Goal: Communication & Community: Answer question/provide support

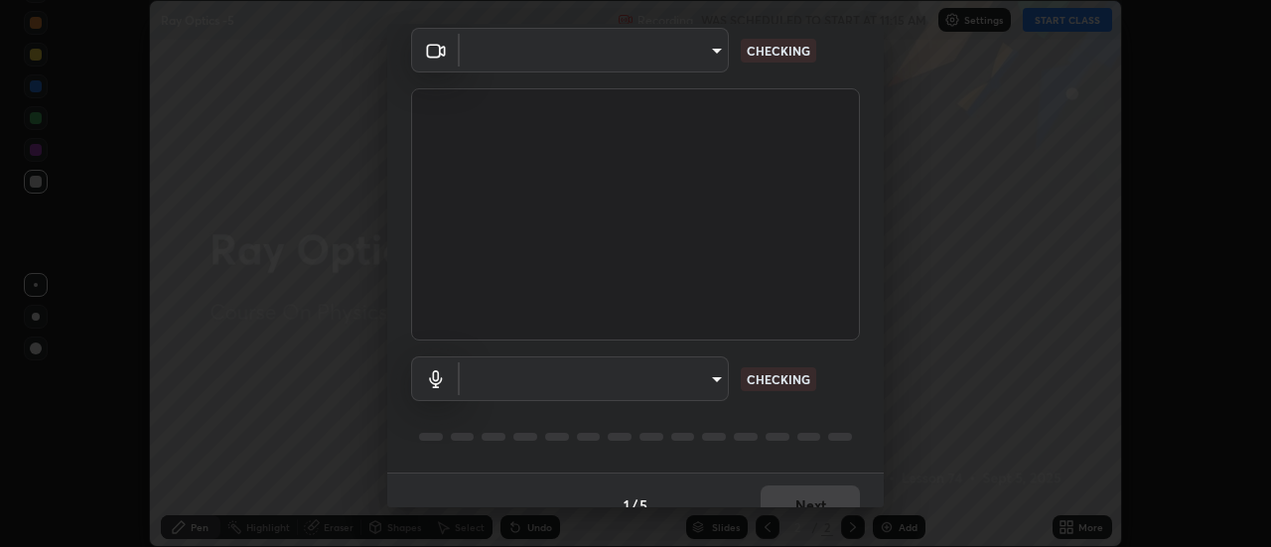
scroll to position [104, 0]
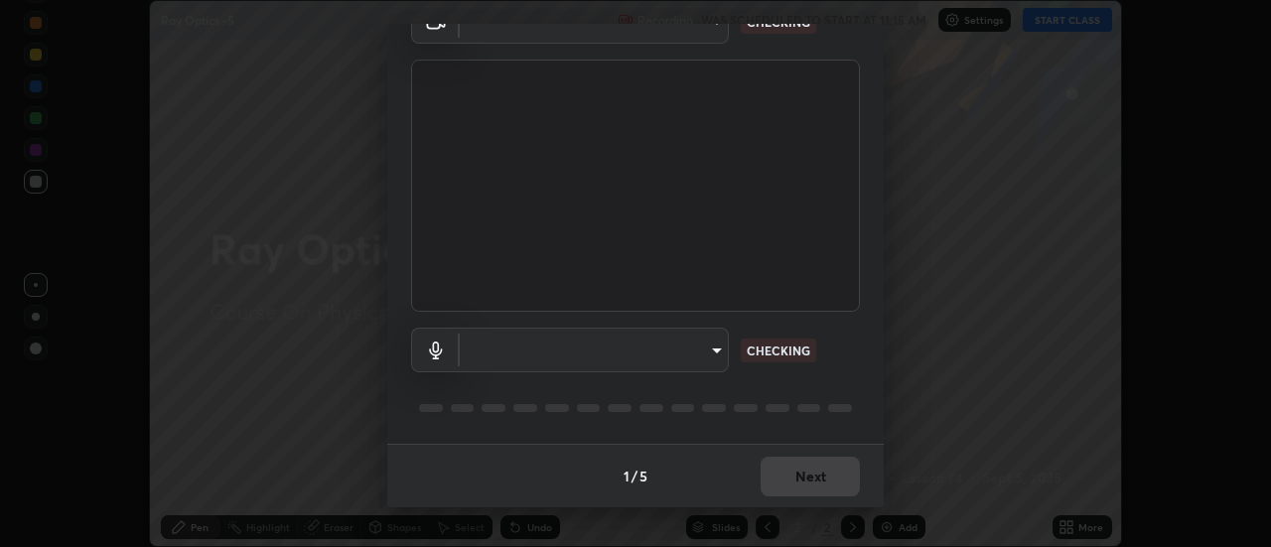
type input "1769541d7db8b910b2b6aaf592df5ff8660c63acaad49df9064175df0c6f581f"
type input "communications"
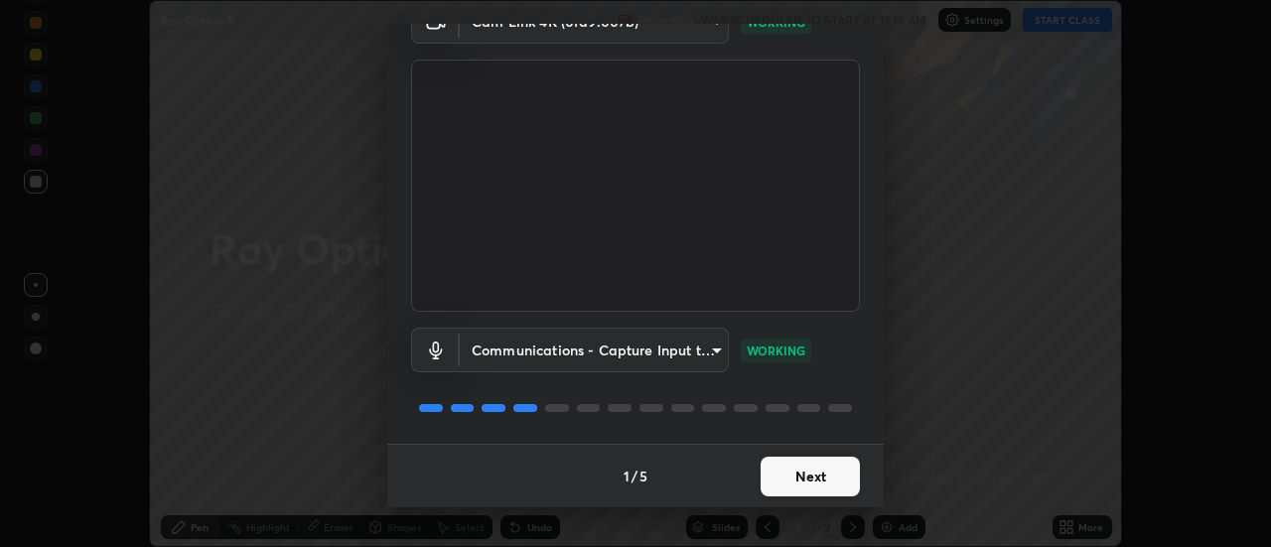
click at [827, 494] on button "Next" at bounding box center [810, 477] width 99 height 40
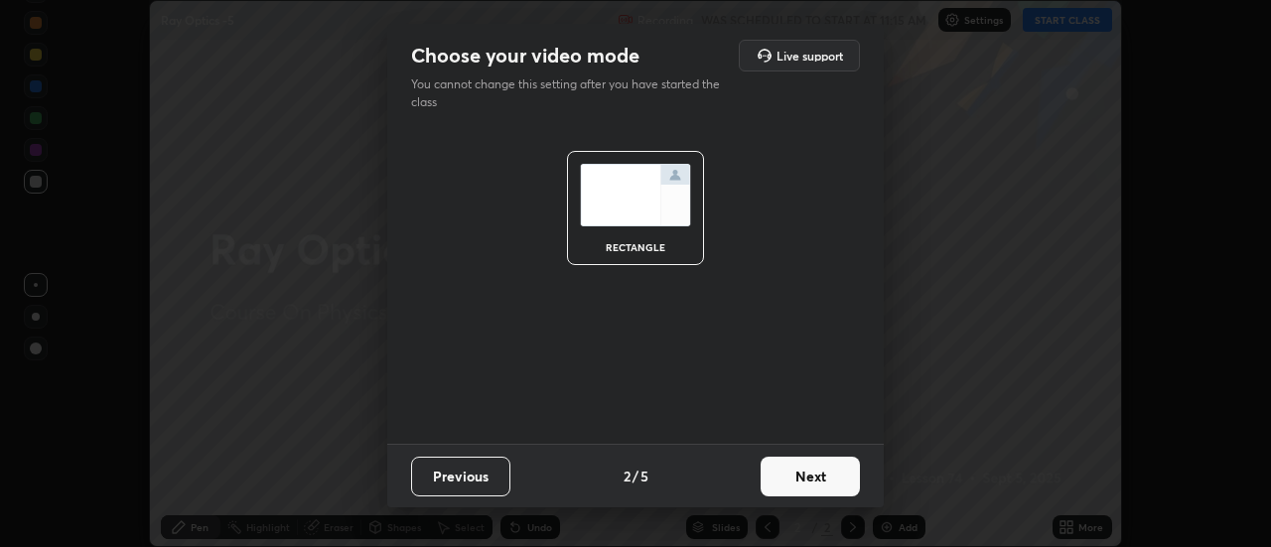
click at [827, 481] on button "Next" at bounding box center [810, 477] width 99 height 40
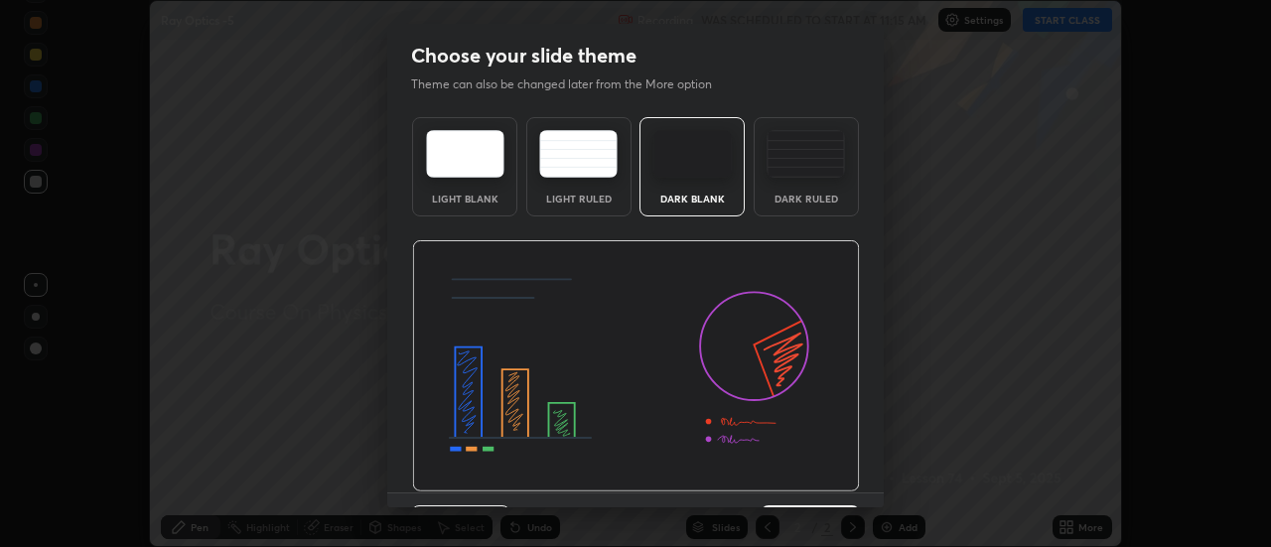
scroll to position [49, 0]
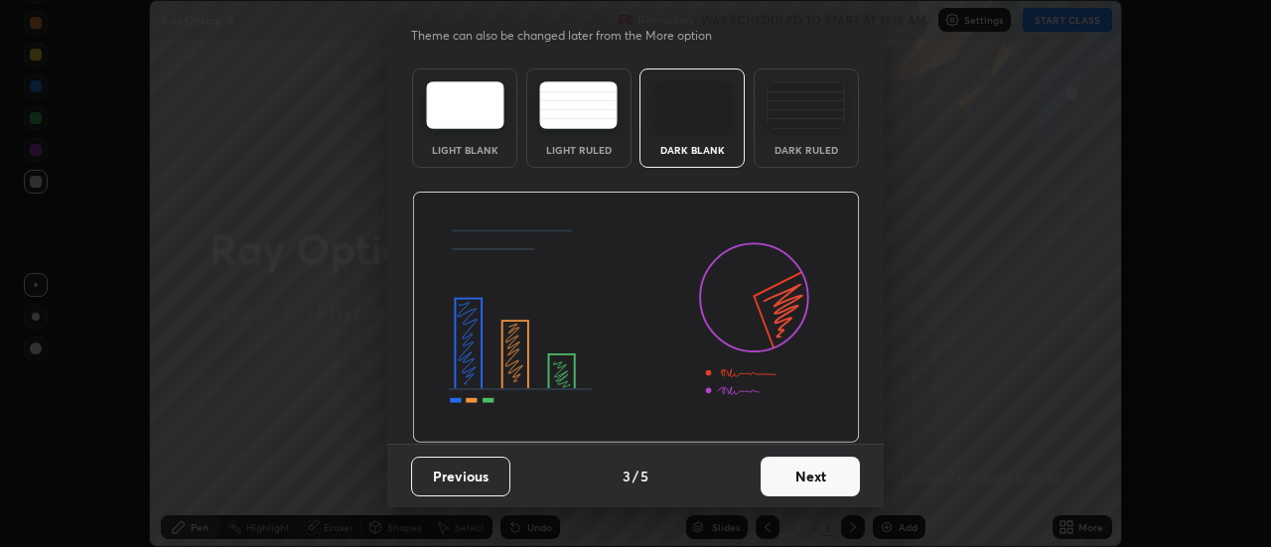
click at [833, 461] on button "Next" at bounding box center [810, 477] width 99 height 40
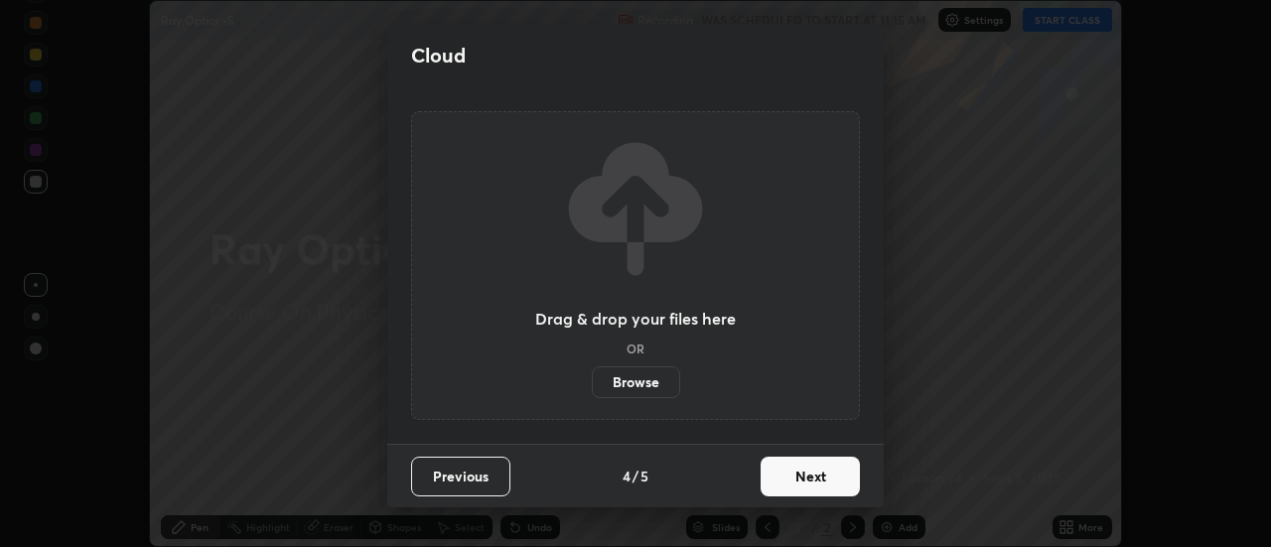
scroll to position [0, 0]
click at [837, 471] on button "Next" at bounding box center [810, 477] width 99 height 40
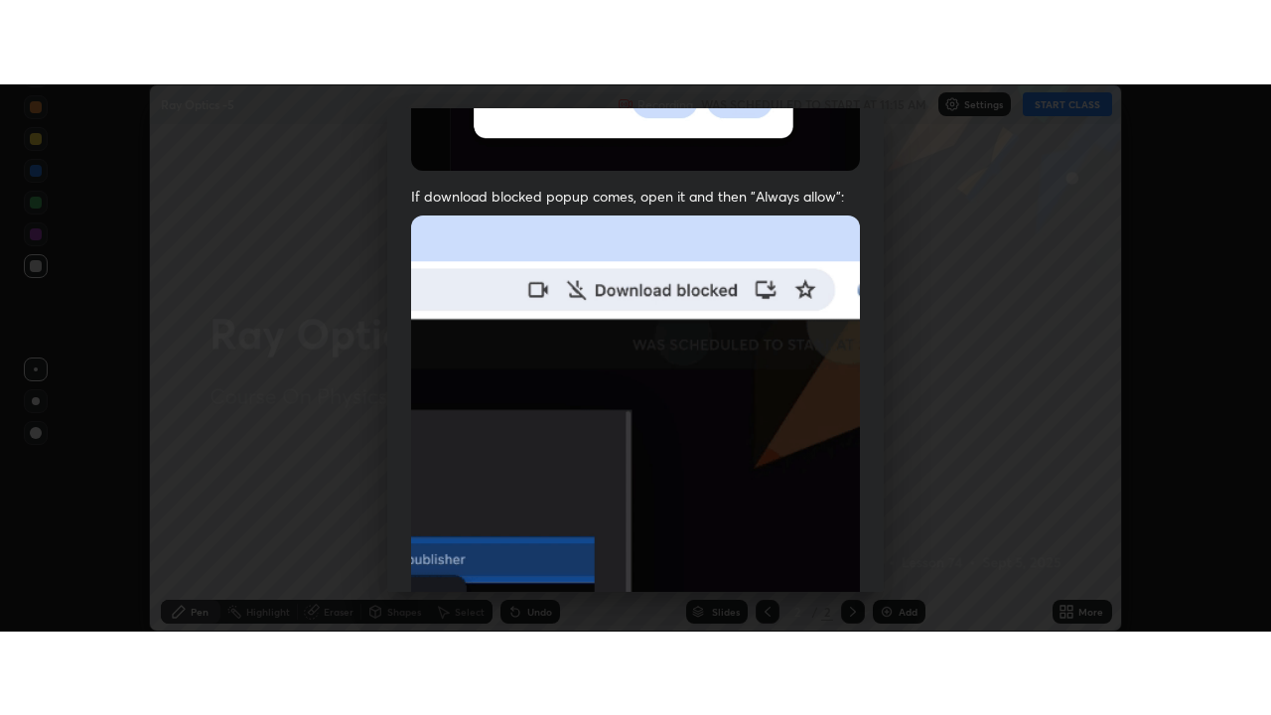
scroll to position [509, 0]
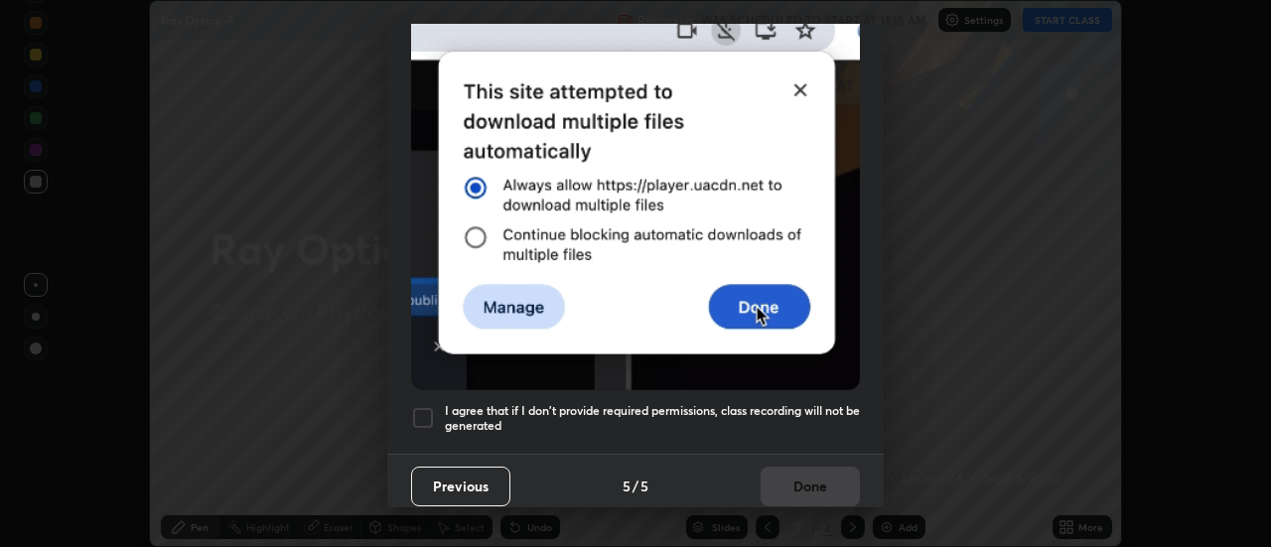
click at [792, 414] on h5 "I agree that if I don't provide required permissions, class recording will not …" at bounding box center [652, 418] width 415 height 31
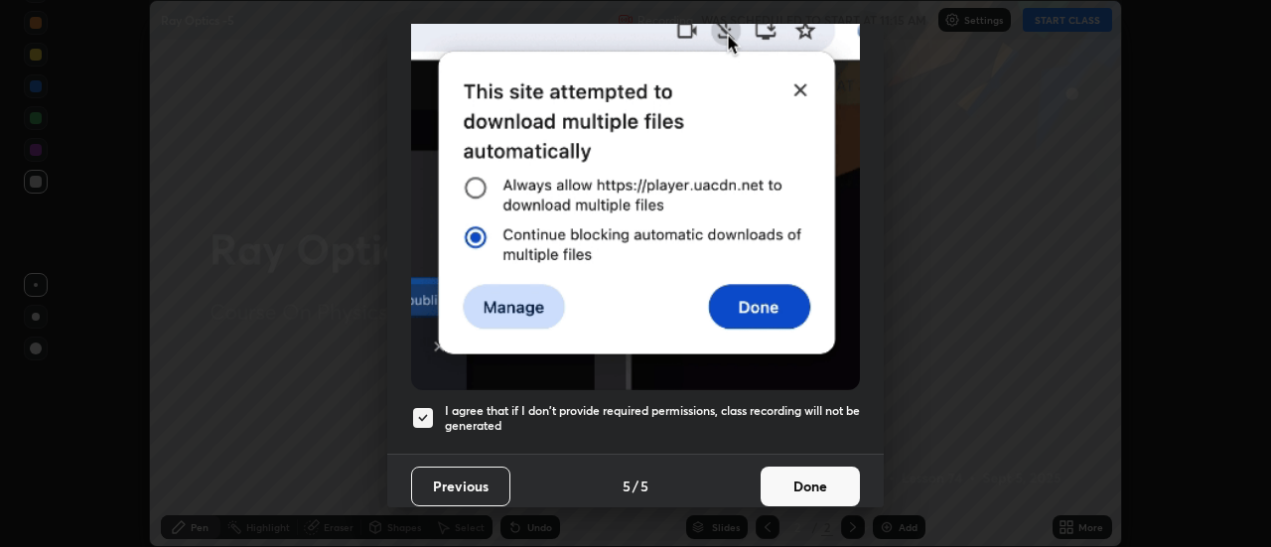
click at [801, 474] on button "Done" at bounding box center [810, 487] width 99 height 40
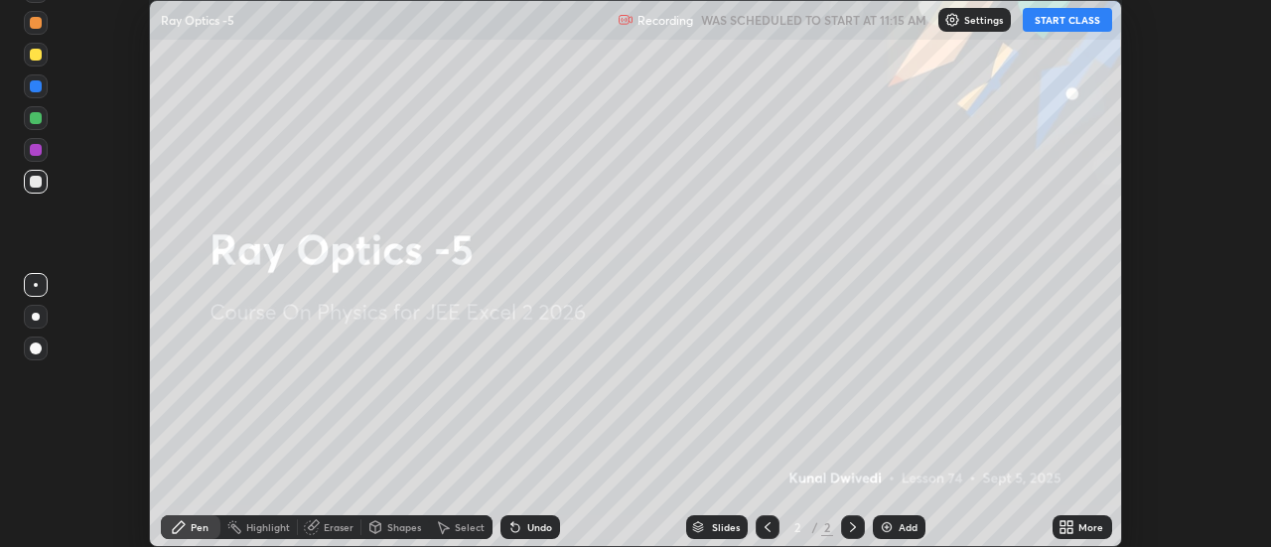
click at [1038, 23] on button "START CLASS" at bounding box center [1067, 20] width 89 height 24
click at [1069, 529] on icon at bounding box center [1071, 530] width 5 height 5
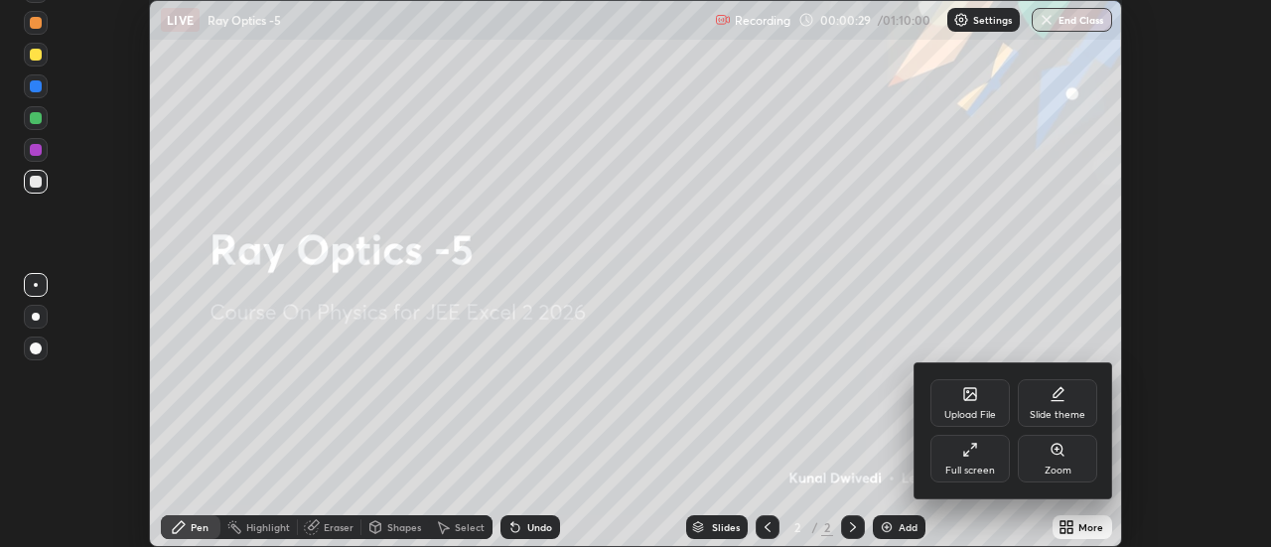
click at [984, 410] on div "Upload File" at bounding box center [970, 415] width 52 height 10
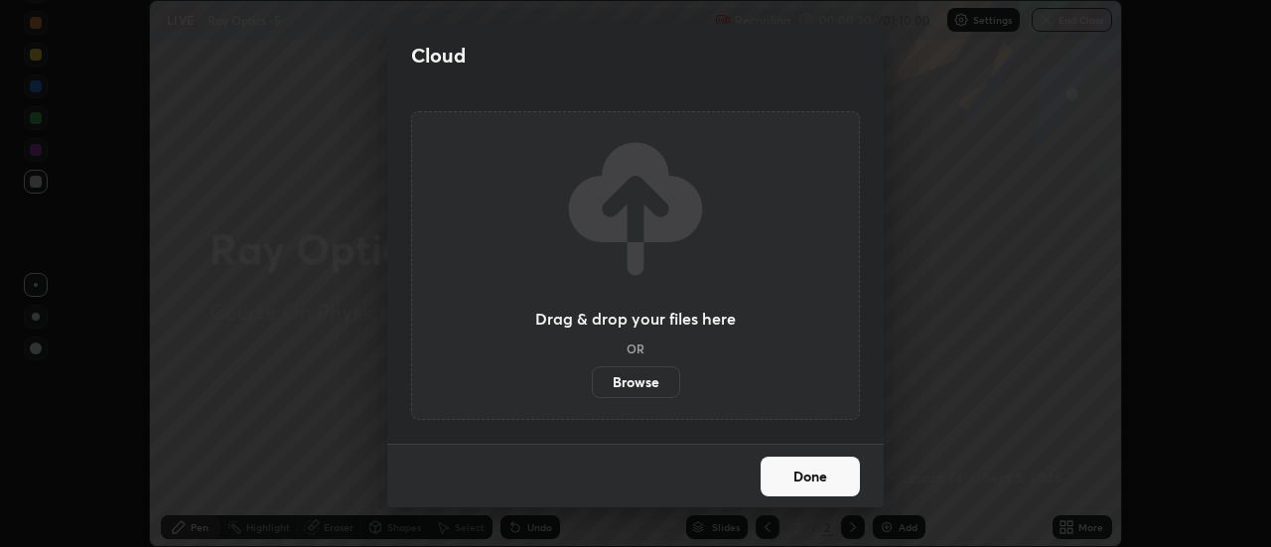
click at [664, 384] on label "Browse" at bounding box center [636, 382] width 88 height 32
click at [592, 384] on input "Browse" at bounding box center [592, 382] width 0 height 32
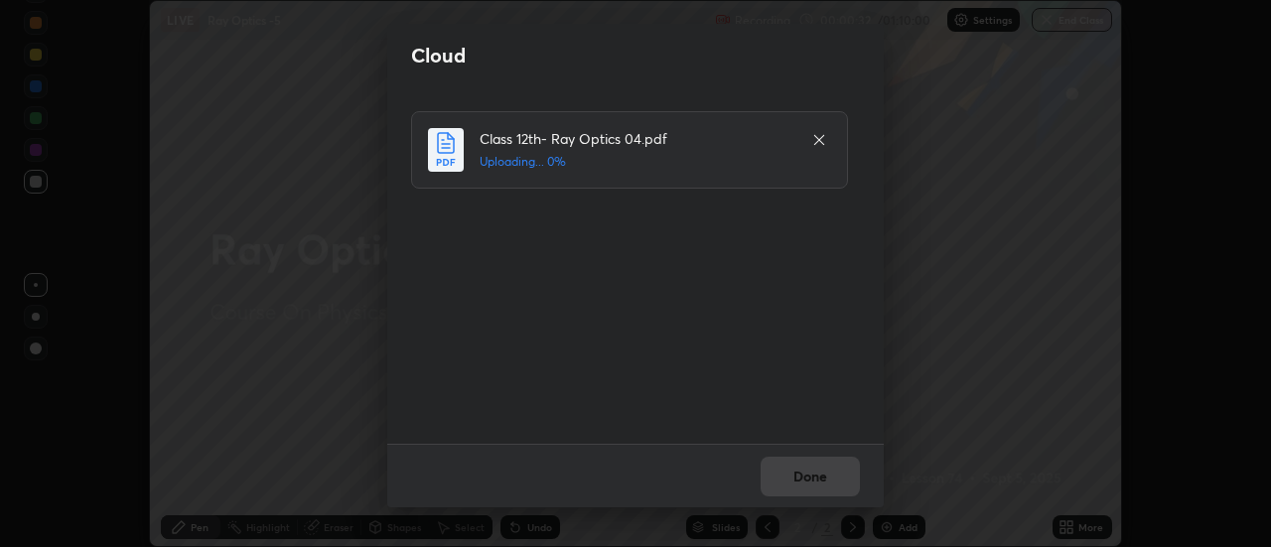
click at [433, 50] on h2 "Cloud" at bounding box center [438, 56] width 55 height 26
click at [846, 469] on button "Done" at bounding box center [810, 477] width 99 height 40
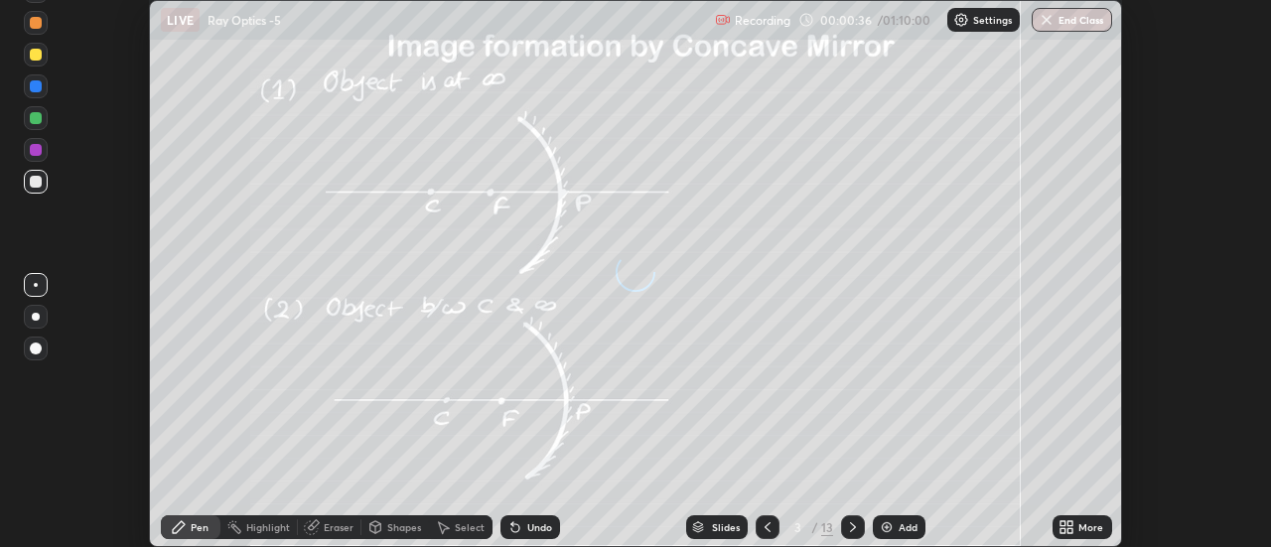
click at [1064, 523] on icon at bounding box center [1063, 523] width 5 height 5
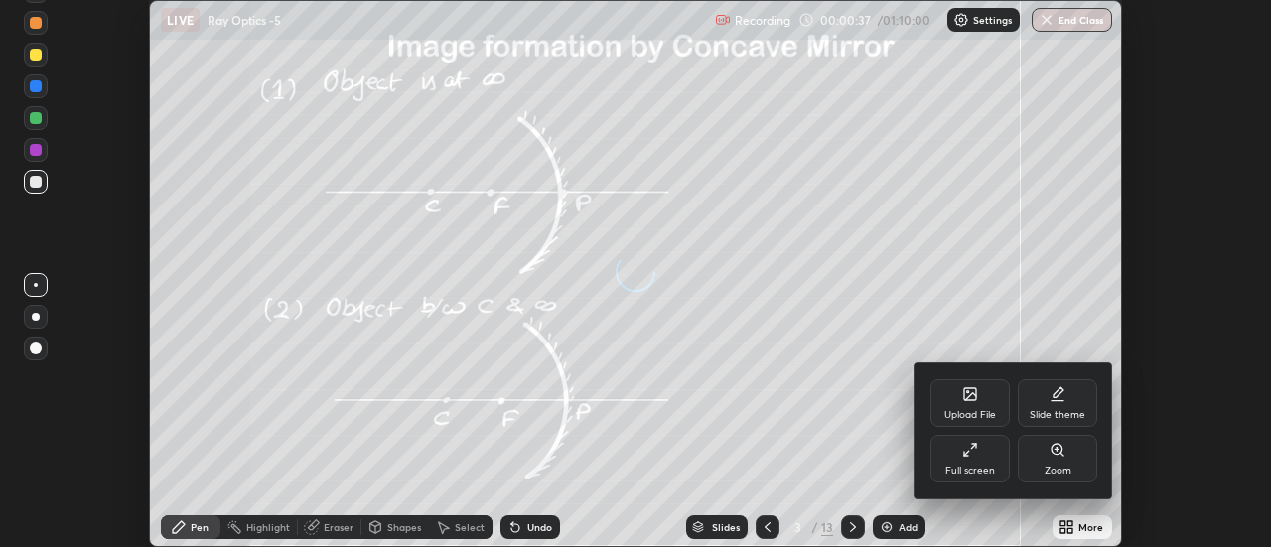
click at [976, 467] on div "Full screen" at bounding box center [970, 471] width 50 height 10
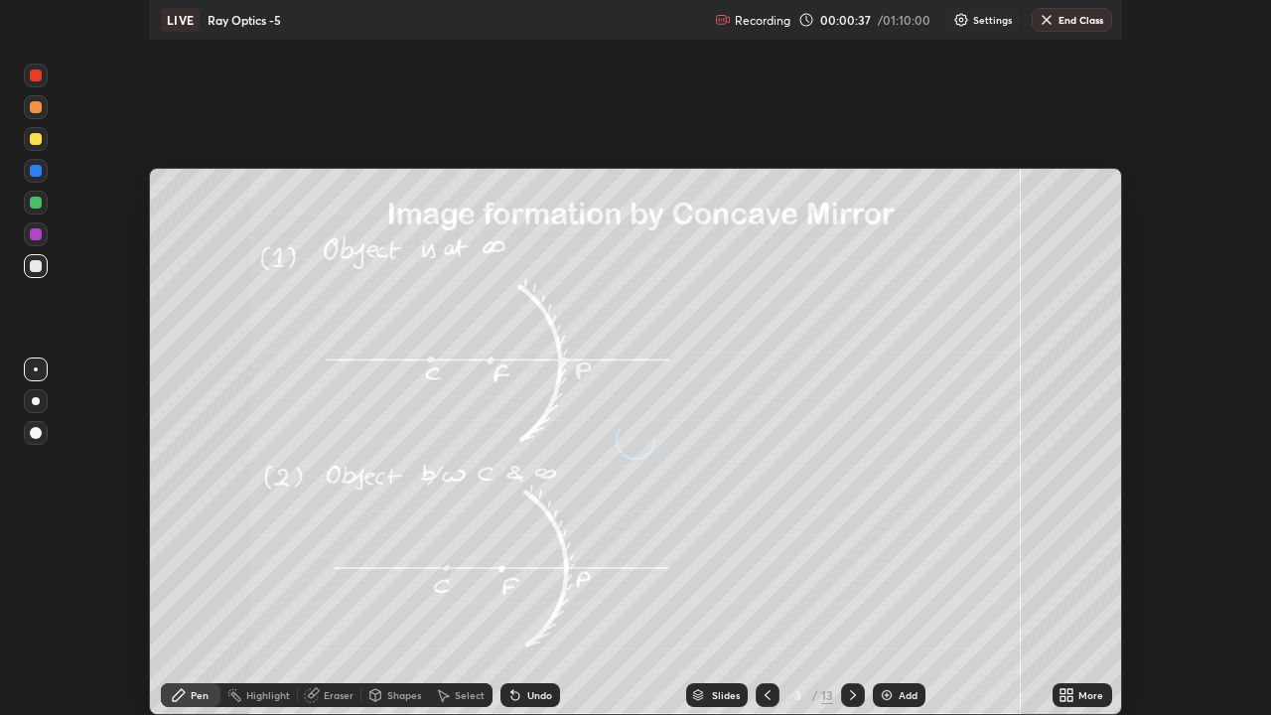
scroll to position [715, 1271]
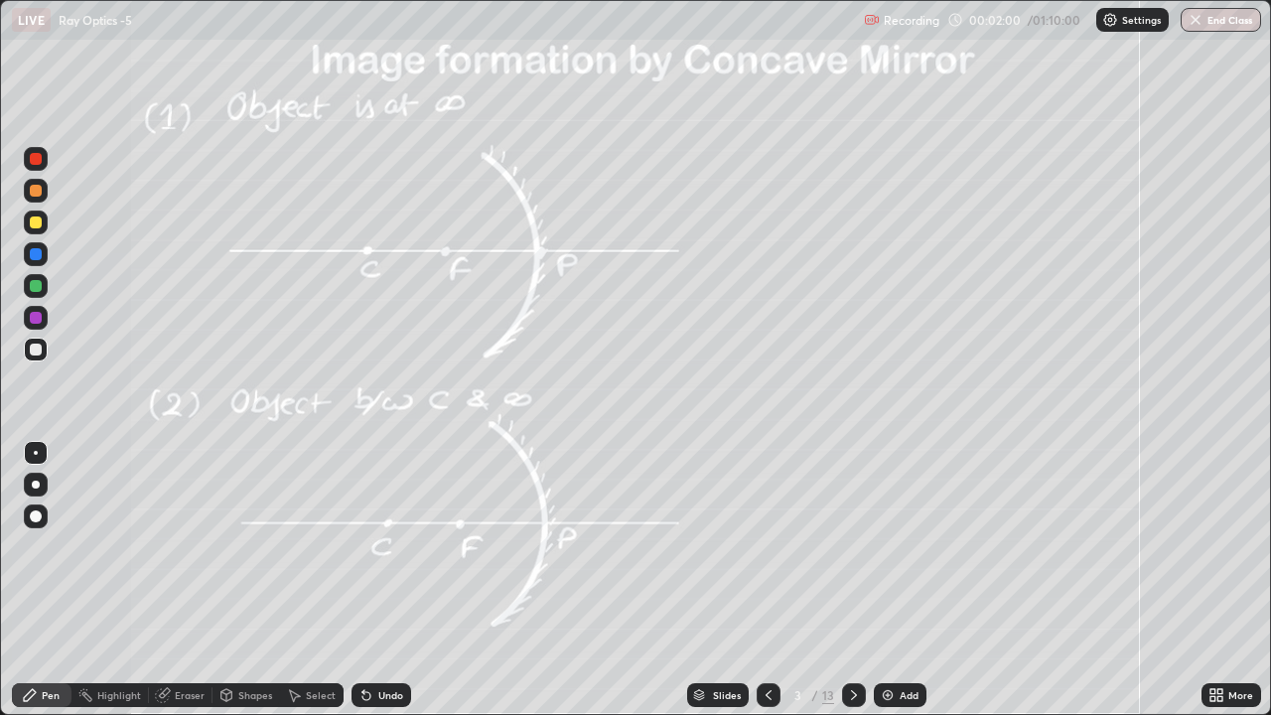
click at [235, 546] on div "Shapes" at bounding box center [247, 695] width 68 height 24
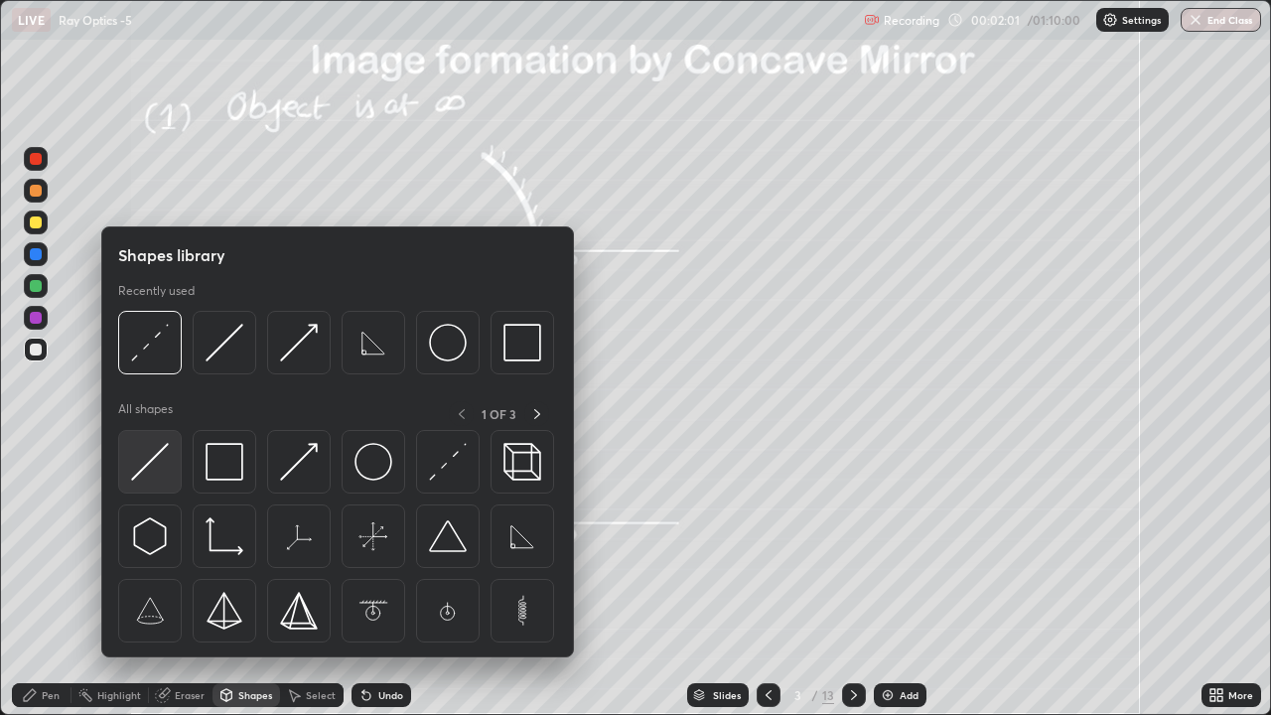
click at [163, 453] on img at bounding box center [150, 462] width 38 height 38
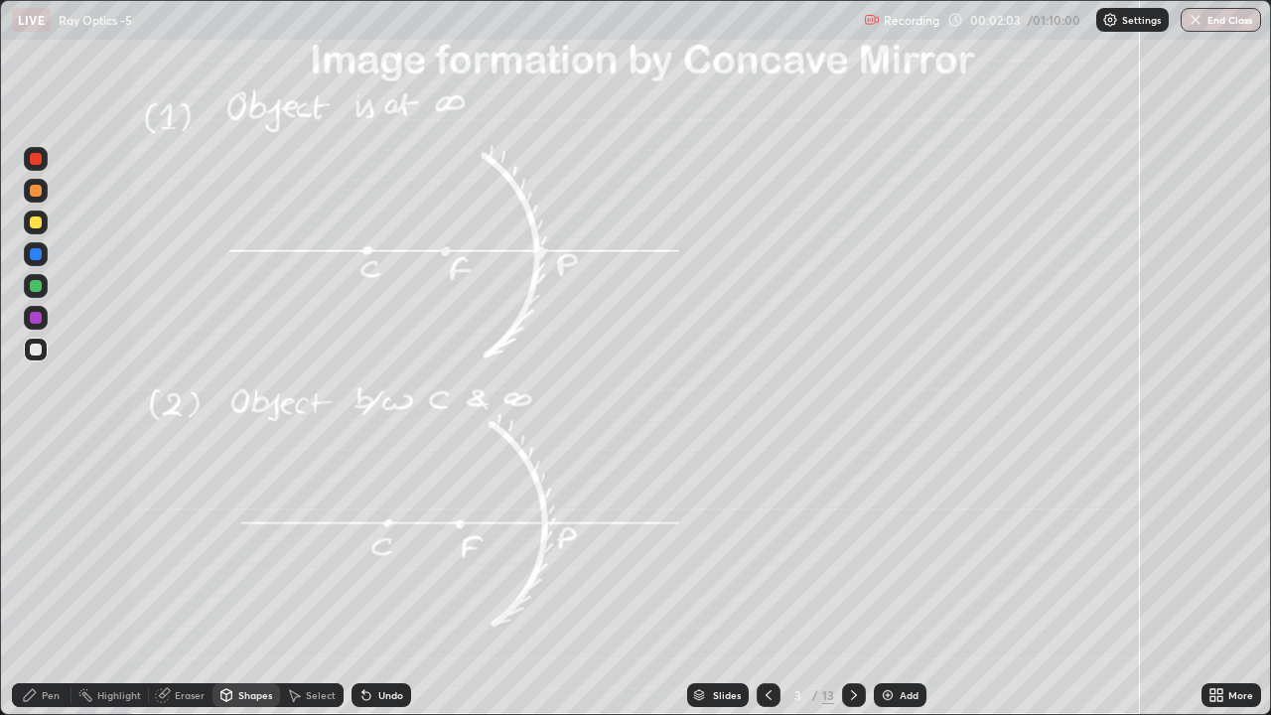
click at [35, 225] on div at bounding box center [36, 222] width 12 height 12
click at [37, 349] on div at bounding box center [36, 350] width 12 height 12
click at [35, 227] on div at bounding box center [36, 222] width 12 height 12
click at [378, 546] on div "Undo" at bounding box center [382, 695] width 60 height 24
click at [36, 546] on icon at bounding box center [30, 695] width 16 height 16
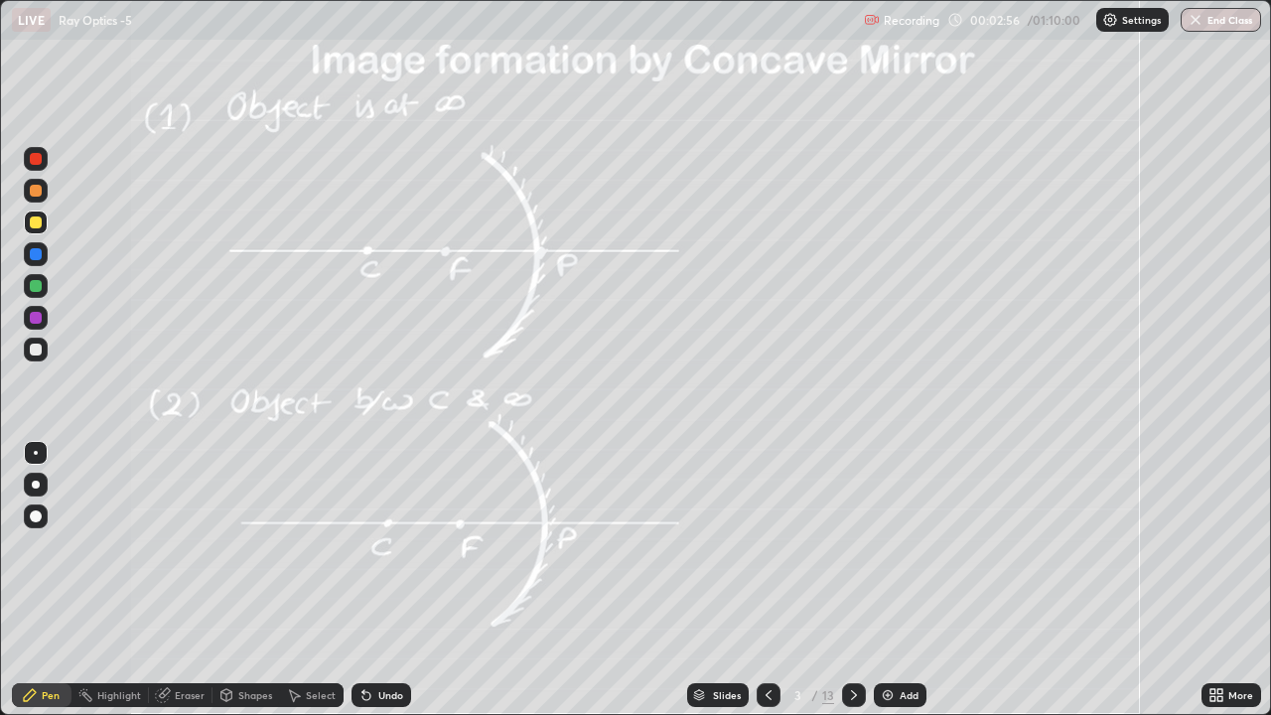
click at [35, 348] on div at bounding box center [36, 350] width 12 height 12
click at [38, 285] on div at bounding box center [36, 286] width 12 height 12
click at [380, 546] on div "Undo" at bounding box center [390, 695] width 25 height 10
click at [264, 546] on div "Shapes" at bounding box center [255, 695] width 34 height 10
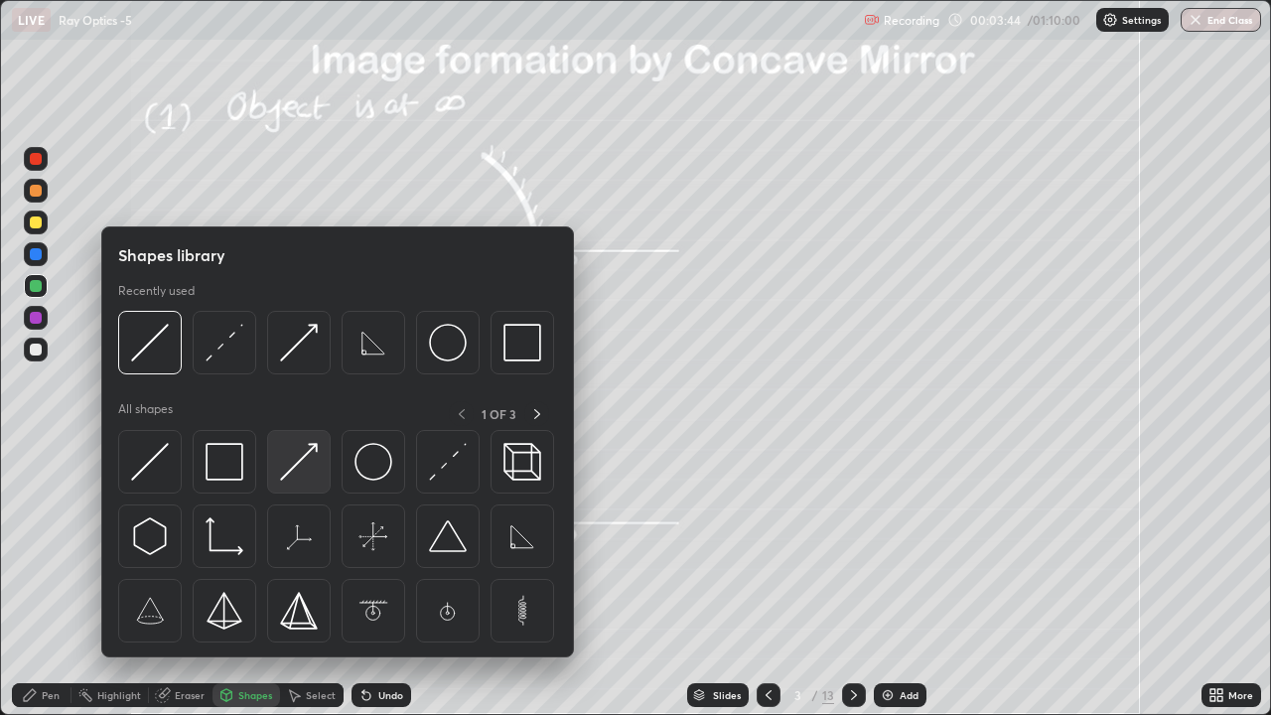
click at [292, 467] on img at bounding box center [299, 462] width 38 height 38
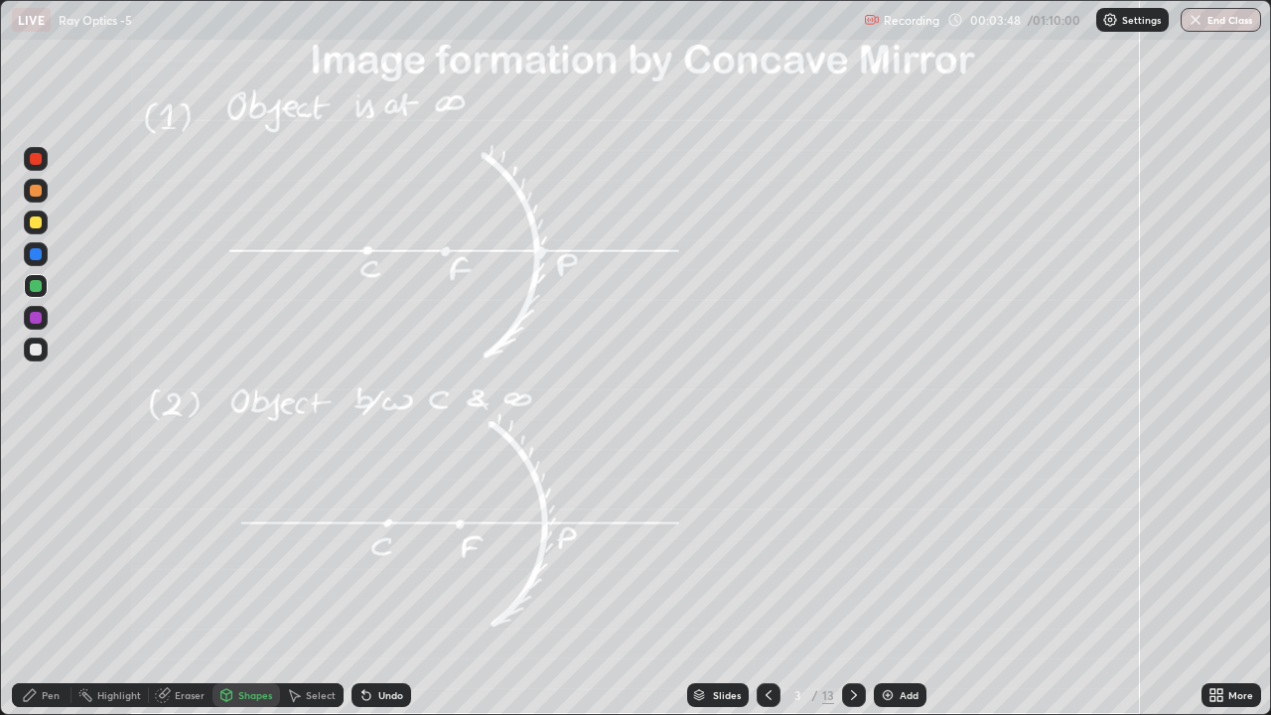
click at [30, 221] on div at bounding box center [36, 222] width 12 height 12
click at [235, 546] on div "Shapes" at bounding box center [247, 695] width 68 height 24
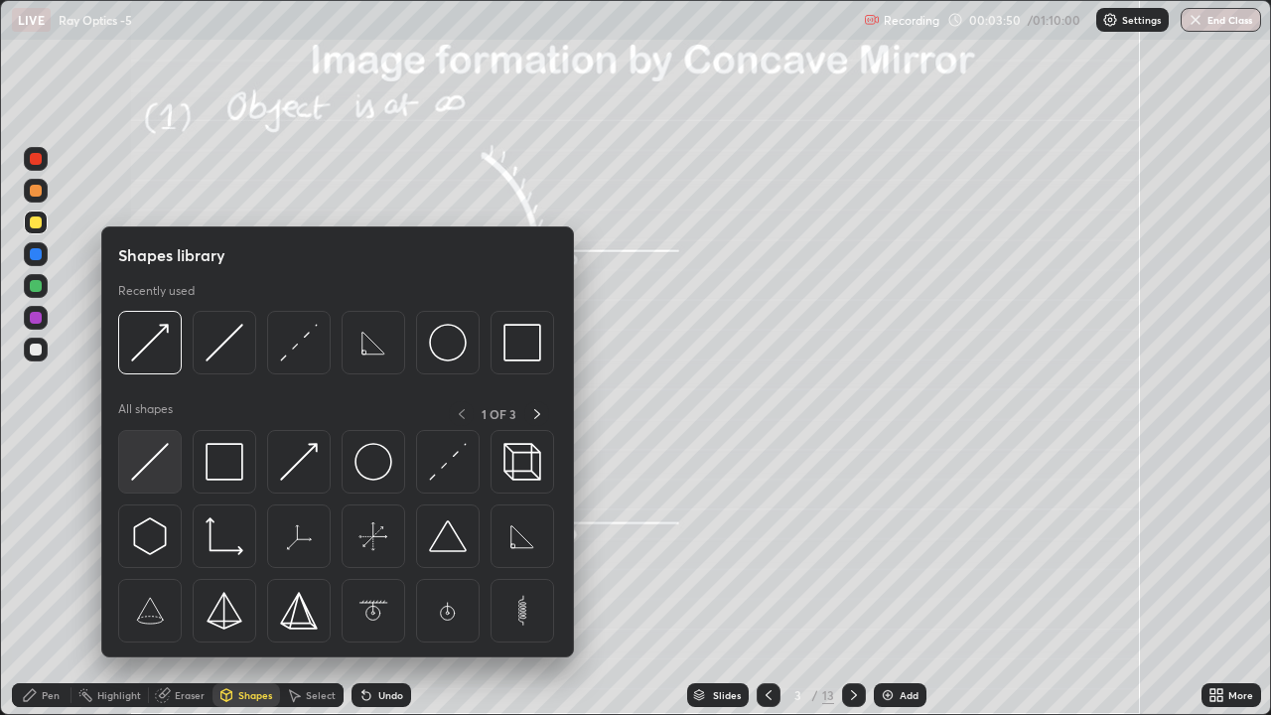
click at [159, 463] on img at bounding box center [150, 462] width 38 height 38
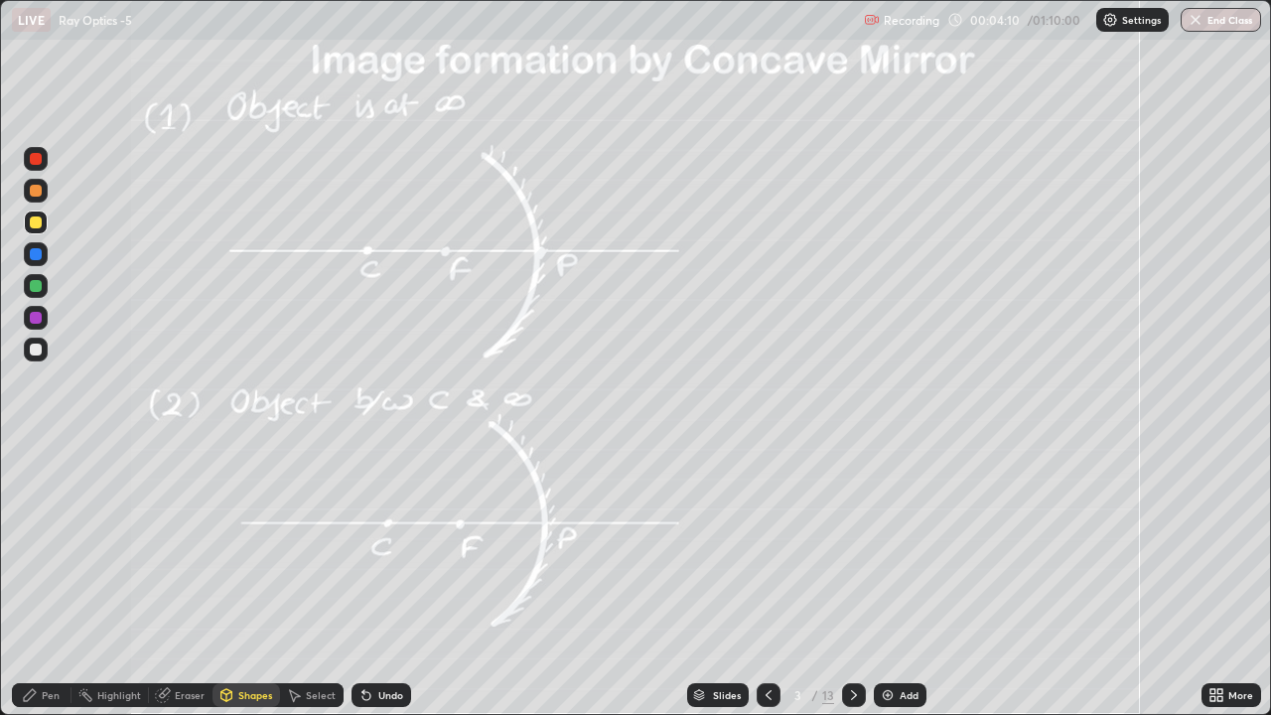
click at [39, 546] on div "Pen" at bounding box center [42, 695] width 60 height 24
click at [32, 282] on div at bounding box center [36, 286] width 12 height 12
click at [40, 321] on div at bounding box center [36, 318] width 12 height 12
click at [32, 345] on div at bounding box center [36, 350] width 12 height 12
click at [852, 546] on icon at bounding box center [854, 695] width 16 height 16
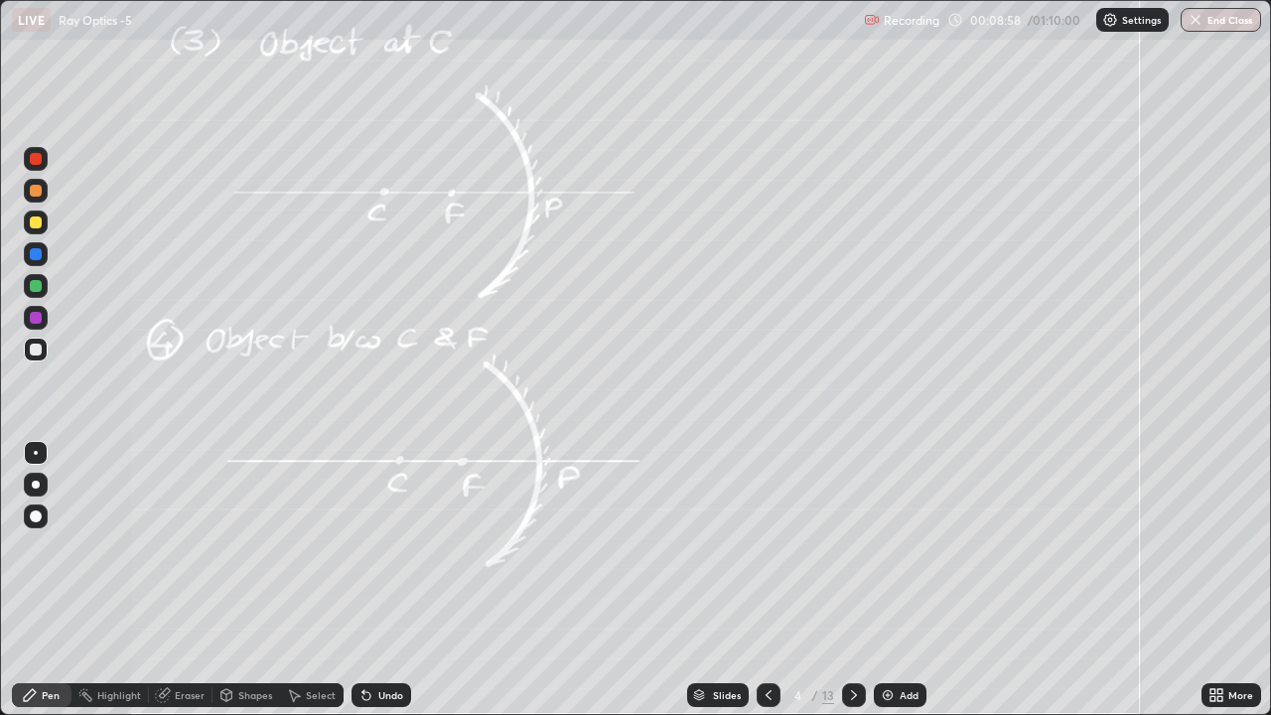
click at [27, 283] on div at bounding box center [36, 286] width 24 height 24
click at [246, 546] on div "Shapes" at bounding box center [255, 695] width 34 height 10
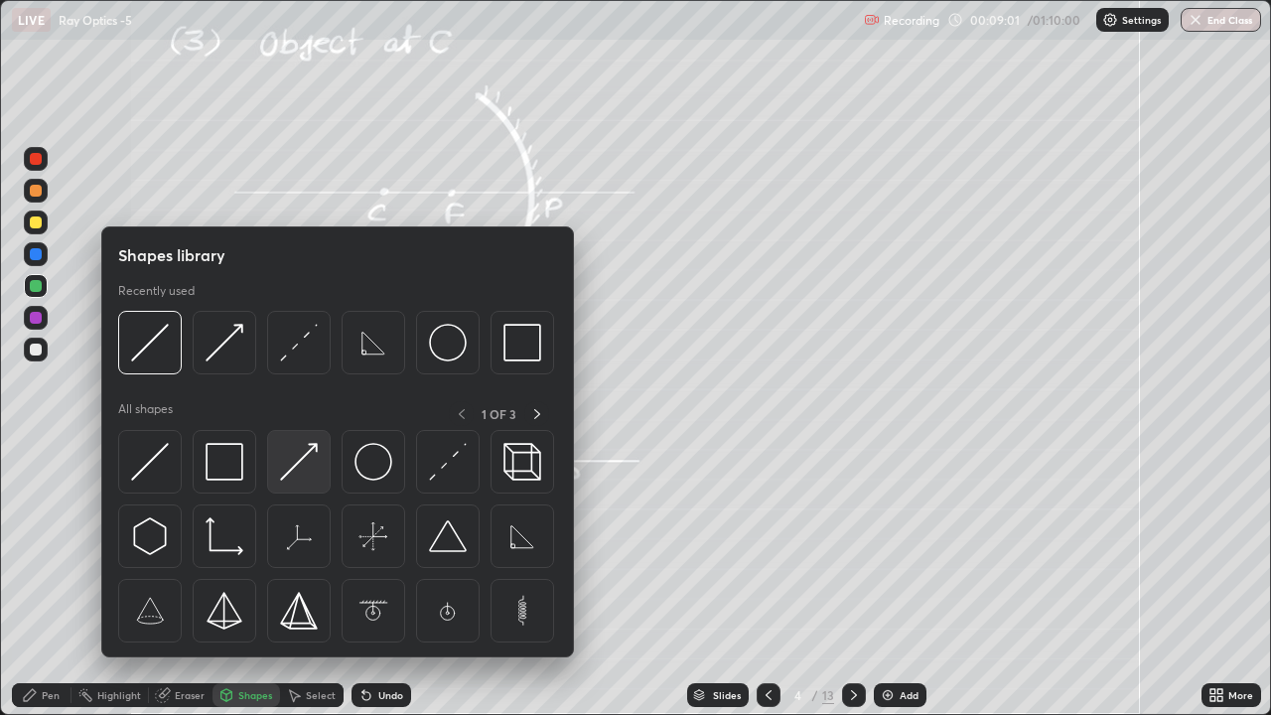
click at [299, 465] on img at bounding box center [299, 462] width 38 height 38
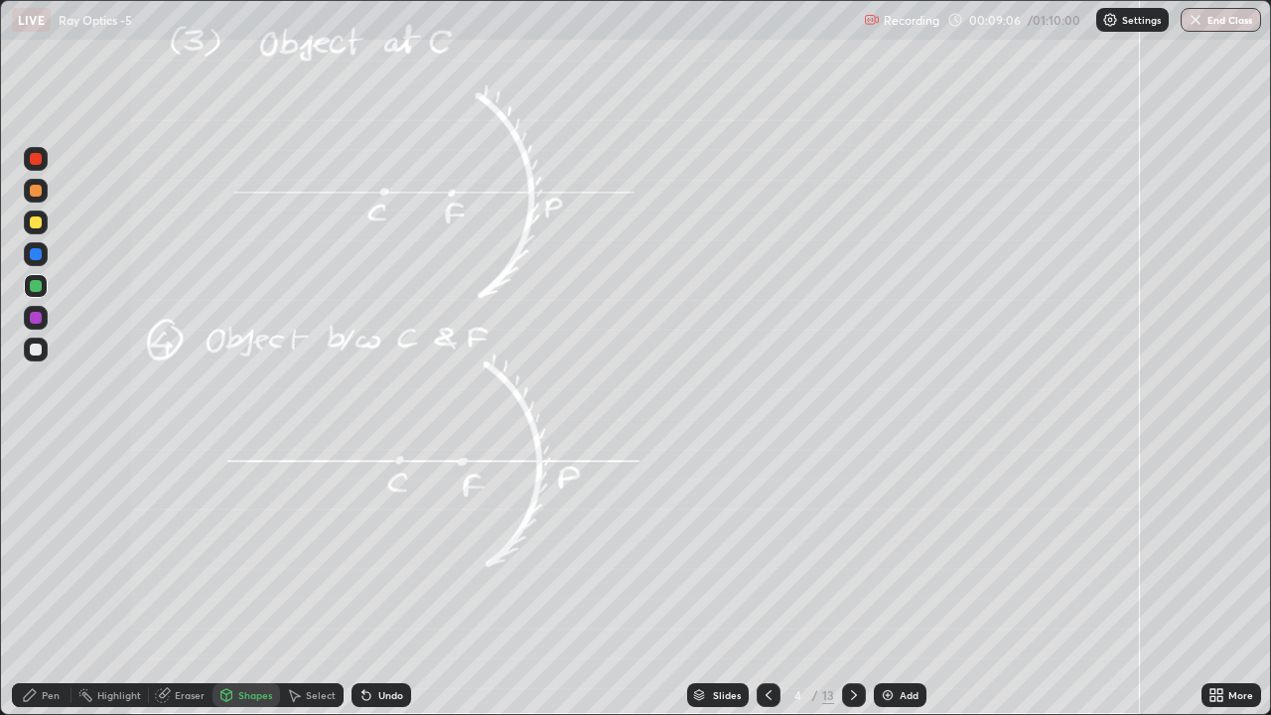
click at [27, 223] on div at bounding box center [36, 223] width 24 height 24
click at [256, 546] on div "Shapes" at bounding box center [255, 695] width 34 height 10
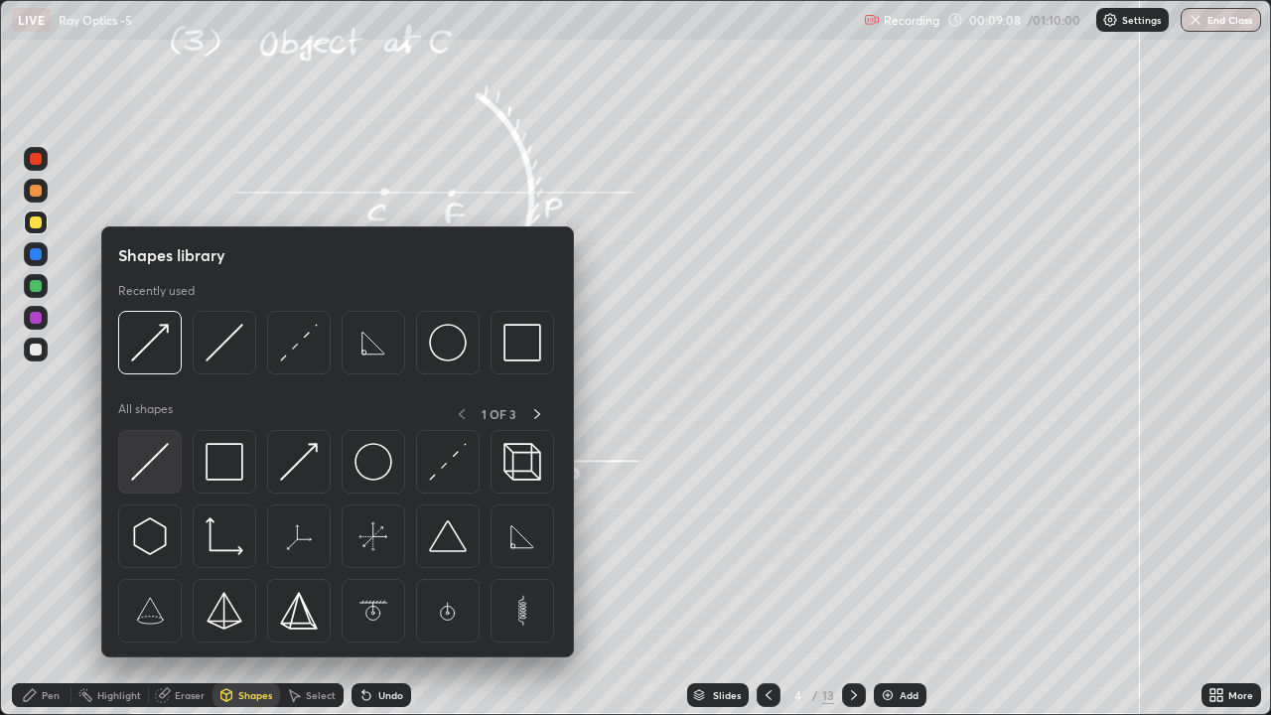
click at [160, 462] on img at bounding box center [150, 462] width 38 height 38
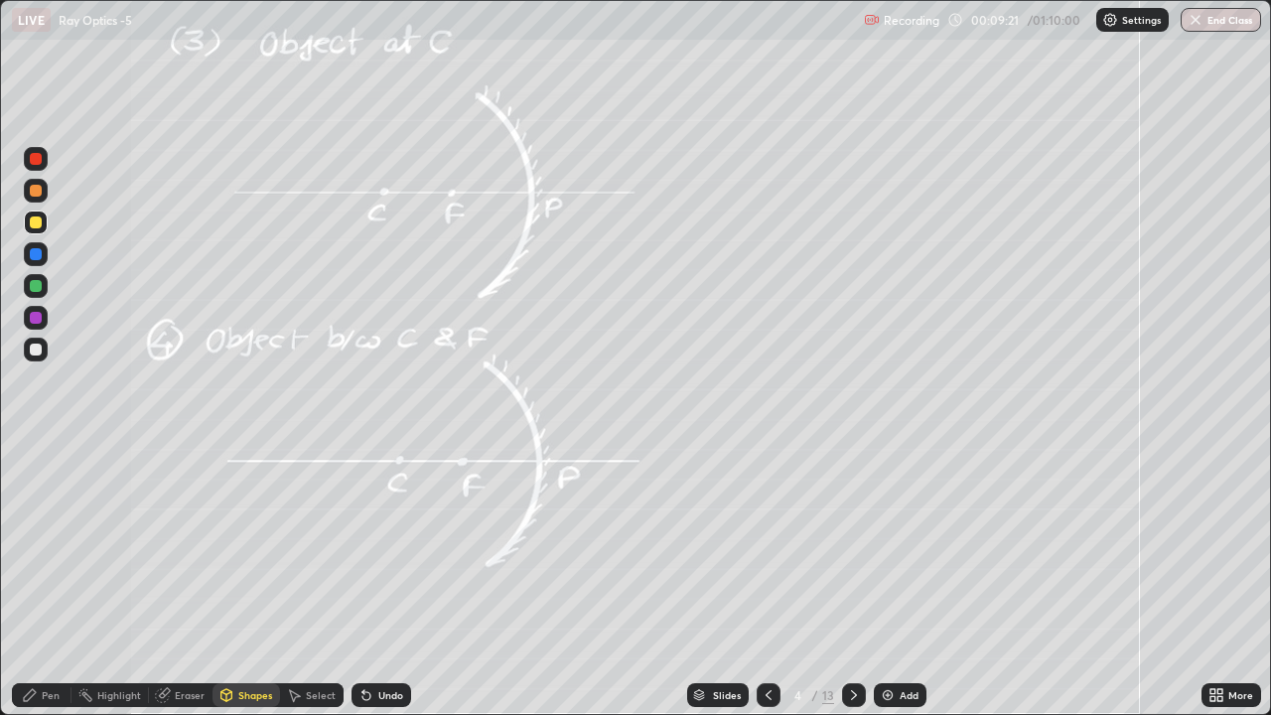
click at [380, 546] on div "Undo" at bounding box center [390, 695] width 25 height 10
click at [46, 546] on div "Pen" at bounding box center [51, 695] width 18 height 10
click at [33, 282] on div at bounding box center [36, 286] width 12 height 12
click at [247, 546] on div "Shapes" at bounding box center [247, 695] width 68 height 24
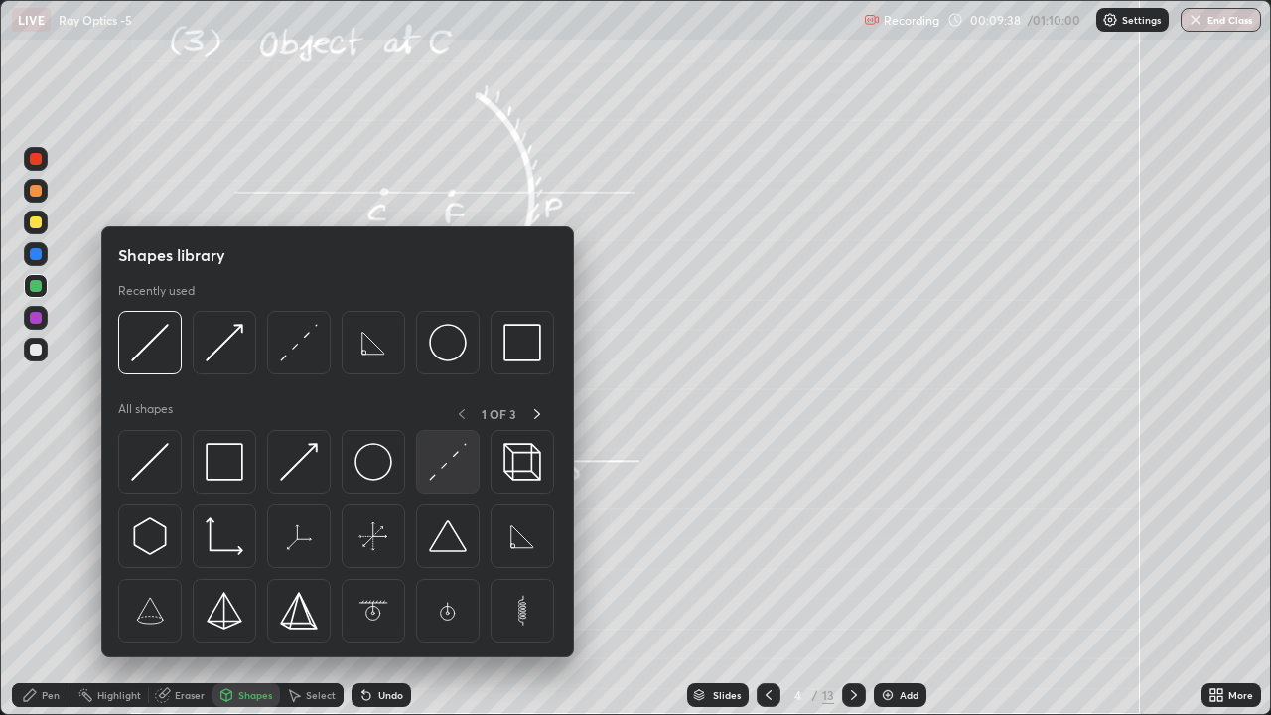
click at [443, 463] on img at bounding box center [448, 462] width 38 height 38
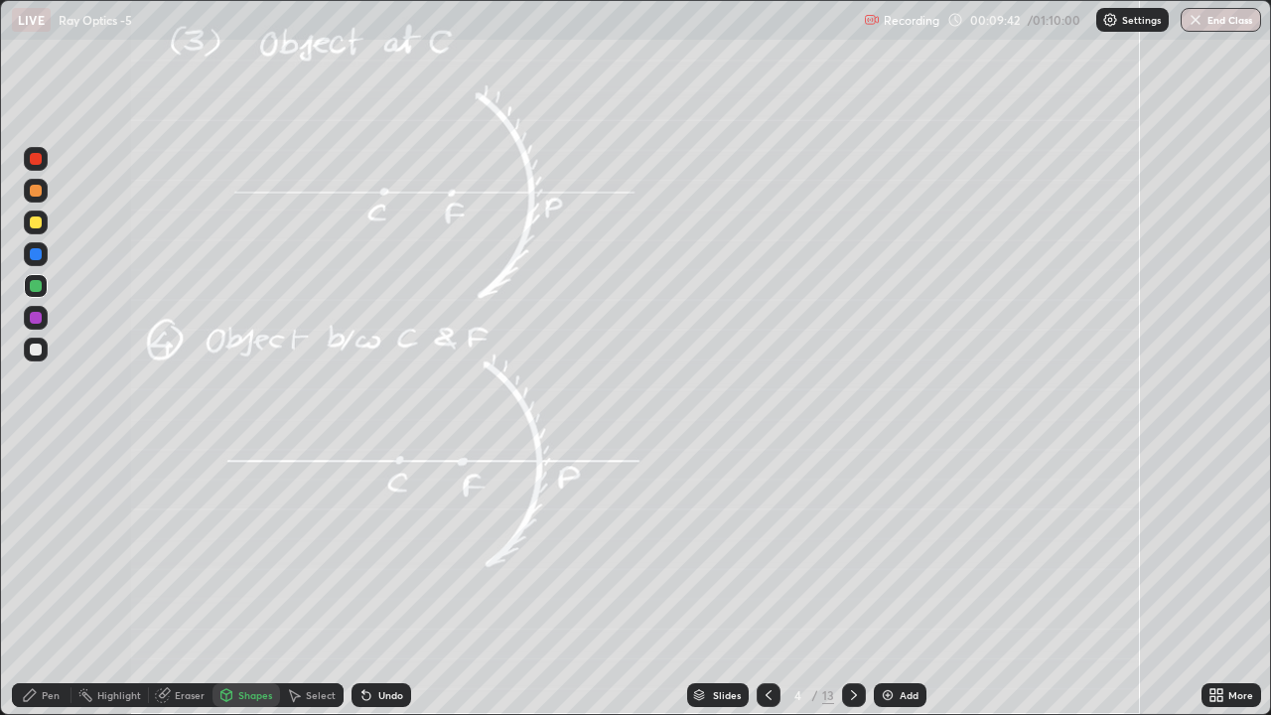
click at [38, 546] on div "Pen" at bounding box center [42, 695] width 60 height 24
click at [32, 341] on div at bounding box center [36, 350] width 24 height 24
click at [234, 546] on div "Shapes" at bounding box center [247, 695] width 68 height 24
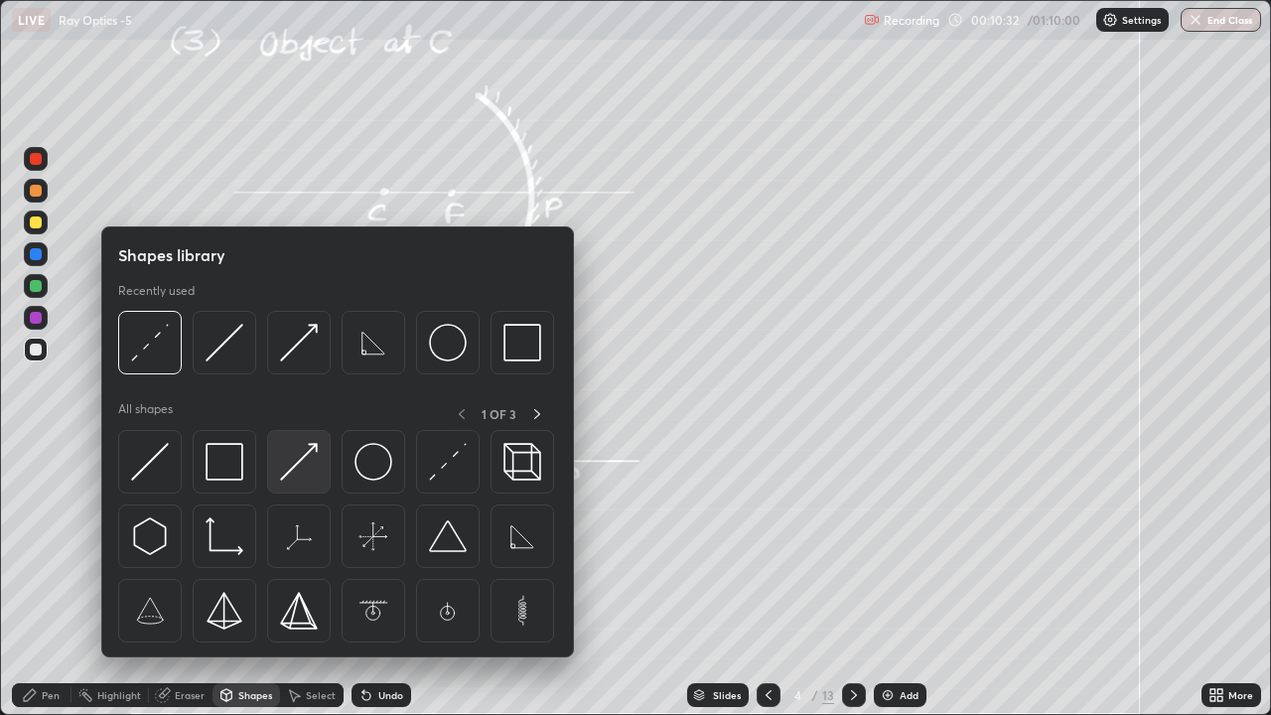
click at [298, 470] on img at bounding box center [299, 462] width 38 height 38
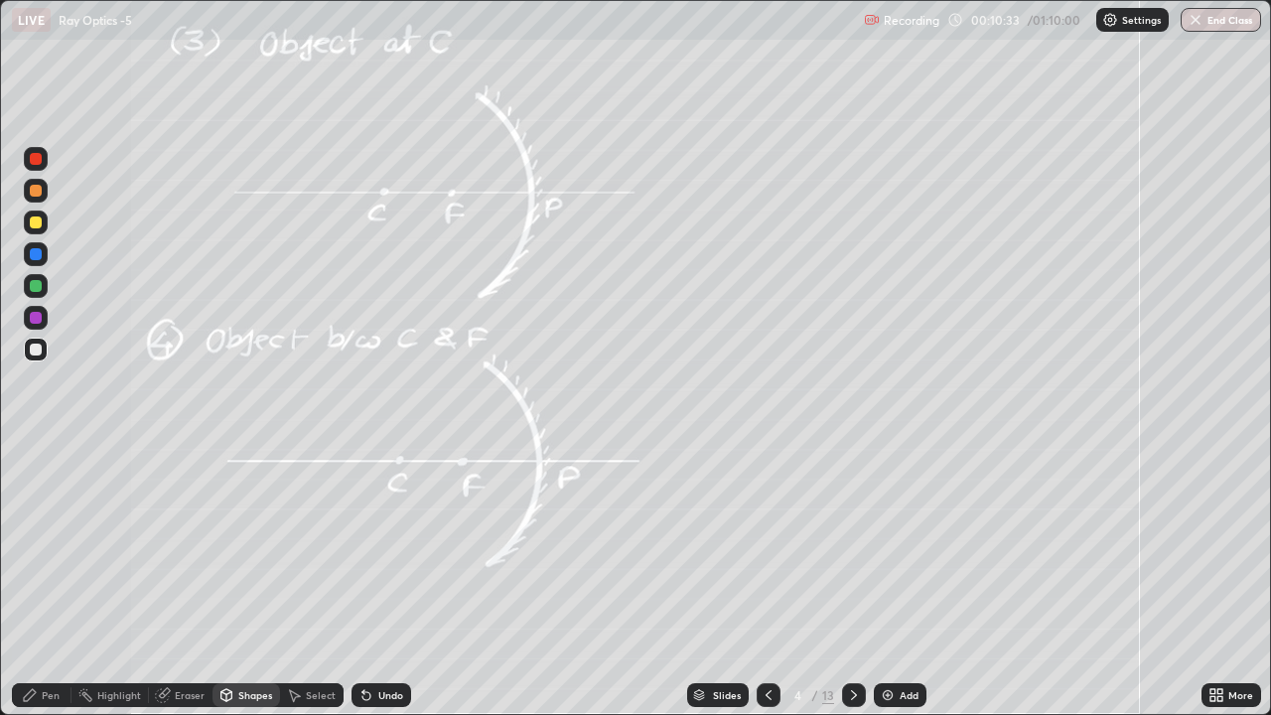
click at [26, 282] on div at bounding box center [36, 286] width 24 height 24
click at [37, 221] on div at bounding box center [36, 222] width 12 height 12
click at [247, 546] on div "Shapes" at bounding box center [255, 695] width 34 height 10
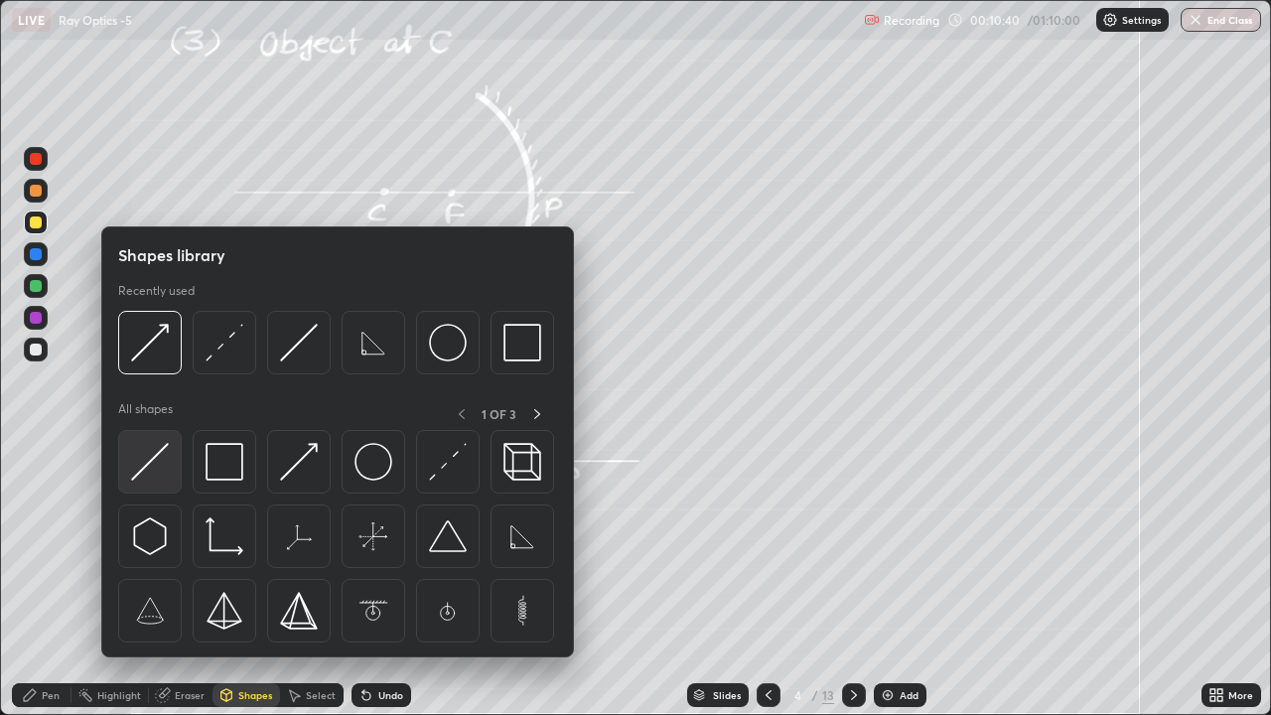
click at [161, 454] on img at bounding box center [150, 462] width 38 height 38
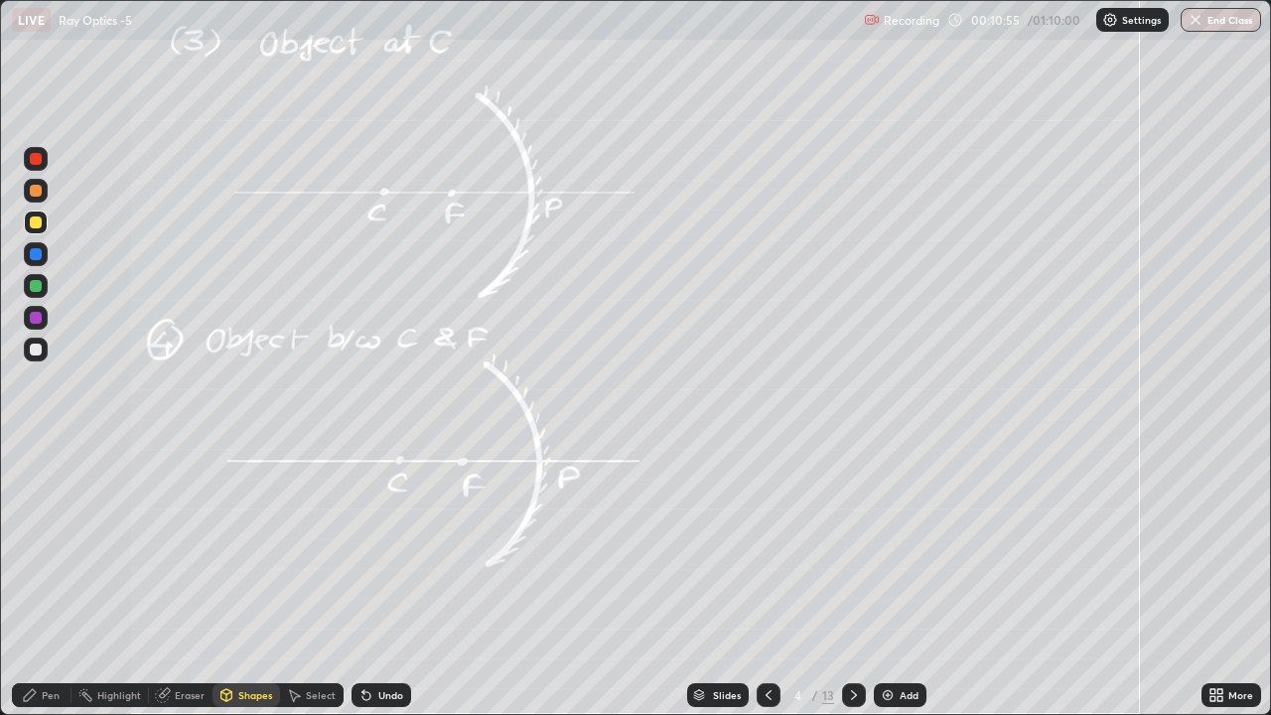
click at [232, 546] on icon at bounding box center [226, 695] width 16 height 16
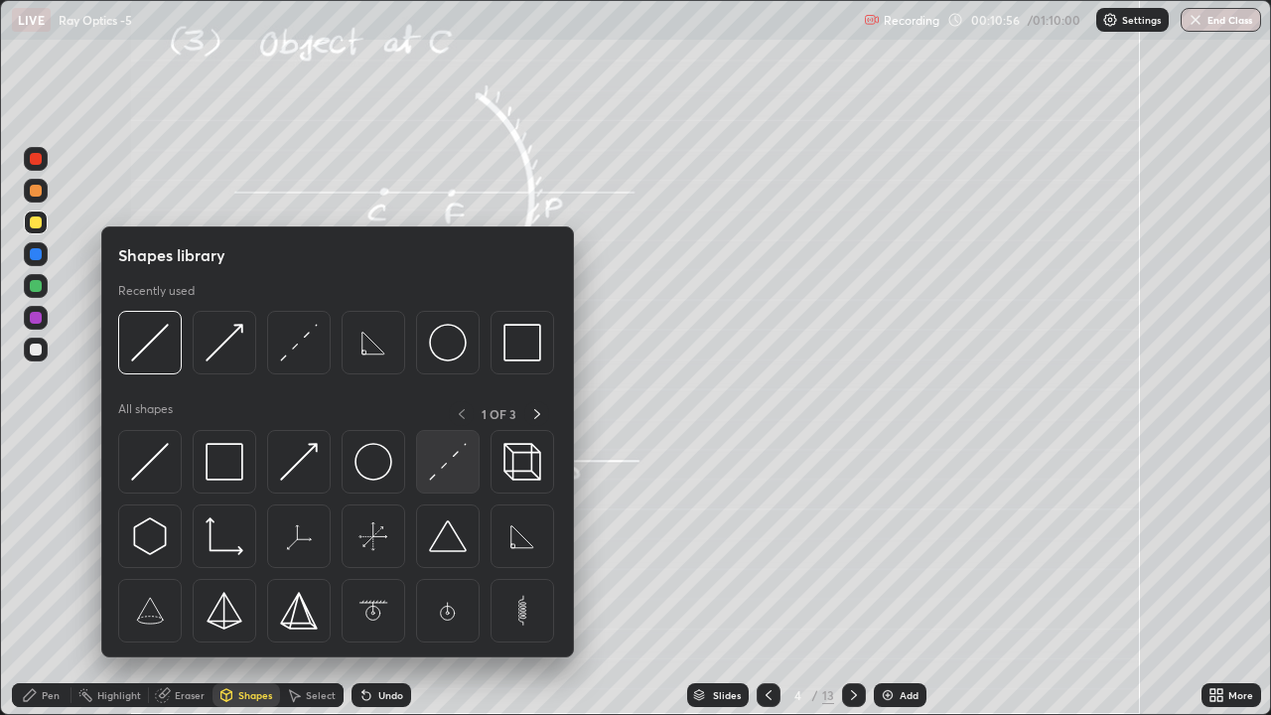
click at [437, 473] on img at bounding box center [448, 462] width 38 height 38
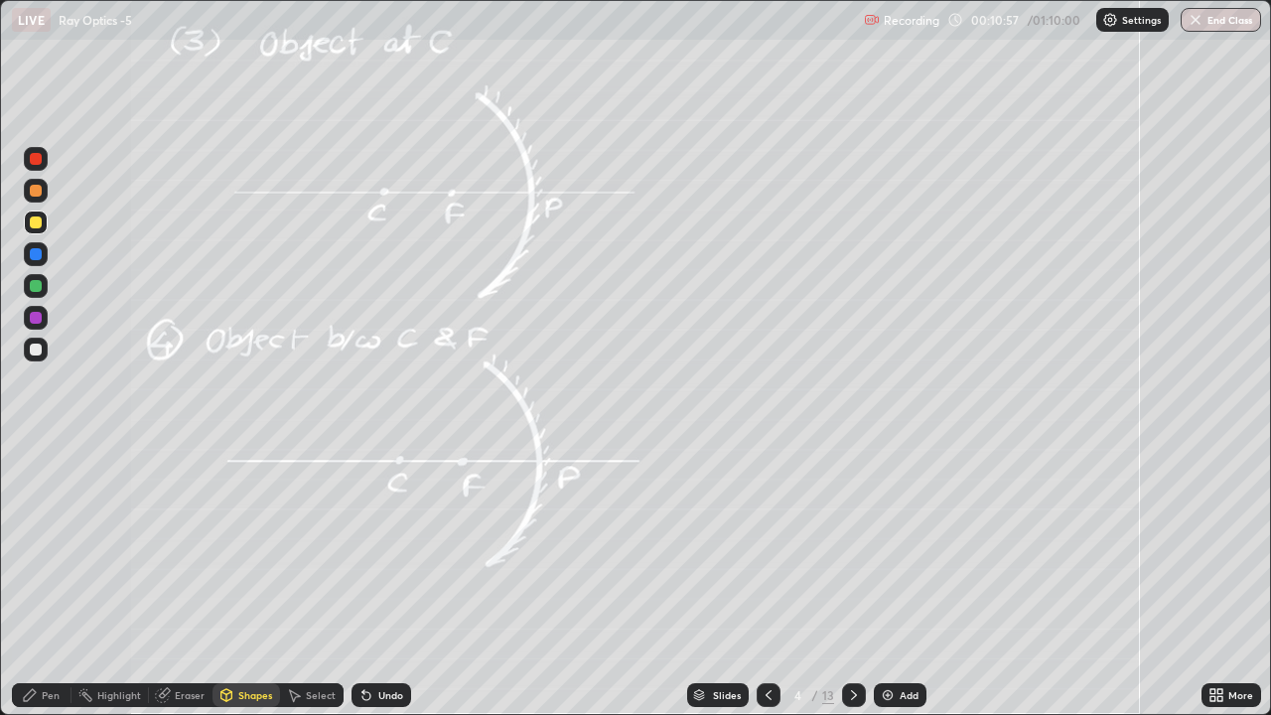
click at [38, 289] on div at bounding box center [36, 286] width 12 height 12
click at [40, 546] on div "Pen" at bounding box center [42, 695] width 60 height 24
click at [36, 317] on div at bounding box center [36, 318] width 12 height 12
click at [37, 285] on div at bounding box center [36, 286] width 12 height 12
click at [31, 347] on div at bounding box center [36, 350] width 12 height 12
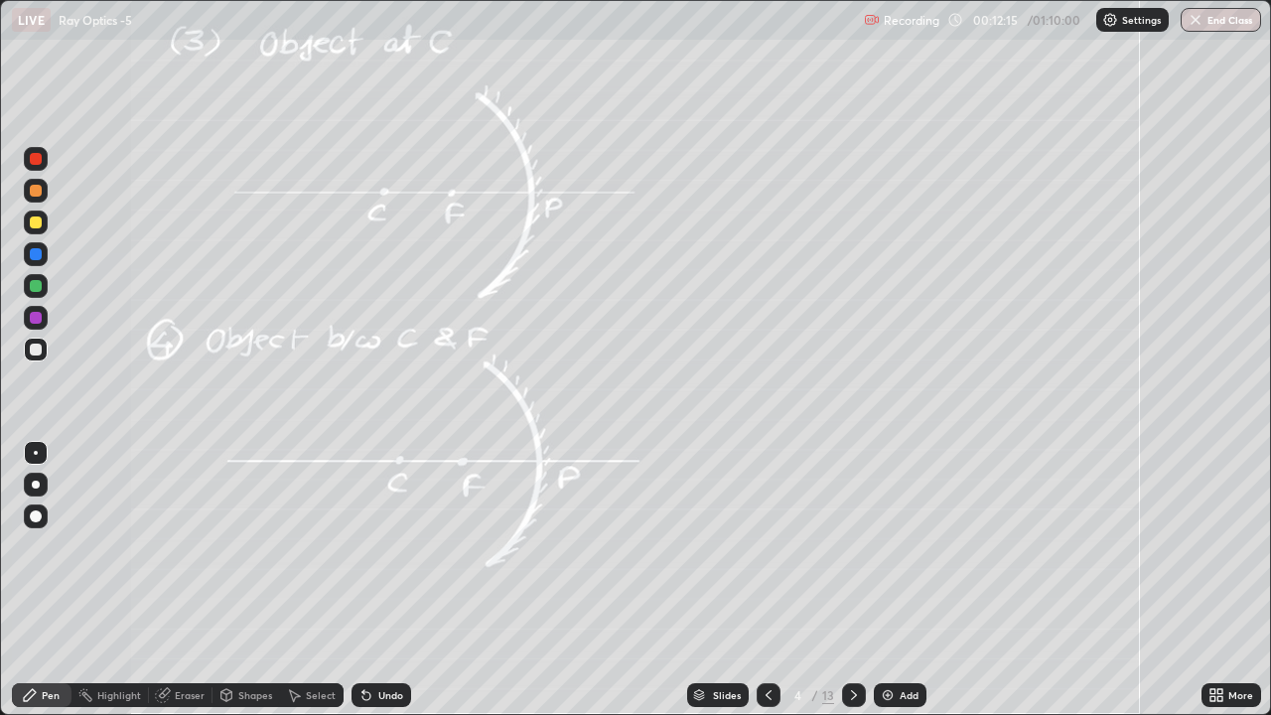
click at [39, 222] on div at bounding box center [36, 222] width 12 height 12
click at [34, 287] on div at bounding box center [36, 286] width 12 height 12
click at [852, 546] on icon at bounding box center [854, 695] width 16 height 16
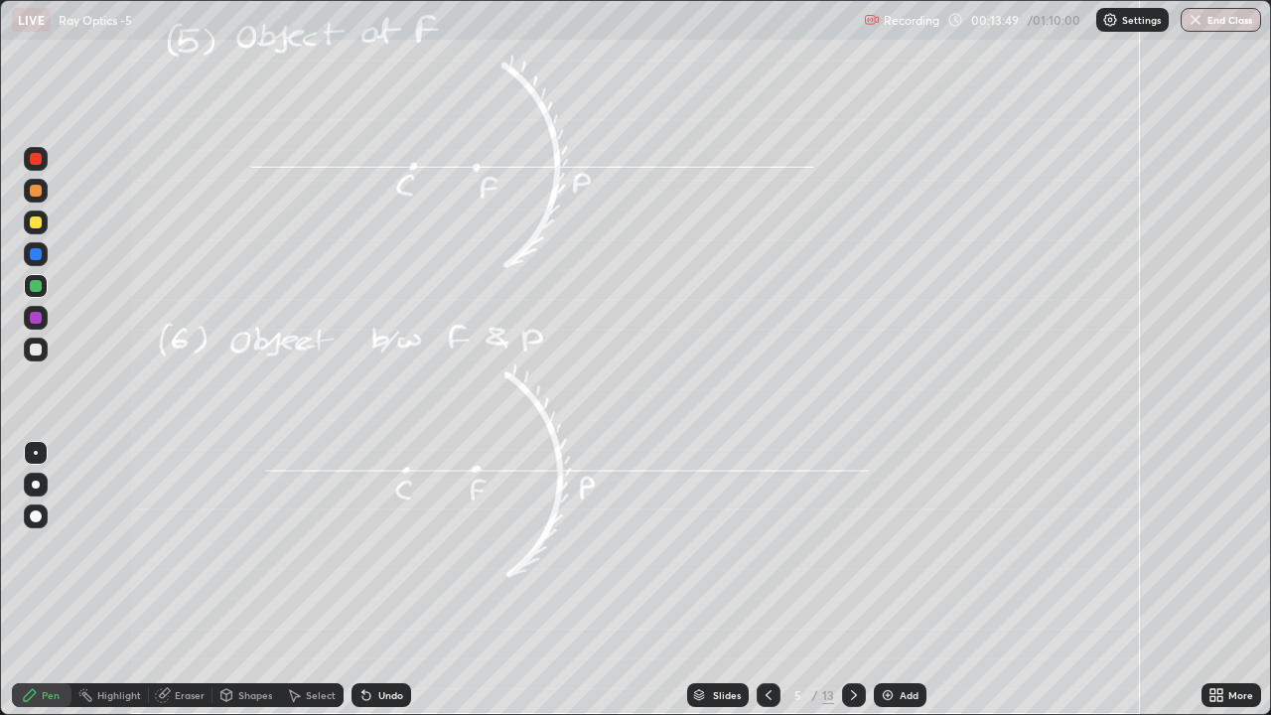
click at [767, 546] on icon at bounding box center [769, 695] width 16 height 16
click at [852, 546] on icon at bounding box center [854, 695] width 16 height 16
click at [38, 293] on div at bounding box center [36, 286] width 24 height 24
click at [234, 546] on div "Shapes" at bounding box center [247, 695] width 68 height 24
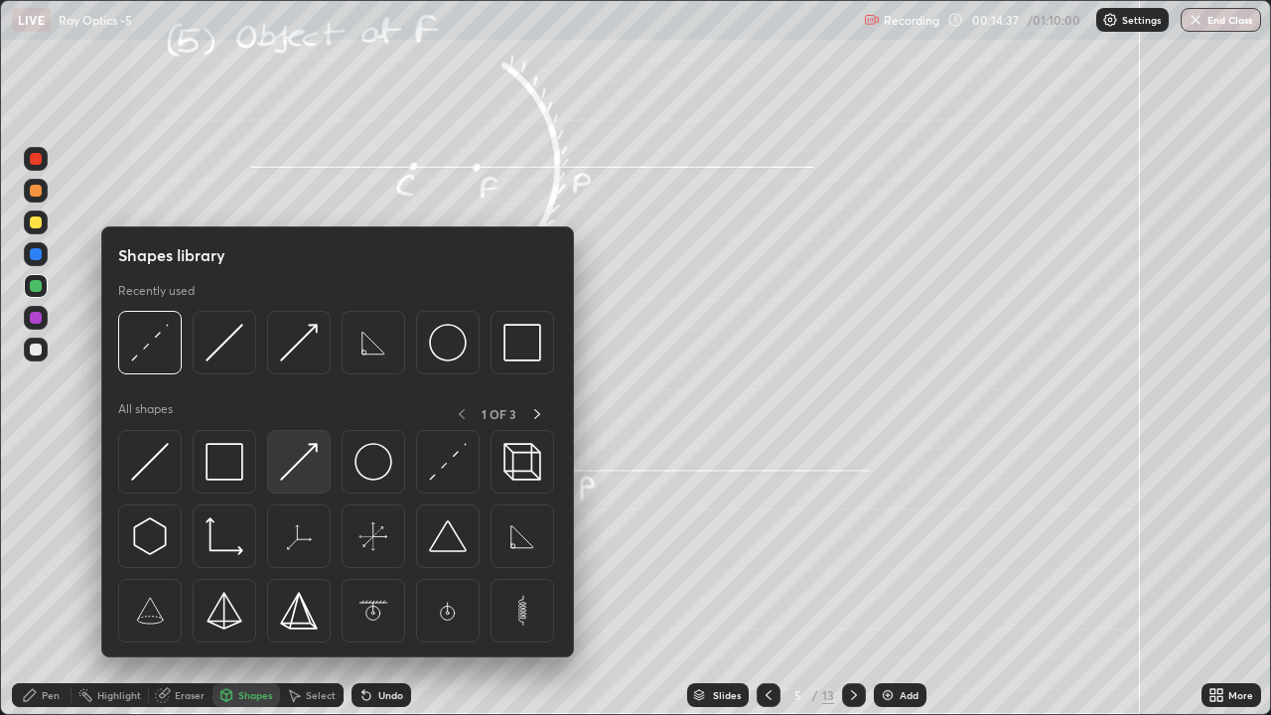
click at [295, 465] on img at bounding box center [299, 462] width 38 height 38
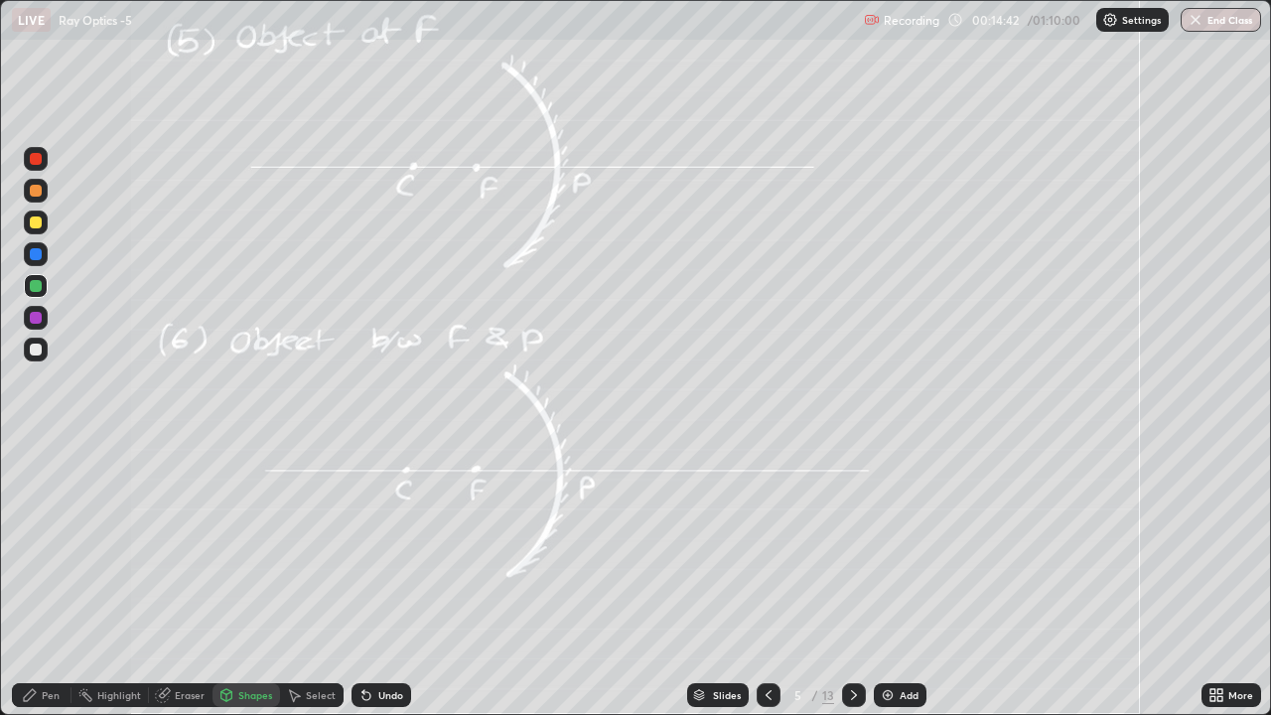
click at [34, 225] on div at bounding box center [36, 222] width 12 height 12
click at [250, 546] on div "Shapes" at bounding box center [255, 695] width 34 height 10
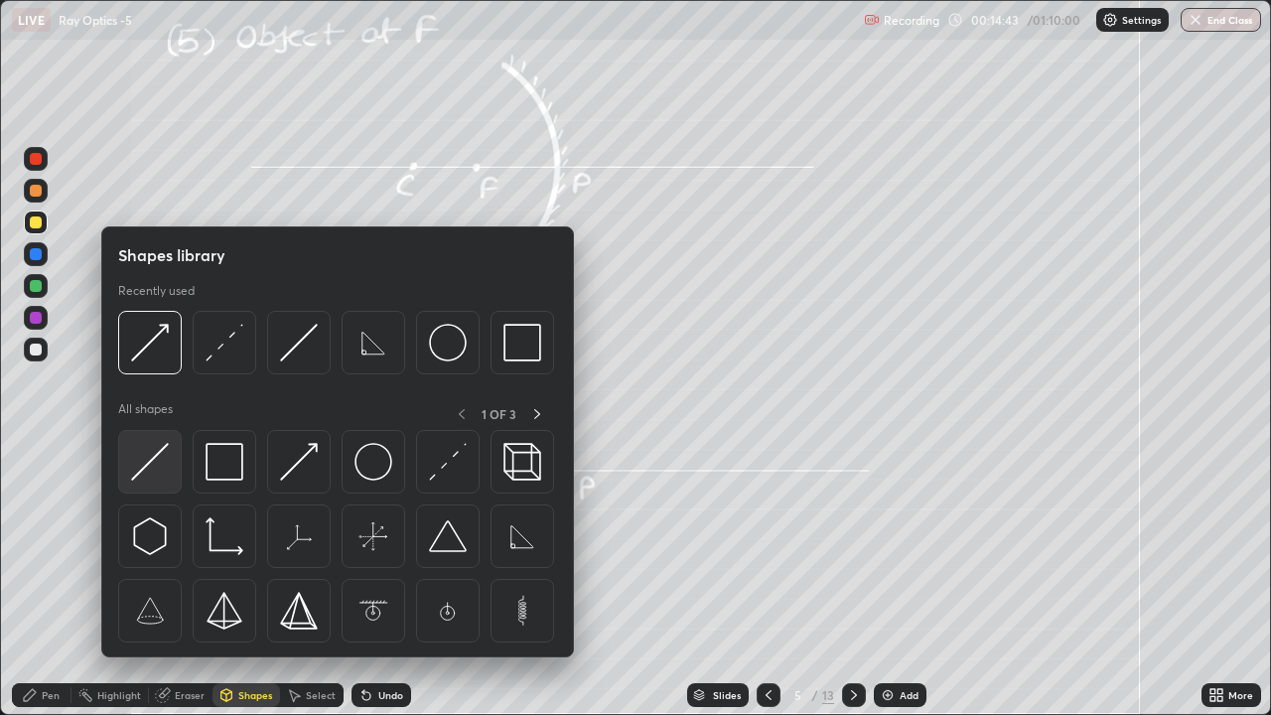
click at [157, 456] on img at bounding box center [150, 462] width 38 height 38
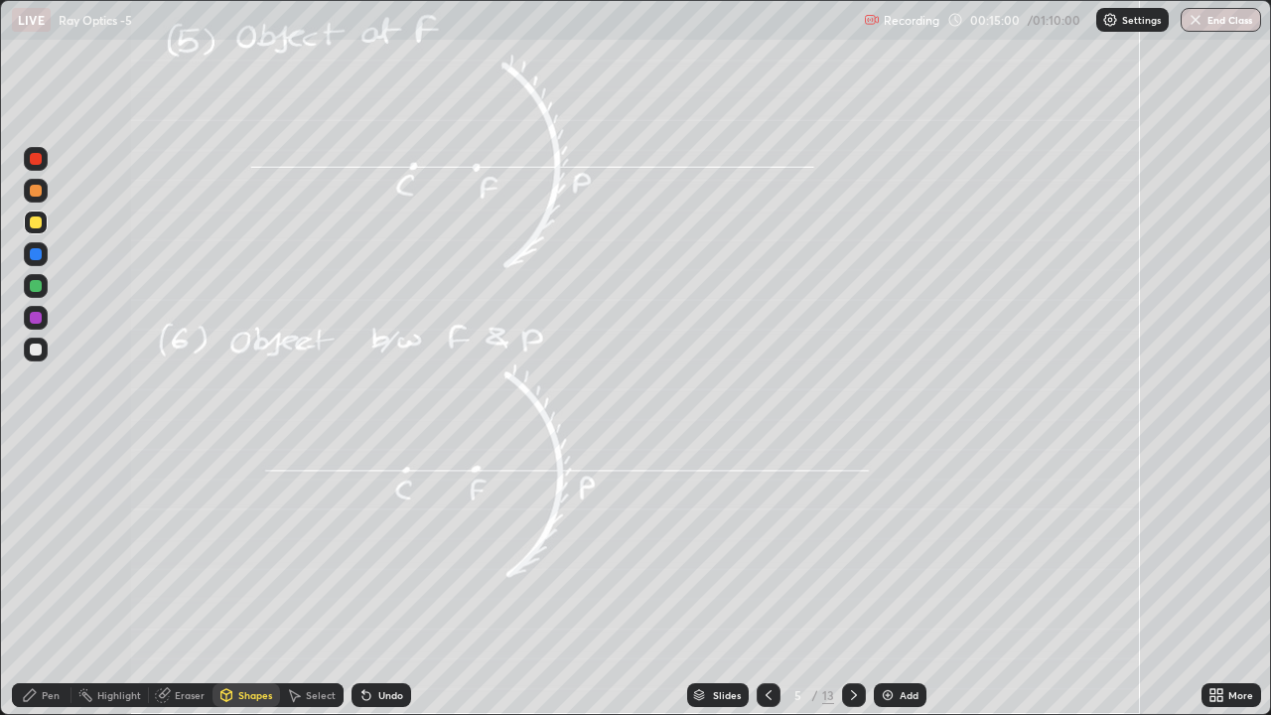
click at [42, 546] on div "Pen" at bounding box center [51, 695] width 18 height 10
click at [35, 351] on div at bounding box center [36, 350] width 12 height 12
click at [246, 546] on div "Shapes" at bounding box center [255, 695] width 34 height 10
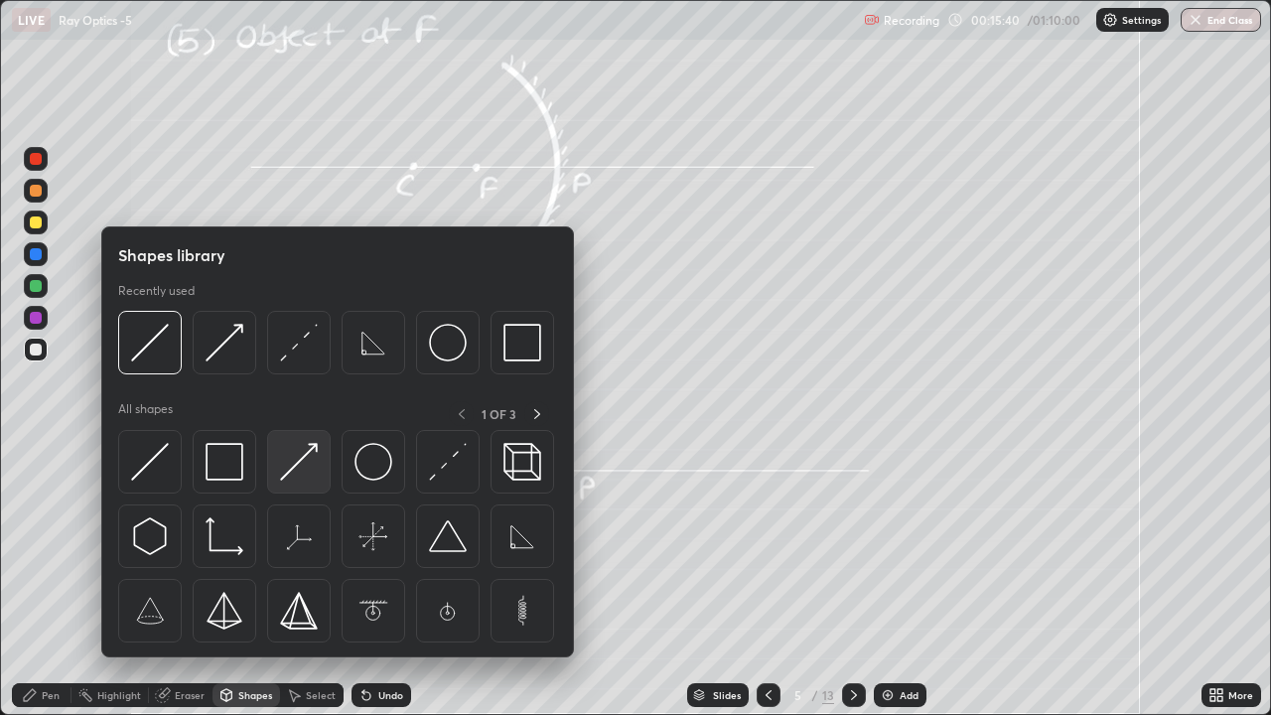
click at [296, 463] on img at bounding box center [299, 462] width 38 height 38
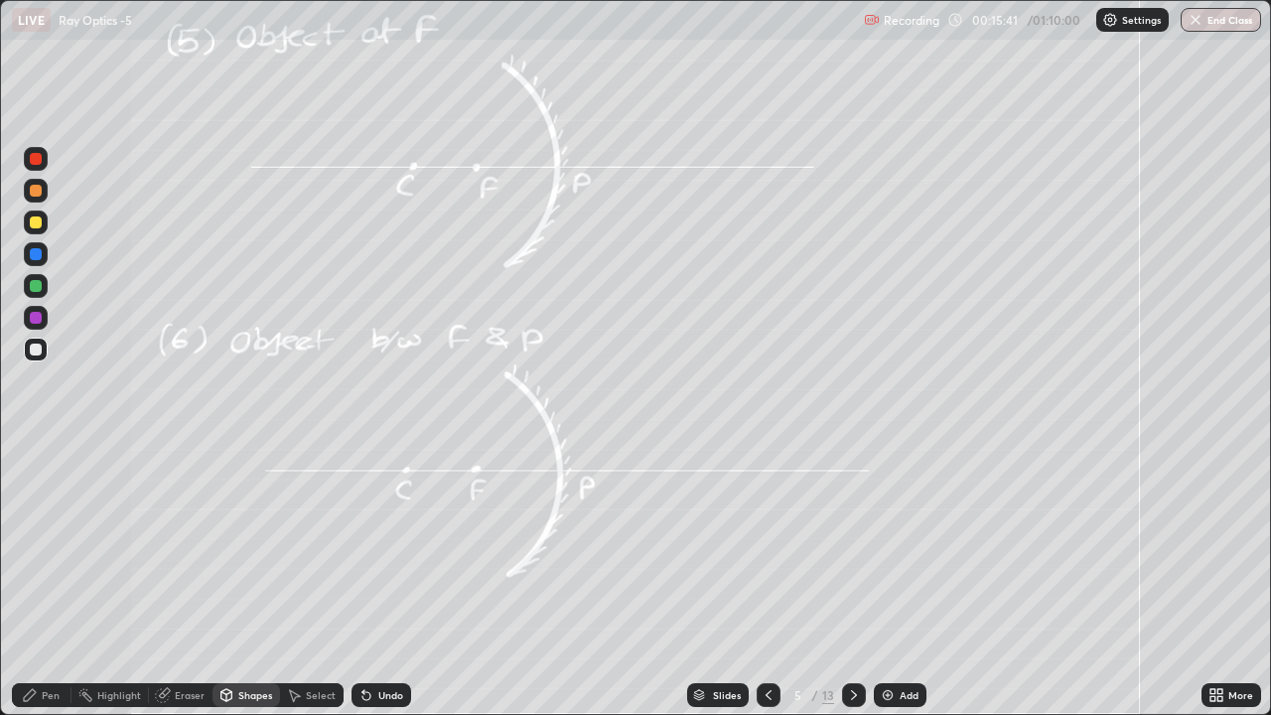
click at [37, 283] on div at bounding box center [36, 286] width 12 height 12
click at [33, 222] on div at bounding box center [36, 222] width 12 height 12
click at [245, 546] on div "Shapes" at bounding box center [247, 695] width 68 height 24
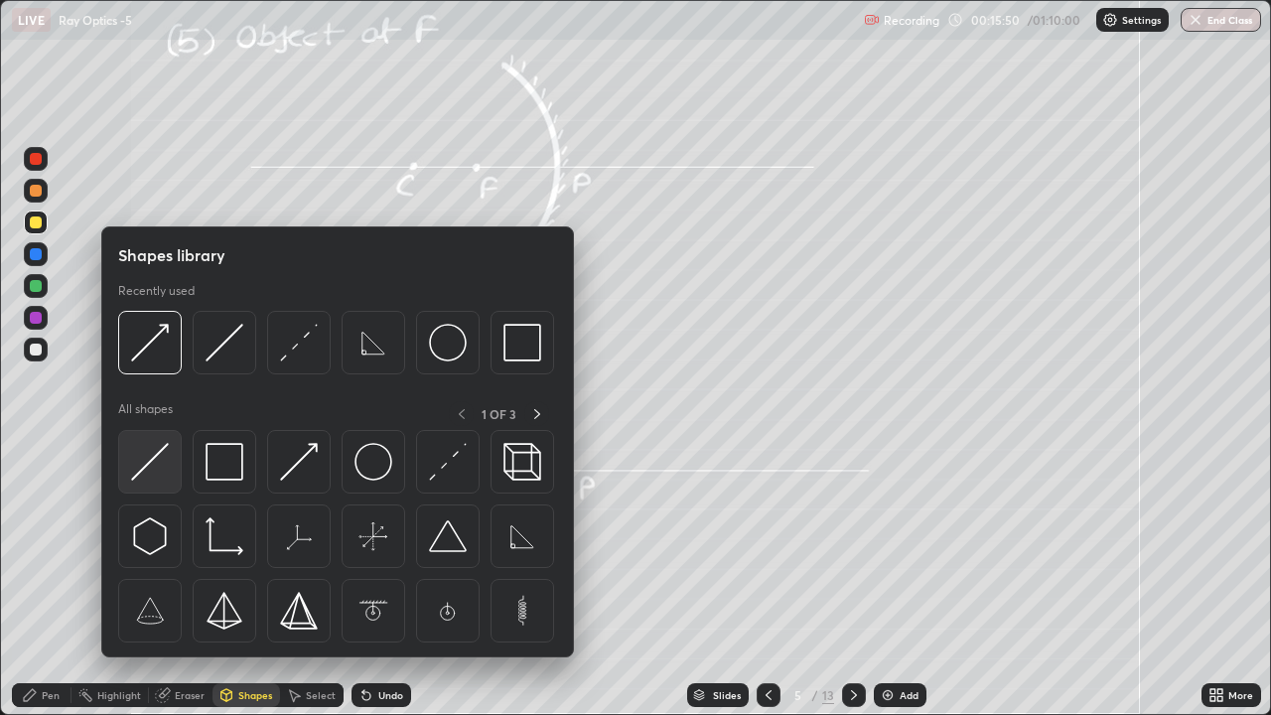
click at [156, 461] on img at bounding box center [150, 462] width 38 height 38
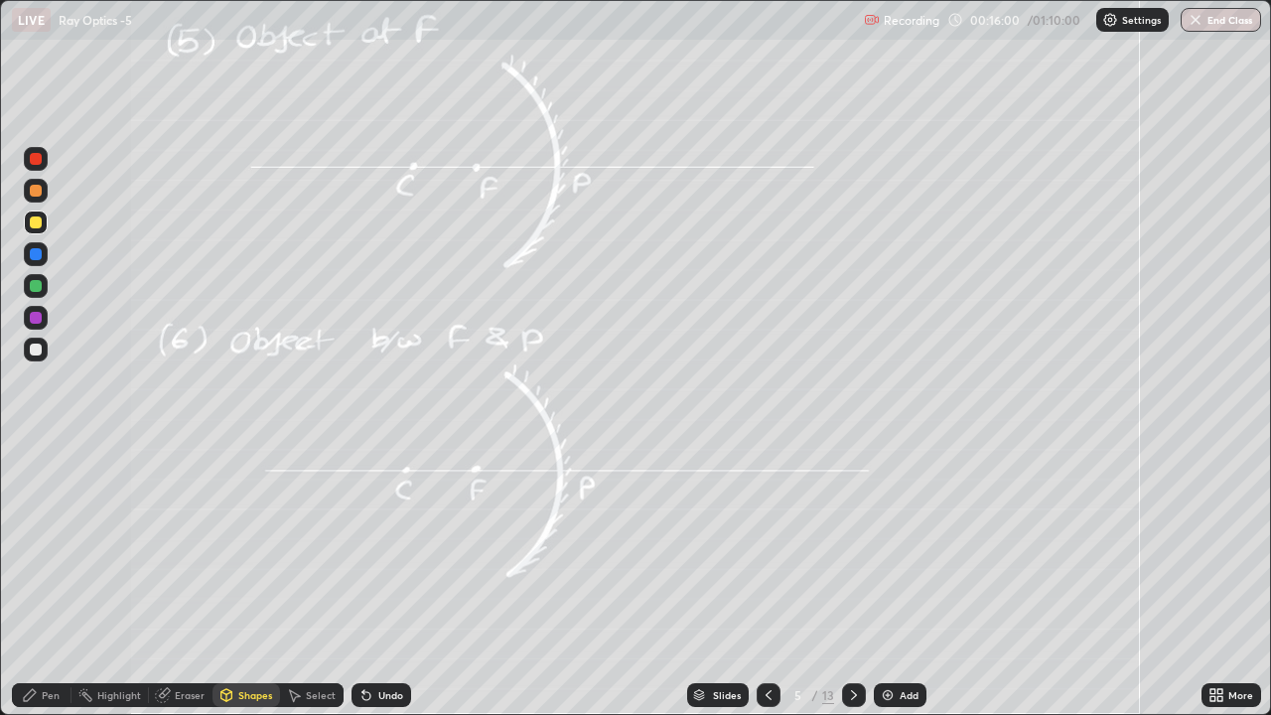
click at [390, 546] on div "Undo" at bounding box center [390, 695] width 25 height 10
click at [41, 546] on div "Pen" at bounding box center [42, 695] width 60 height 24
click at [249, 546] on div "Shapes" at bounding box center [255, 695] width 34 height 10
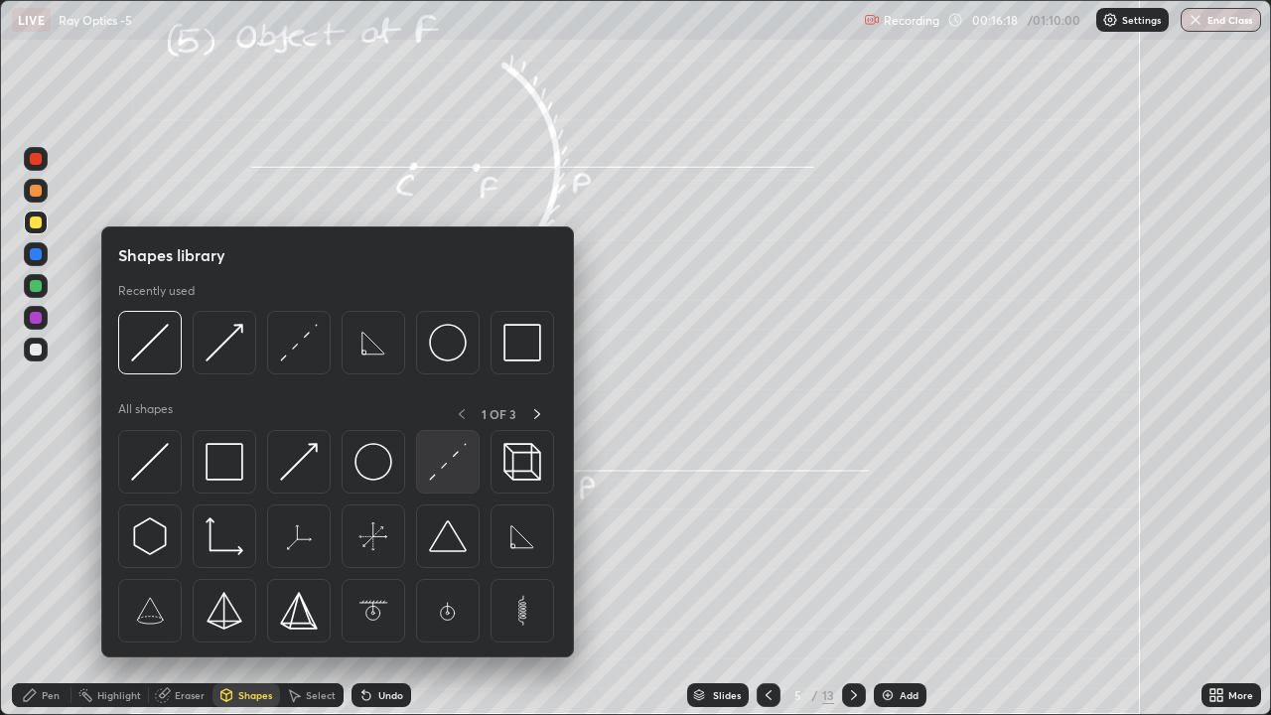
click at [429, 475] on img at bounding box center [448, 462] width 38 height 38
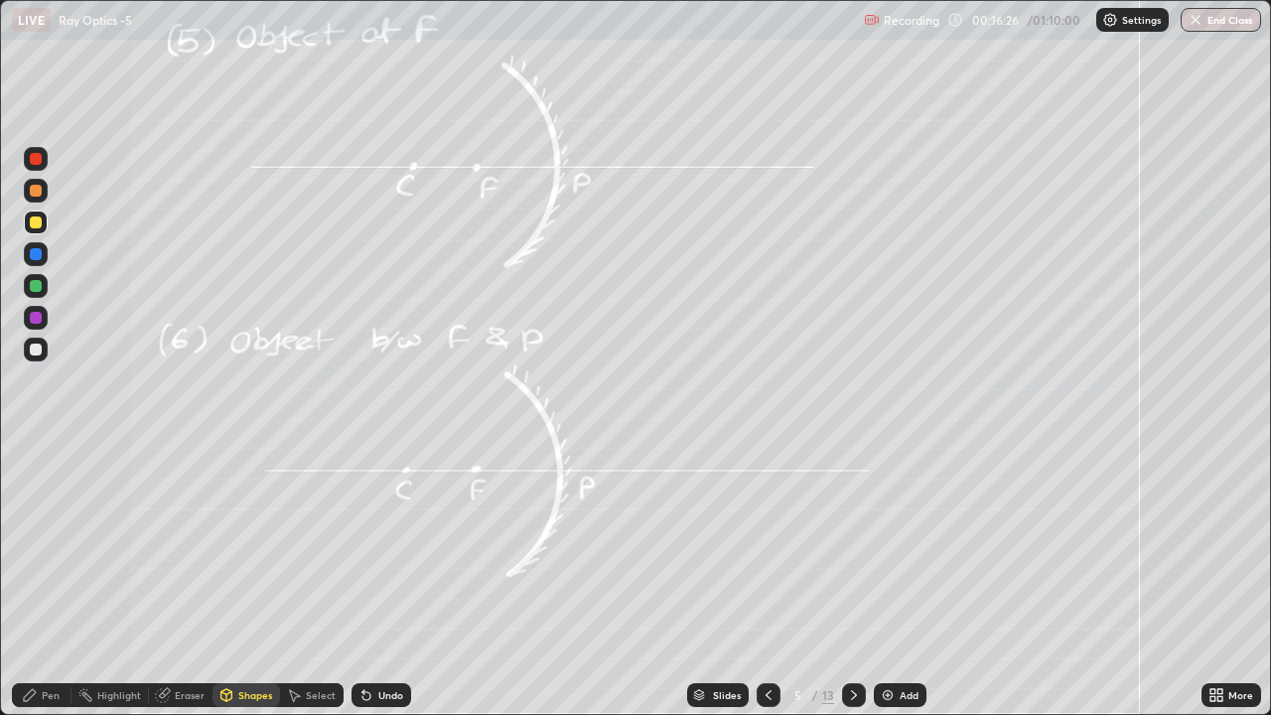
click at [767, 546] on icon at bounding box center [769, 695] width 16 height 16
click at [843, 546] on div at bounding box center [854, 695] width 24 height 24
click at [40, 283] on div at bounding box center [36, 286] width 12 height 12
click at [36, 546] on icon at bounding box center [30, 695] width 16 height 16
click at [34, 320] on div at bounding box center [36, 318] width 12 height 12
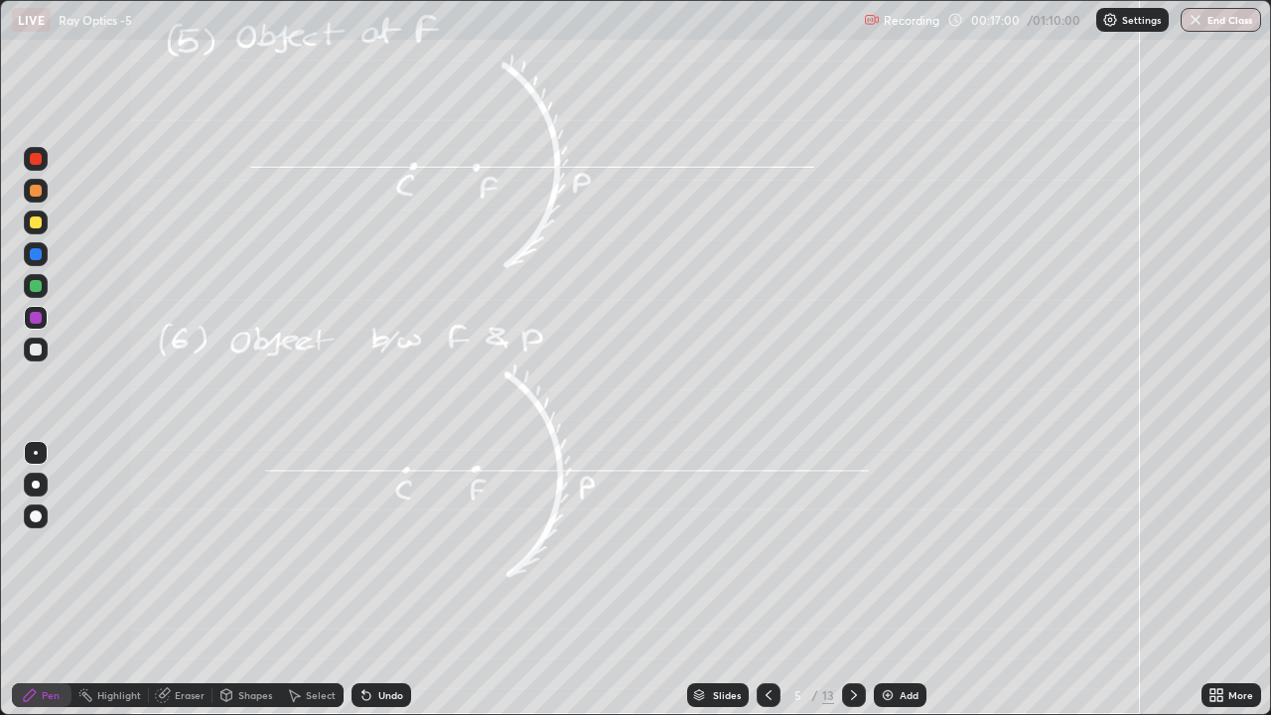
click at [39, 348] on div at bounding box center [36, 350] width 12 height 12
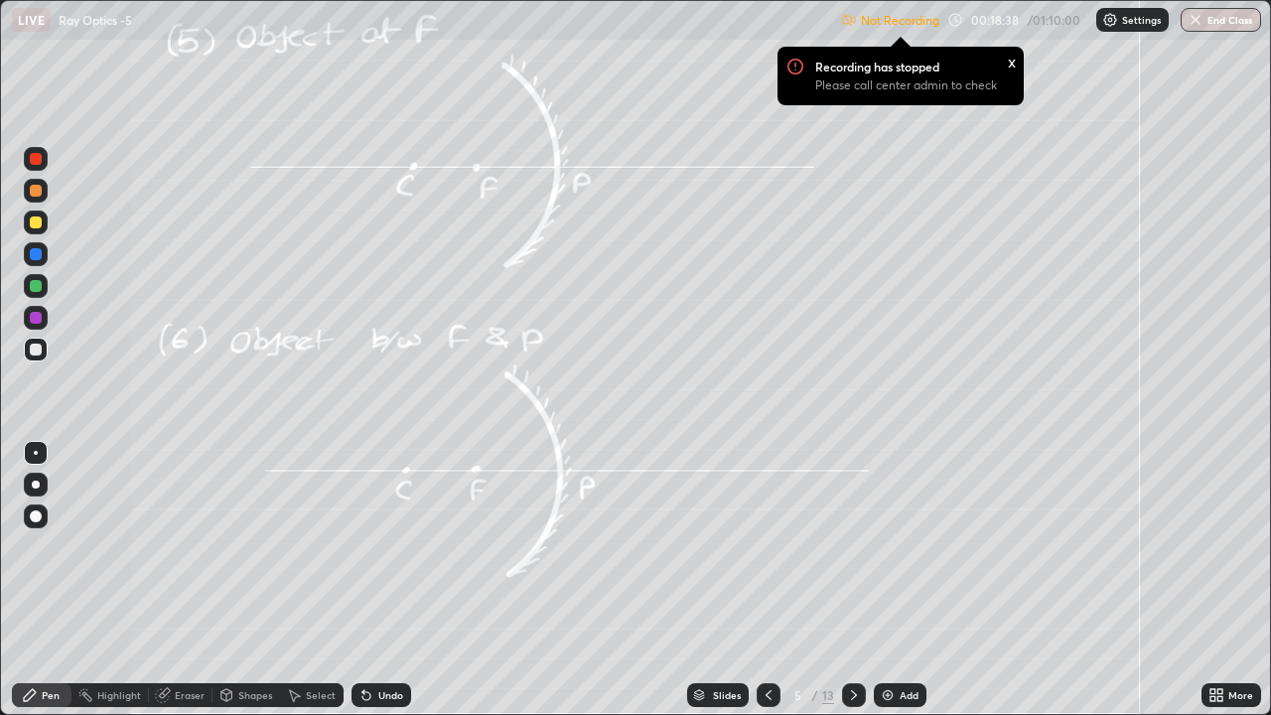
click at [1140, 24] on p "Settings" at bounding box center [1141, 20] width 39 height 10
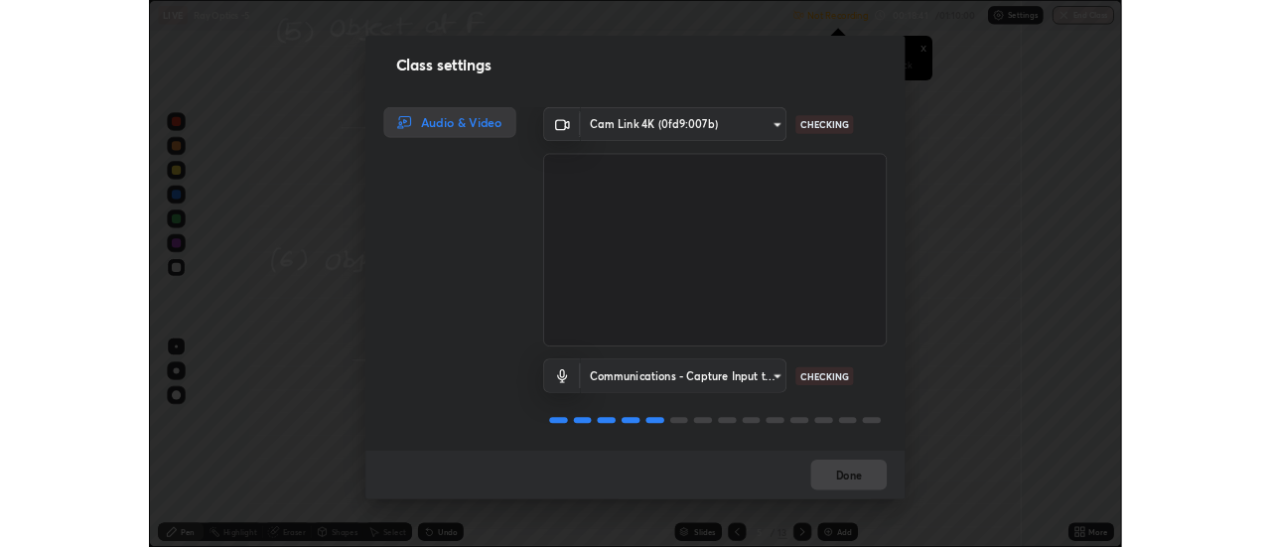
scroll to position [2, 0]
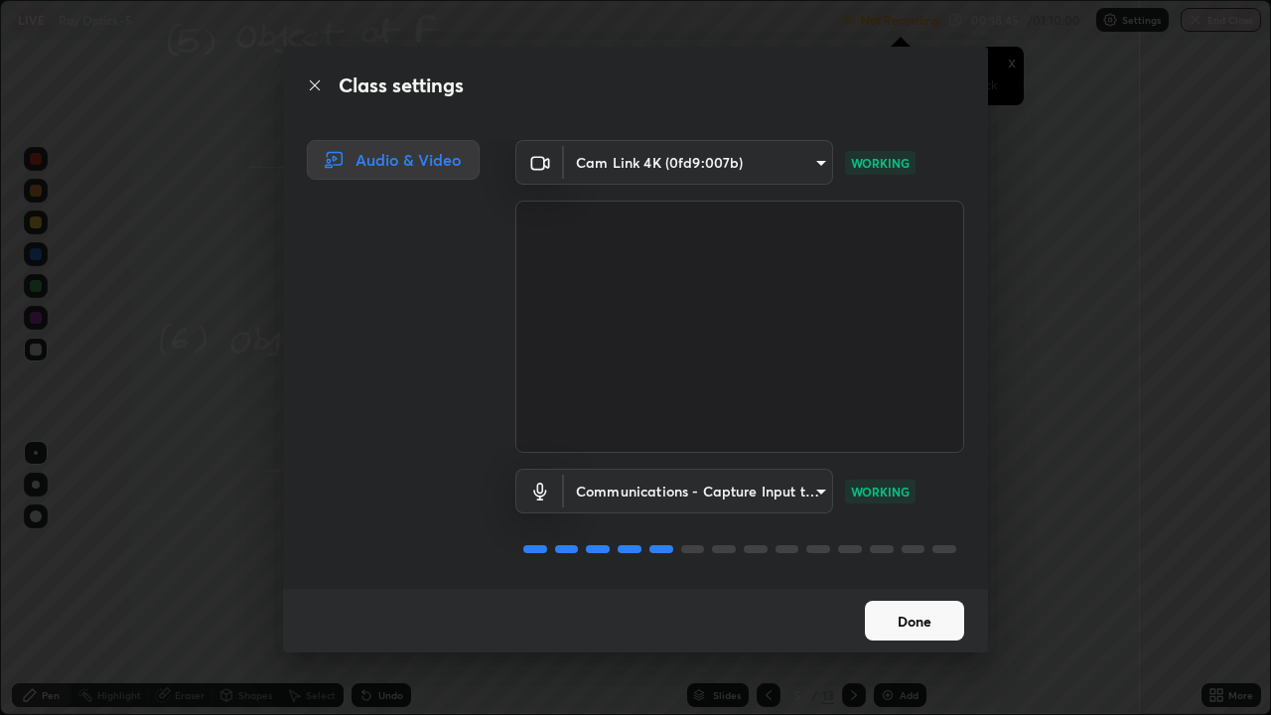
click at [932, 546] on button "Done" at bounding box center [914, 621] width 99 height 40
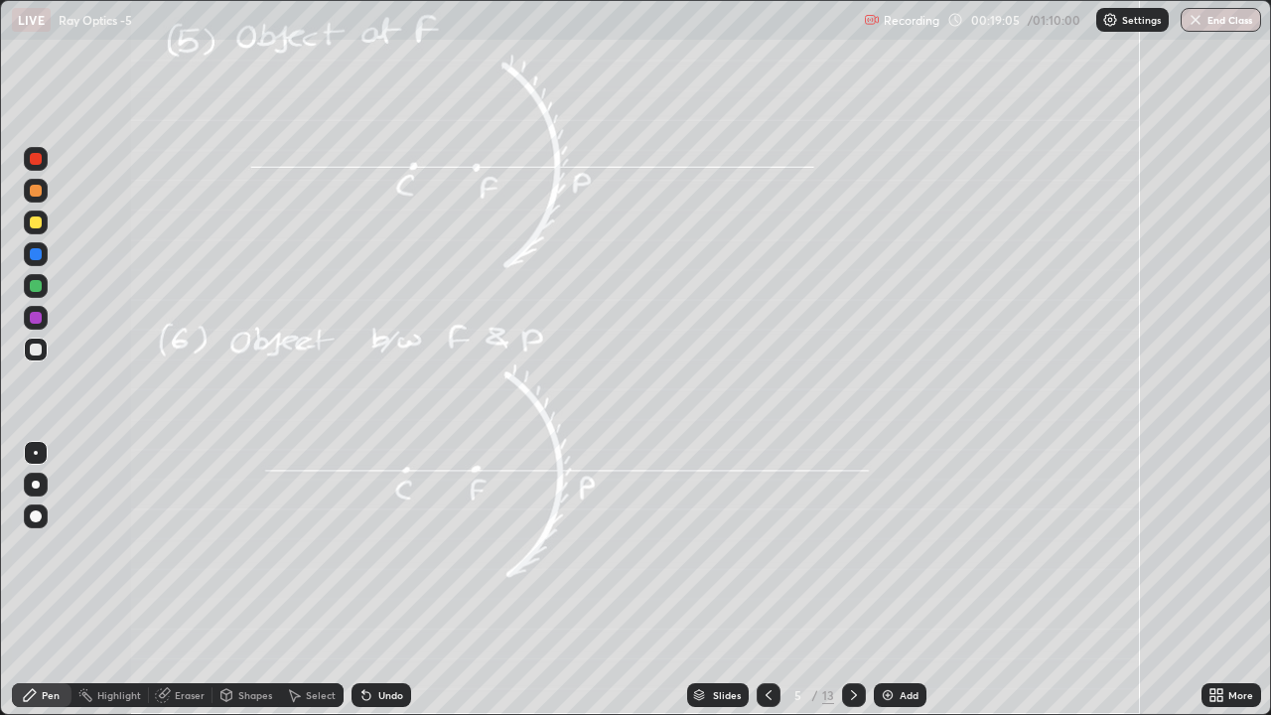
click at [35, 319] on div at bounding box center [36, 318] width 12 height 12
click at [852, 546] on icon at bounding box center [854, 695] width 16 height 16
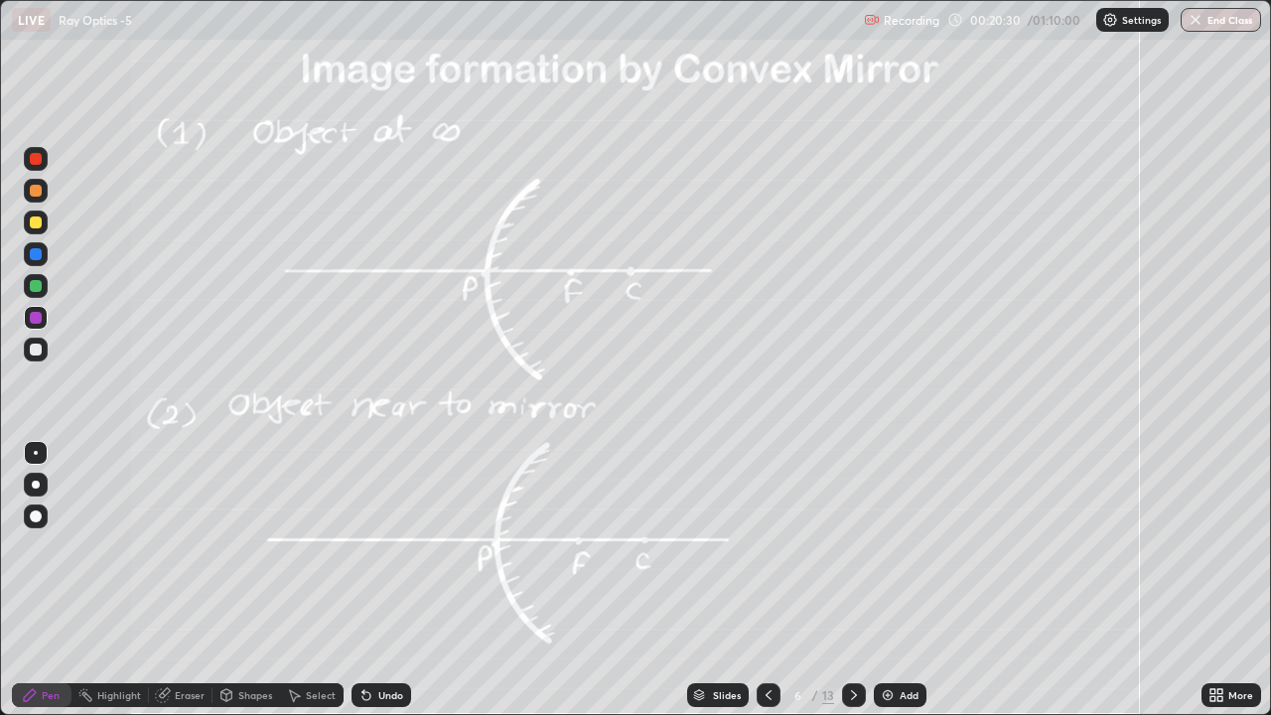
click at [38, 217] on div at bounding box center [36, 222] width 12 height 12
click at [239, 546] on div "Shapes" at bounding box center [247, 695] width 68 height 24
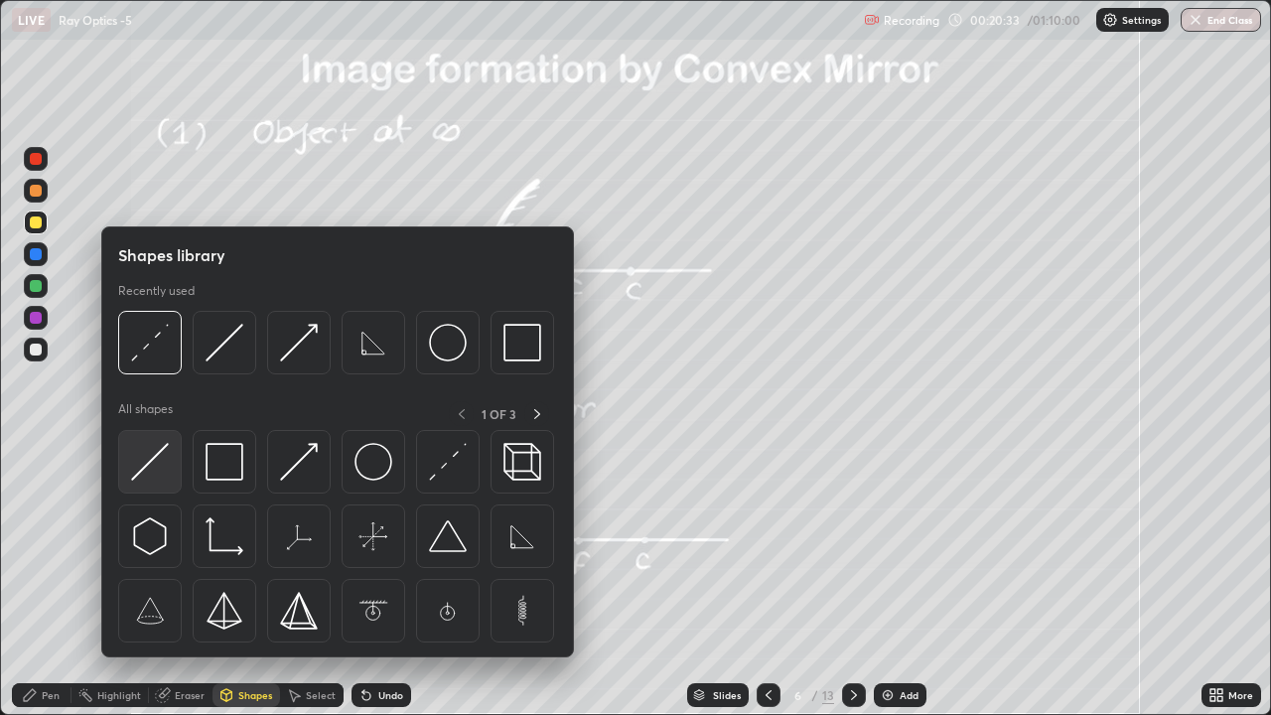
click at [154, 470] on img at bounding box center [150, 462] width 38 height 38
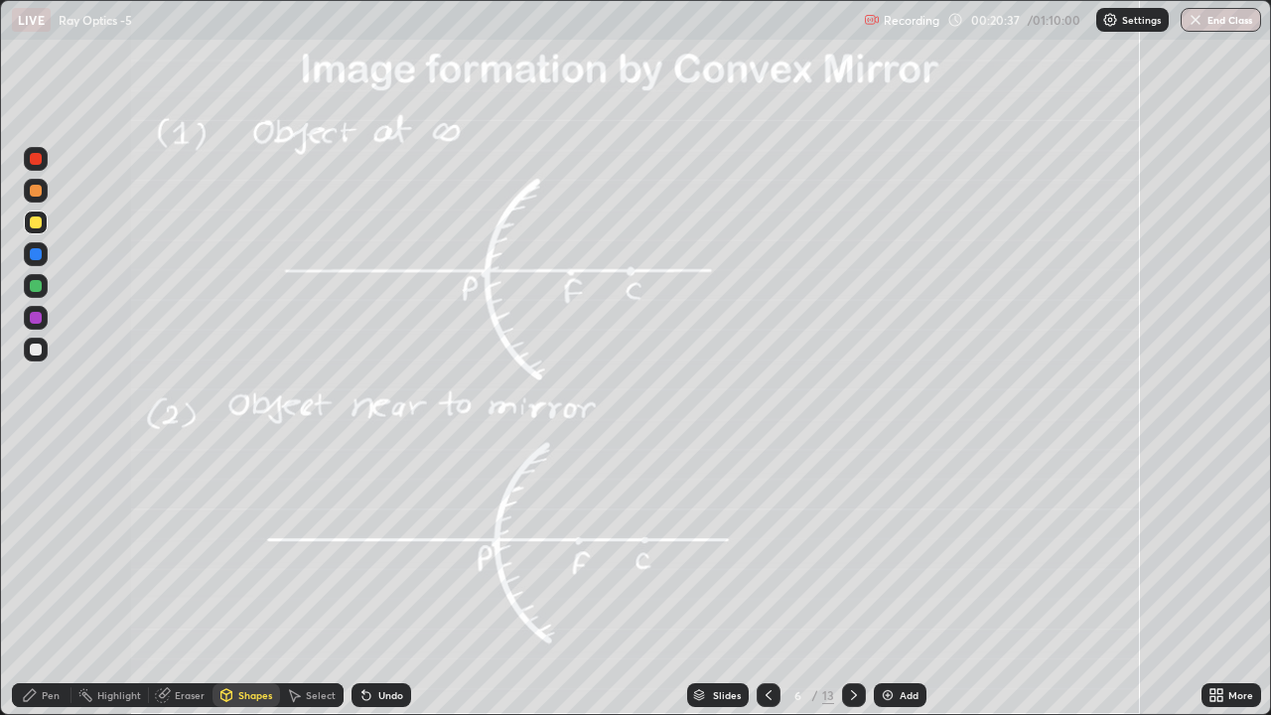
click at [368, 546] on div "Undo" at bounding box center [382, 695] width 60 height 24
click at [60, 546] on div "Pen" at bounding box center [42, 695] width 60 height 24
click at [233, 546] on div "Shapes" at bounding box center [247, 695] width 68 height 24
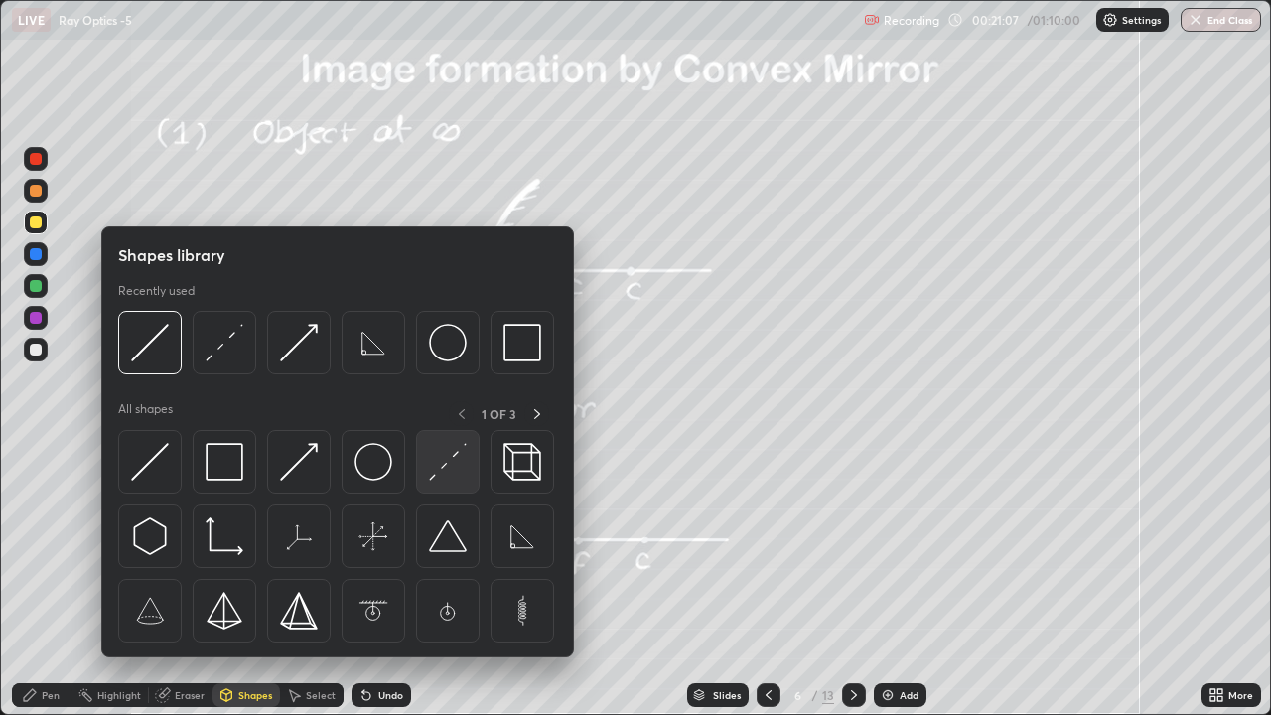
click at [434, 477] on img at bounding box center [448, 462] width 38 height 38
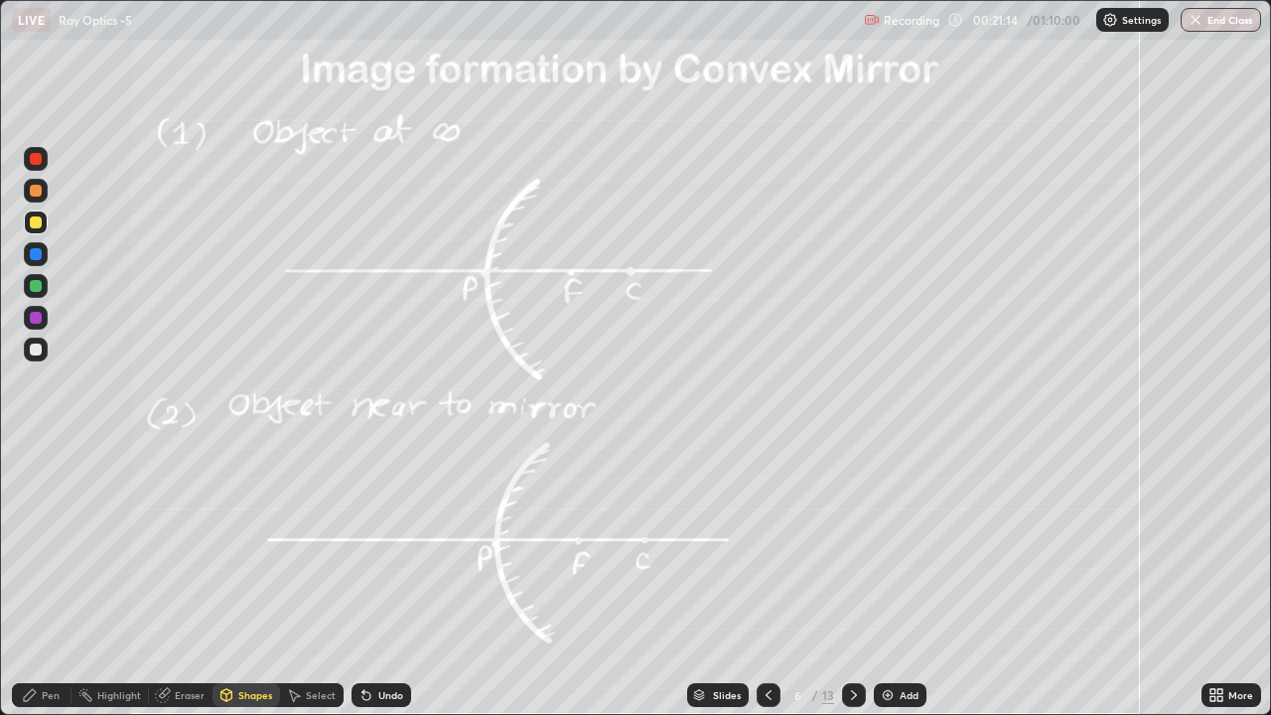
click at [36, 318] on div at bounding box center [36, 318] width 12 height 12
click at [27, 546] on icon at bounding box center [30, 695] width 16 height 16
click at [35, 354] on div at bounding box center [36, 350] width 12 height 12
click at [35, 227] on div at bounding box center [36, 222] width 12 height 12
click at [34, 284] on div at bounding box center [36, 286] width 12 height 12
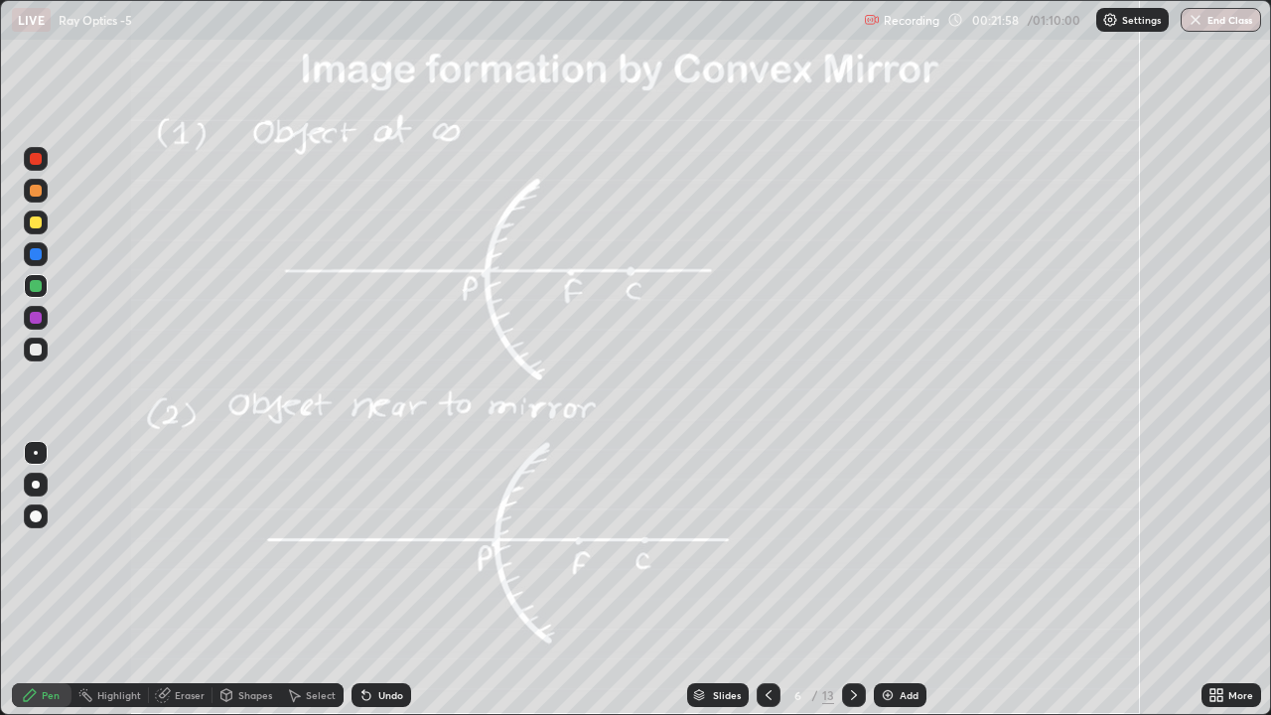
click at [255, 546] on div "Shapes" at bounding box center [255, 695] width 34 height 10
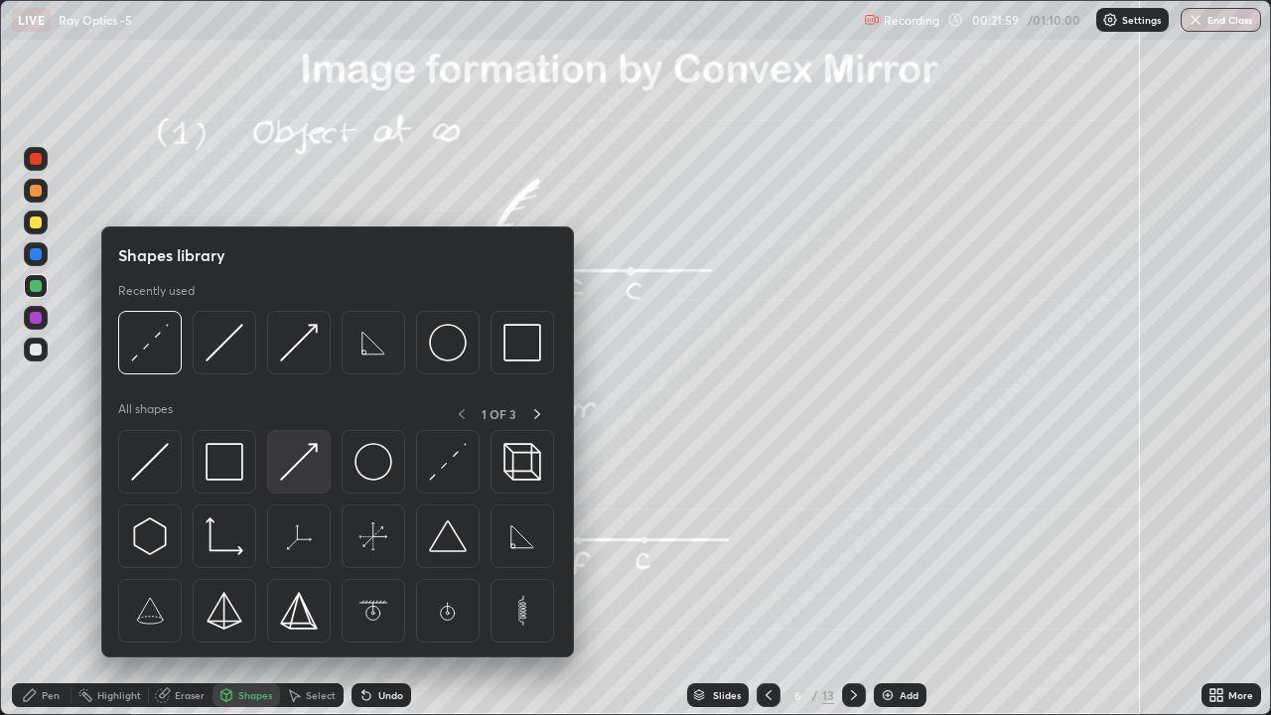
click at [313, 460] on img at bounding box center [299, 462] width 38 height 38
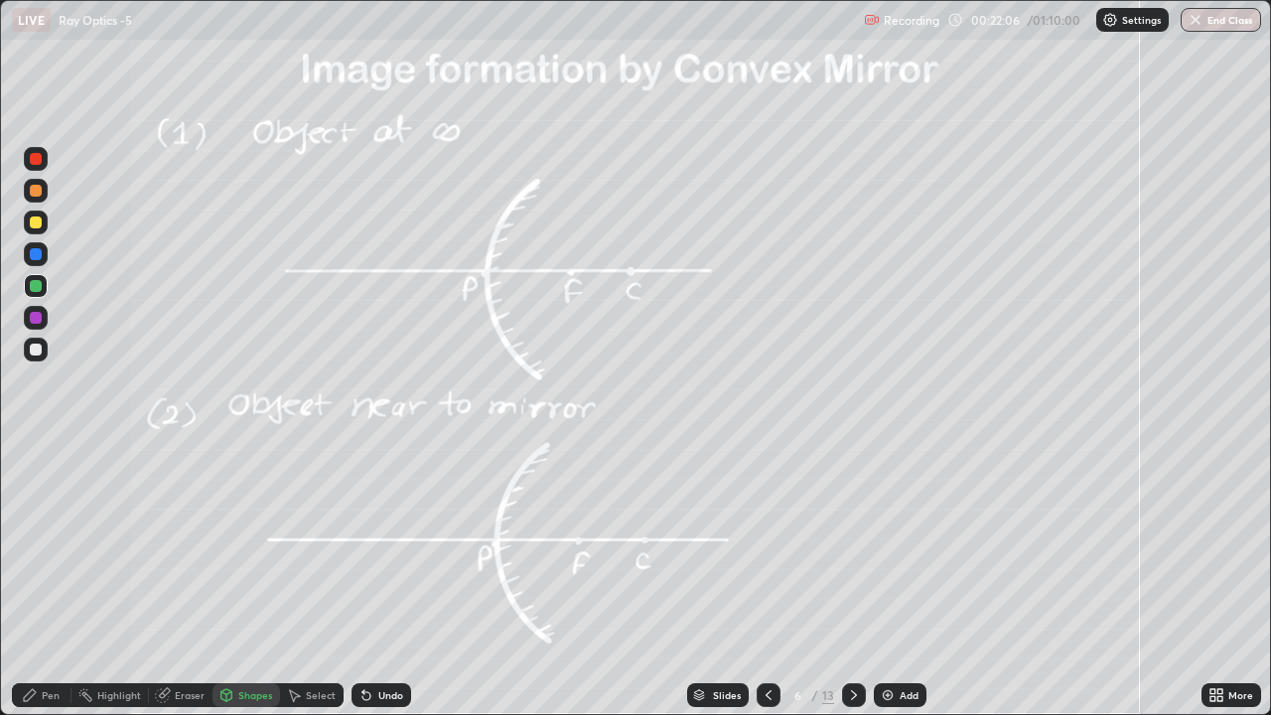
click at [33, 216] on div at bounding box center [36, 222] width 12 height 12
click at [224, 546] on icon at bounding box center [226, 693] width 11 height 3
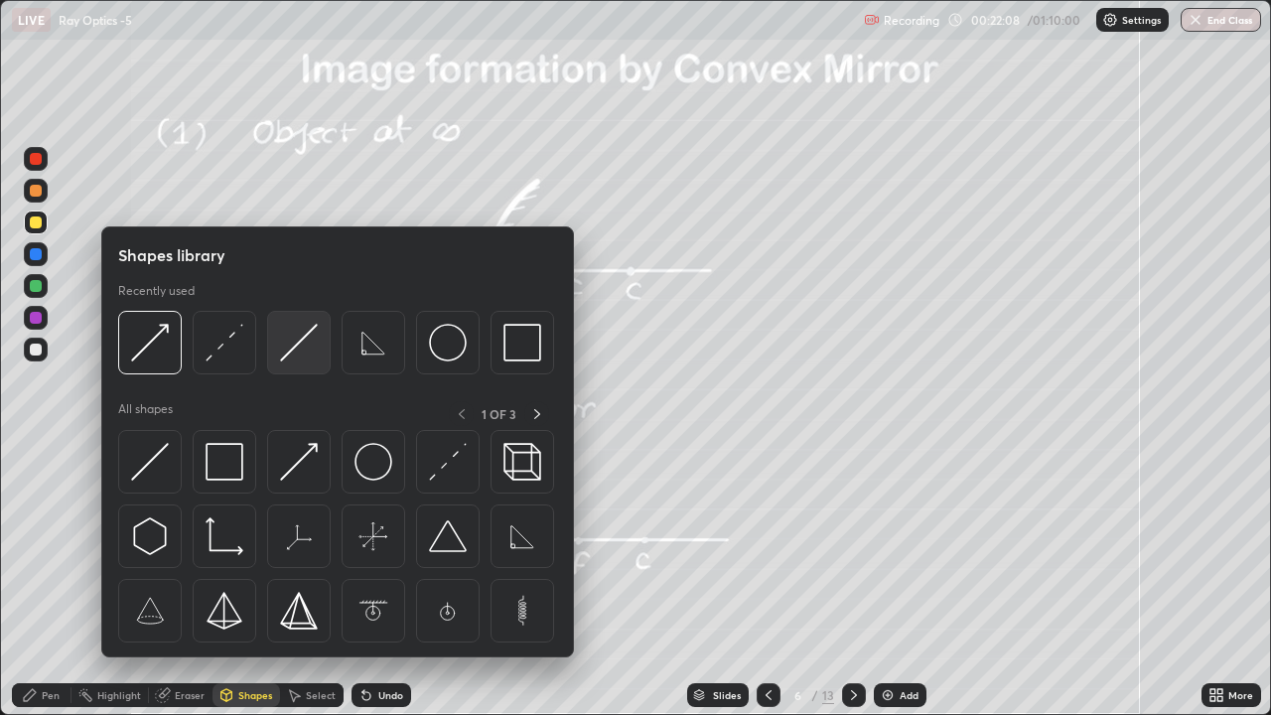
click at [290, 352] on img at bounding box center [299, 343] width 38 height 38
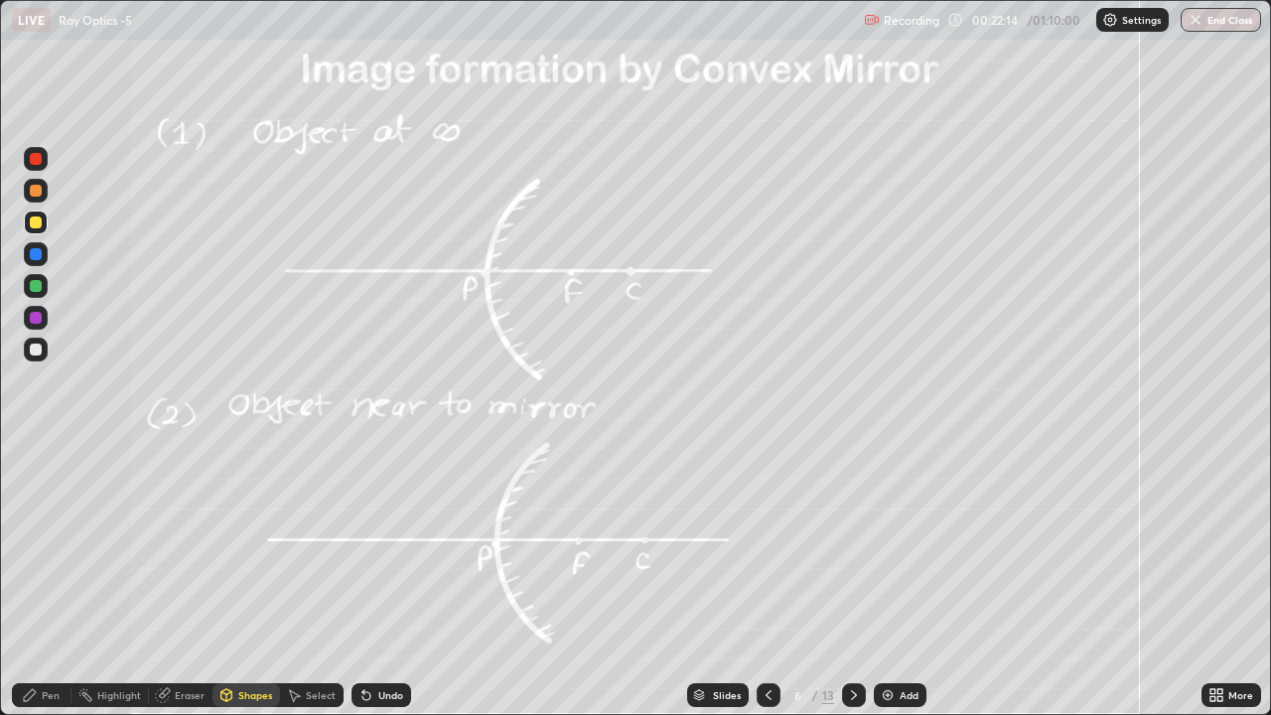
click at [387, 546] on div "Undo" at bounding box center [390, 695] width 25 height 10
click at [48, 546] on div "Pen" at bounding box center [51, 695] width 18 height 10
click at [255, 546] on div "Shapes" at bounding box center [255, 695] width 34 height 10
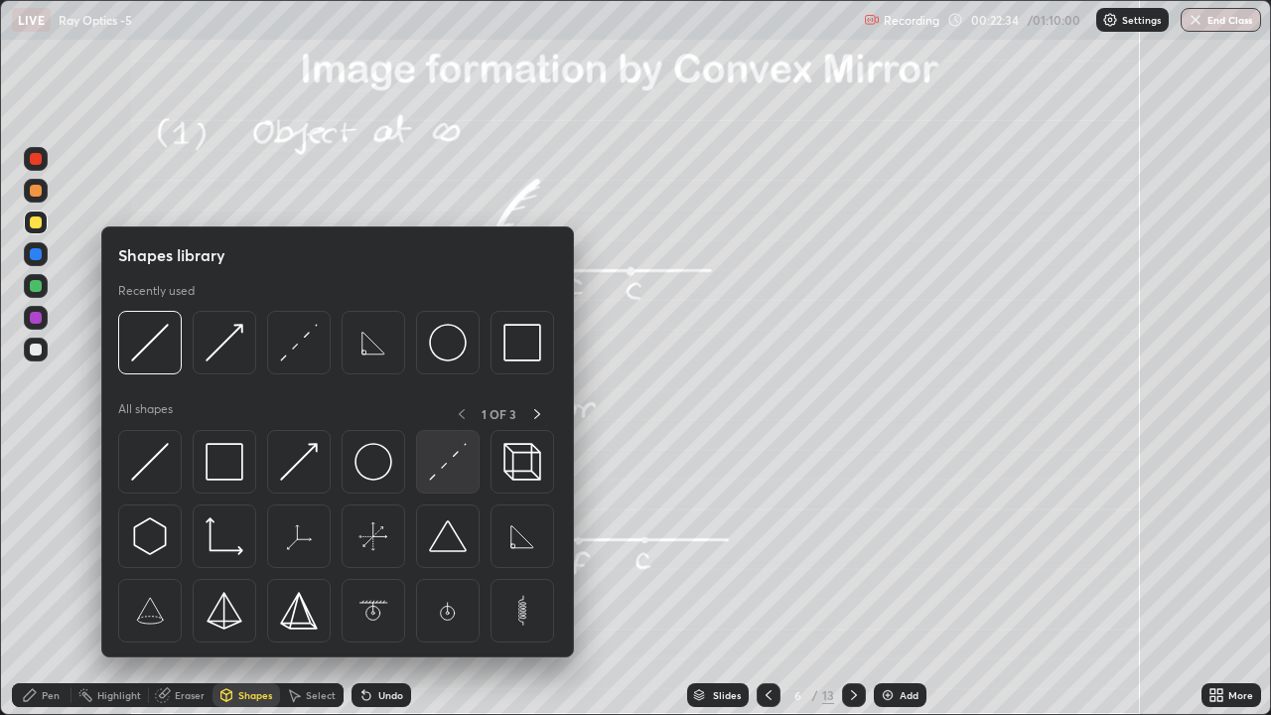
click at [444, 471] on img at bounding box center [448, 462] width 38 height 38
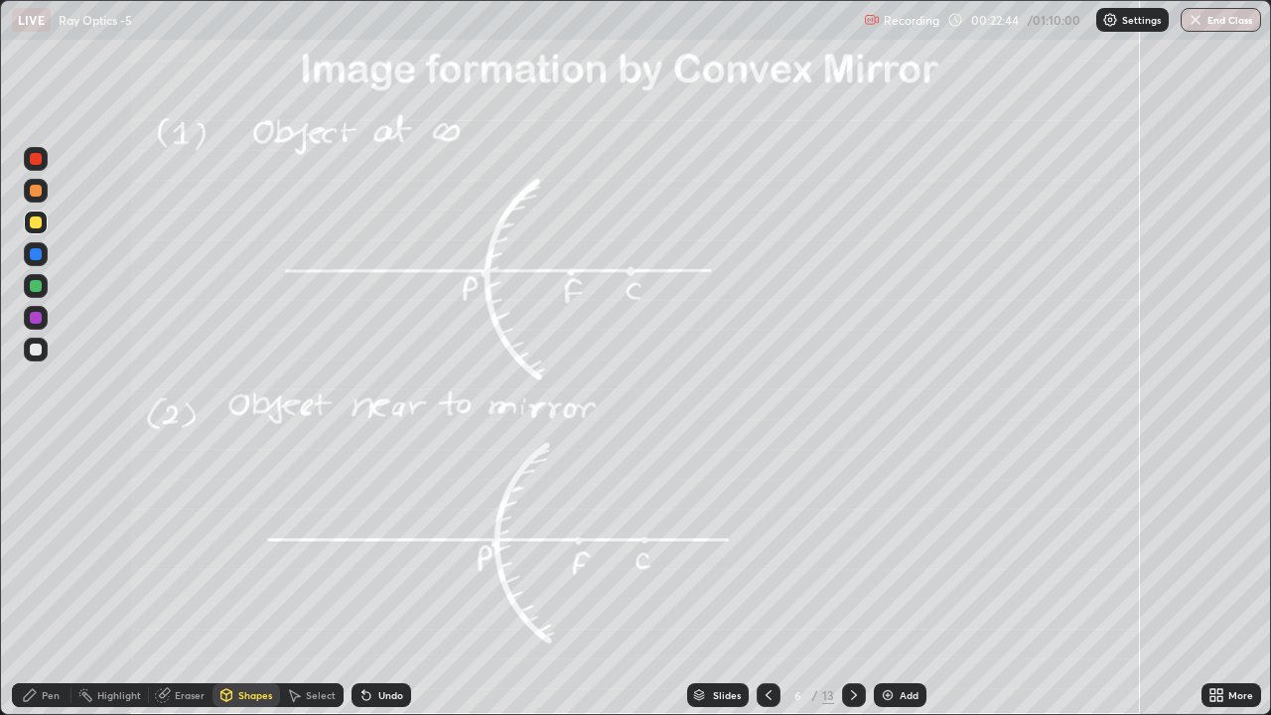
click at [39, 290] on div at bounding box center [36, 286] width 12 height 12
click at [44, 546] on div "Pen" at bounding box center [42, 695] width 60 height 24
click at [32, 315] on div at bounding box center [36, 318] width 12 height 12
click at [33, 288] on div at bounding box center [36, 286] width 12 height 12
click at [37, 351] on div at bounding box center [36, 350] width 12 height 12
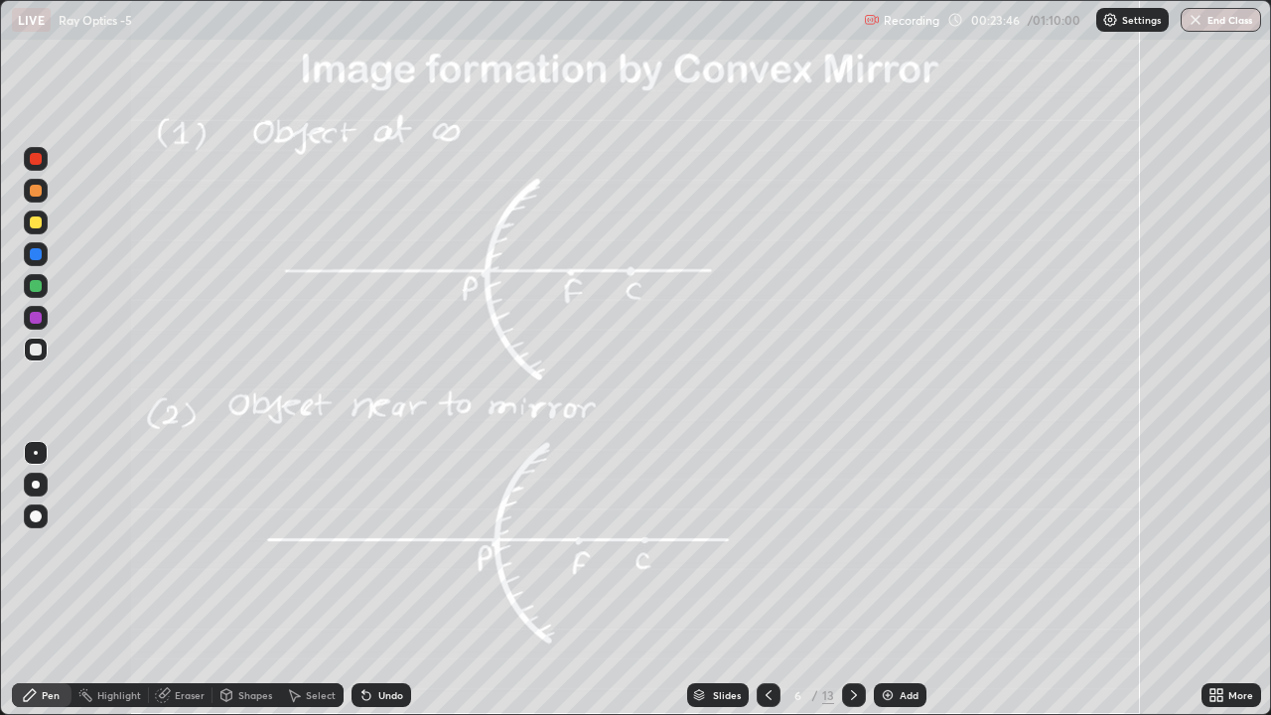
click at [35, 318] on div at bounding box center [36, 318] width 12 height 12
click at [852, 546] on icon at bounding box center [854, 695] width 16 height 16
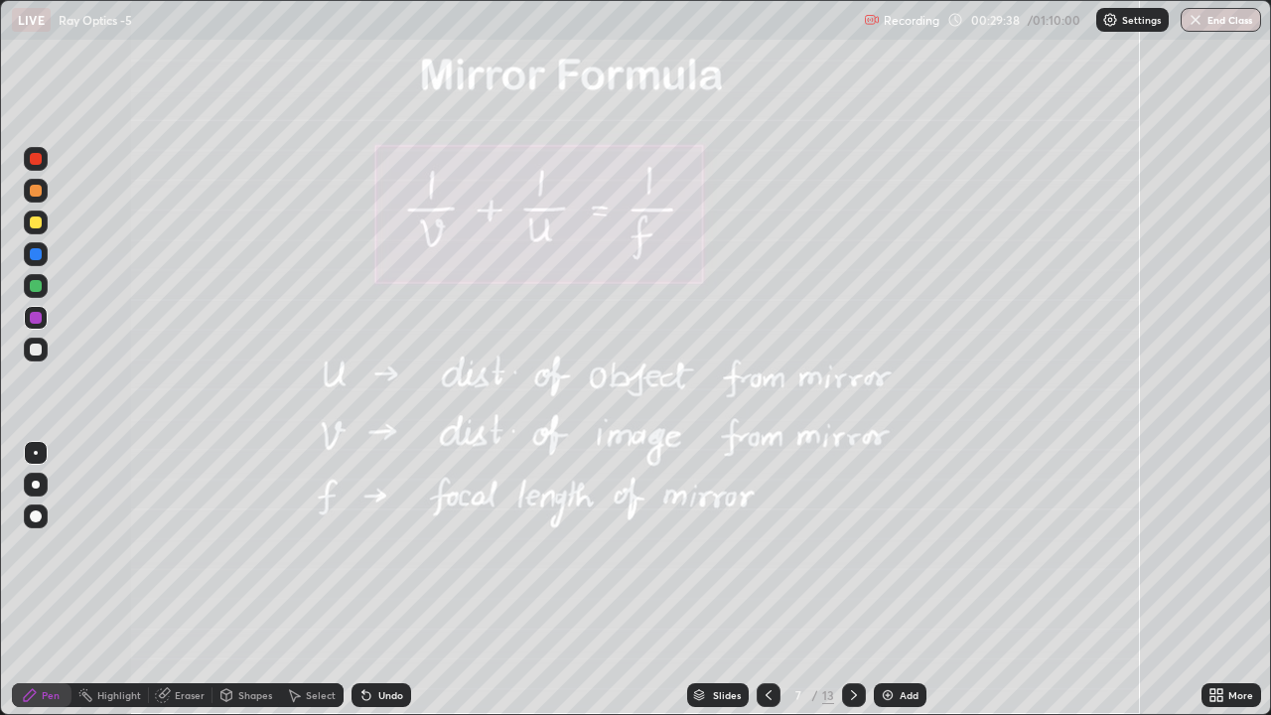
click at [38, 225] on div at bounding box center [36, 222] width 12 height 12
click at [852, 546] on icon at bounding box center [854, 695] width 16 height 16
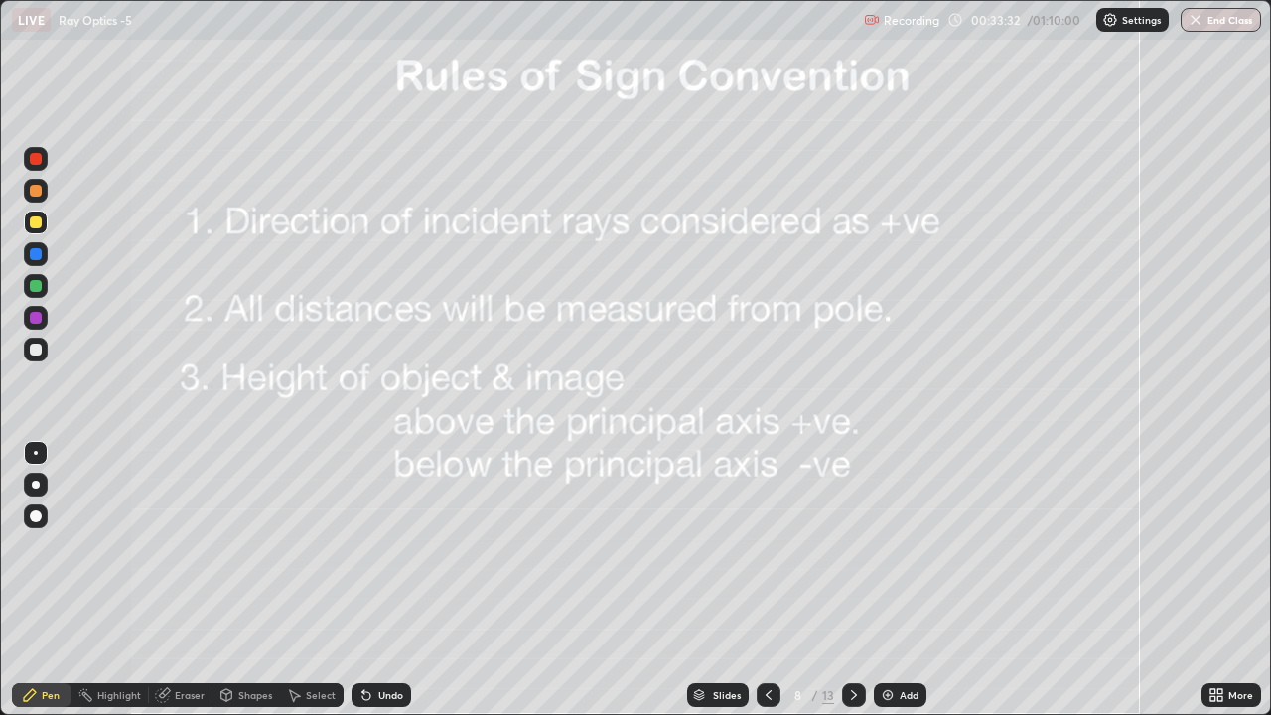
click at [852, 546] on icon at bounding box center [854, 695] width 16 height 16
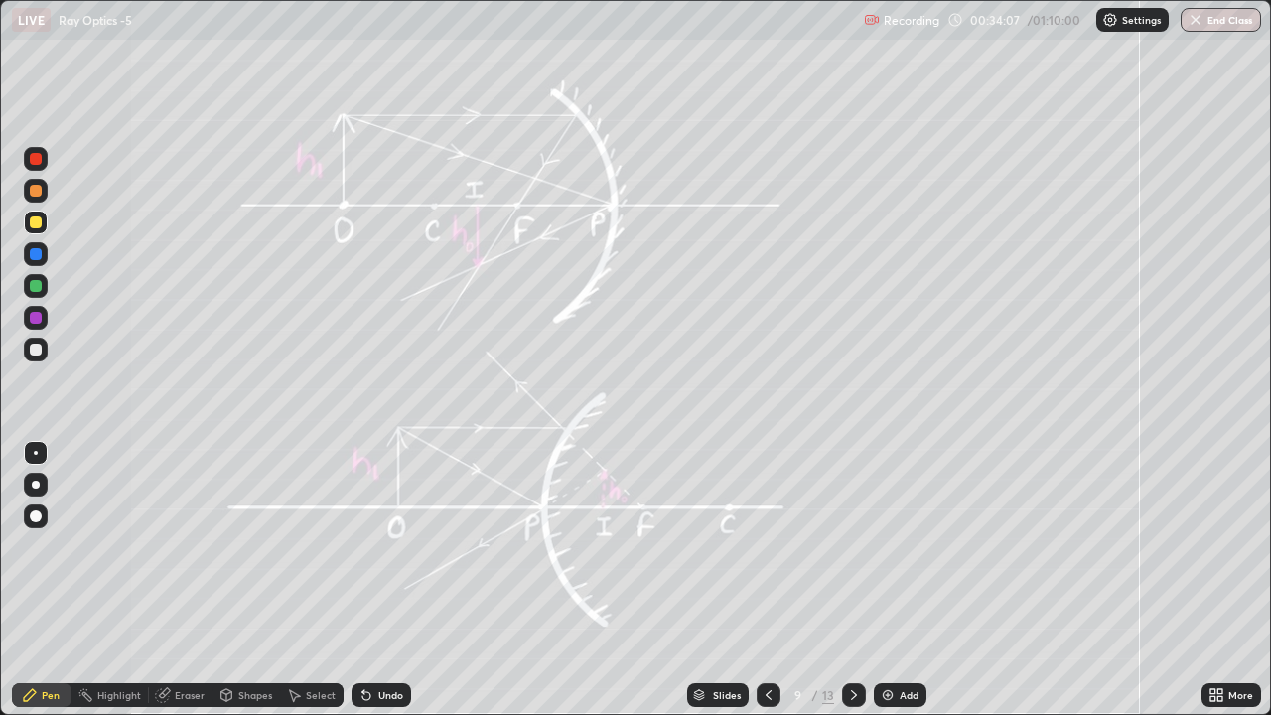
click at [256, 546] on div "Shapes" at bounding box center [255, 695] width 34 height 10
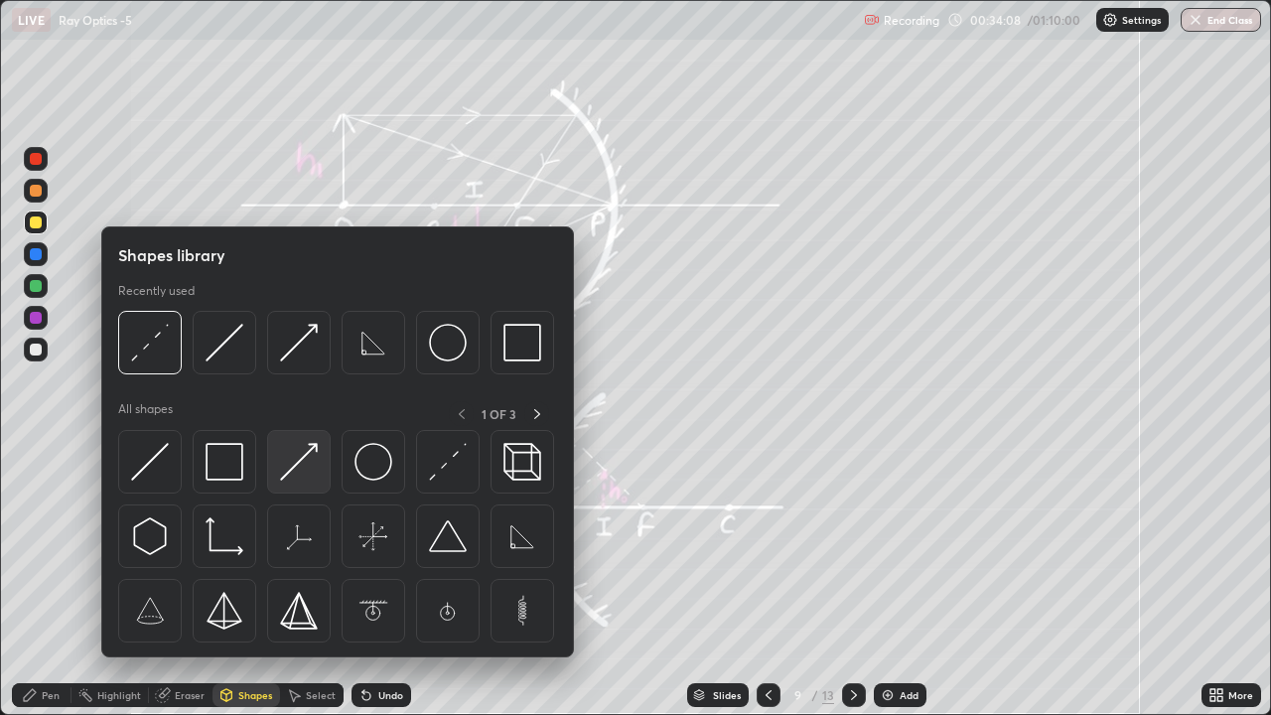
click at [300, 461] on img at bounding box center [299, 462] width 38 height 38
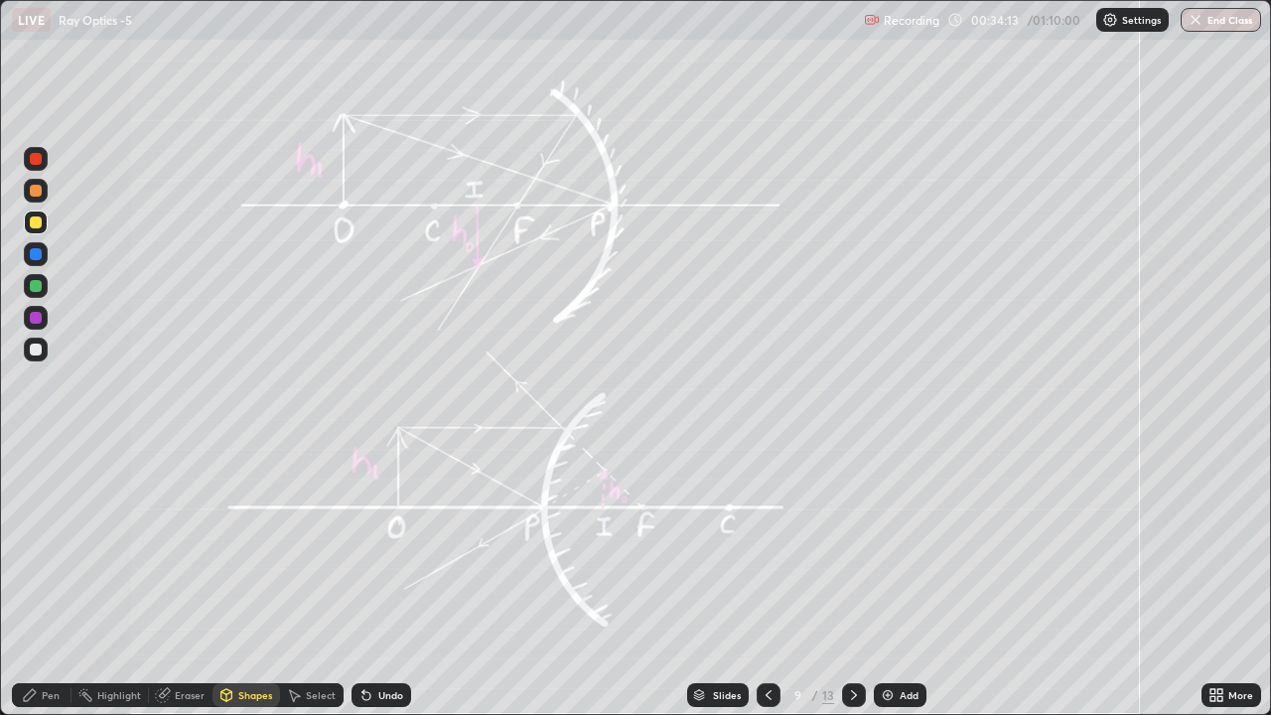
click at [43, 546] on div "Pen" at bounding box center [42, 695] width 60 height 24
click at [247, 546] on div "Shapes" at bounding box center [255, 695] width 34 height 10
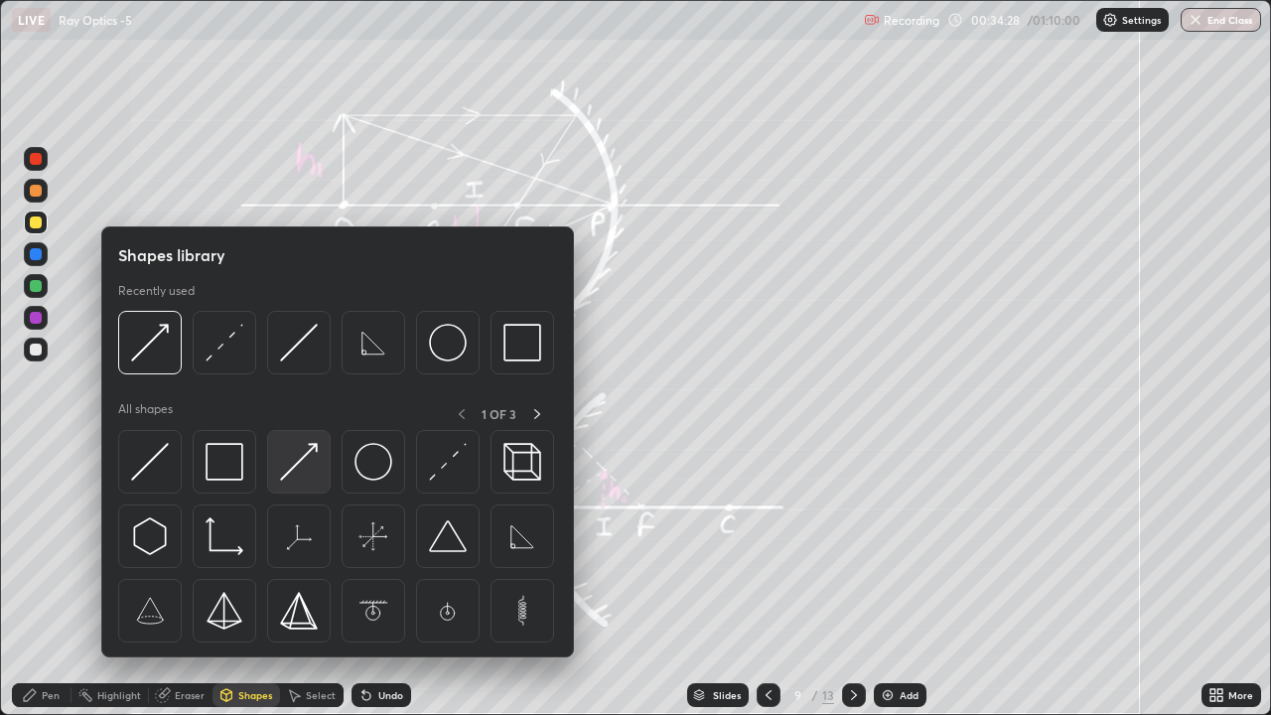
click at [292, 466] on img at bounding box center [299, 462] width 38 height 38
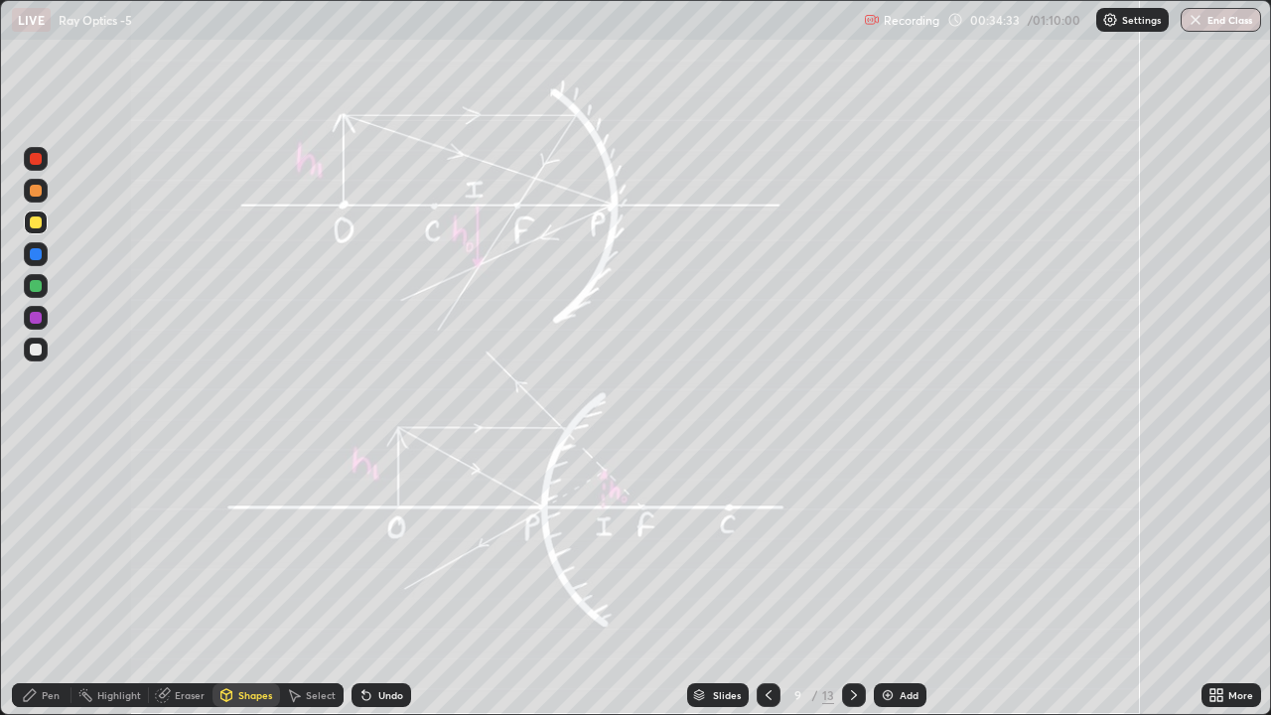
click at [53, 546] on div "Pen" at bounding box center [51, 695] width 18 height 10
click at [247, 546] on div "Shapes" at bounding box center [255, 695] width 34 height 10
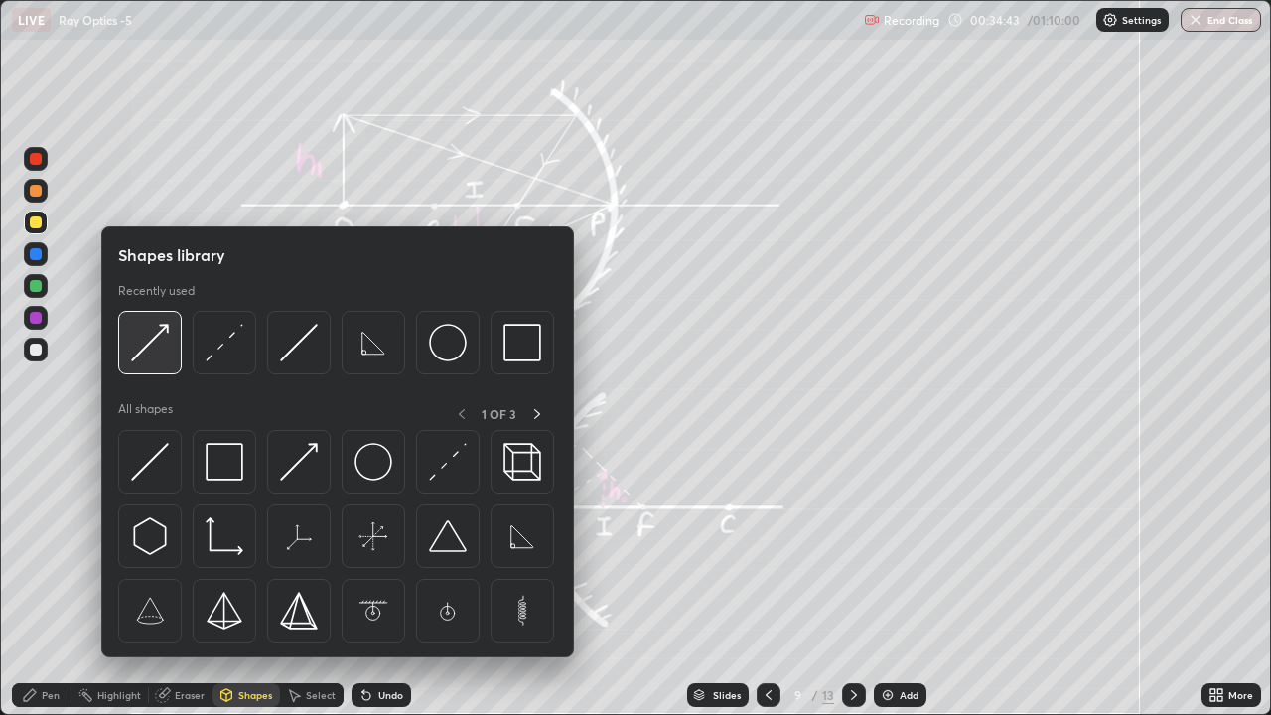
click at [161, 345] on img at bounding box center [150, 343] width 38 height 38
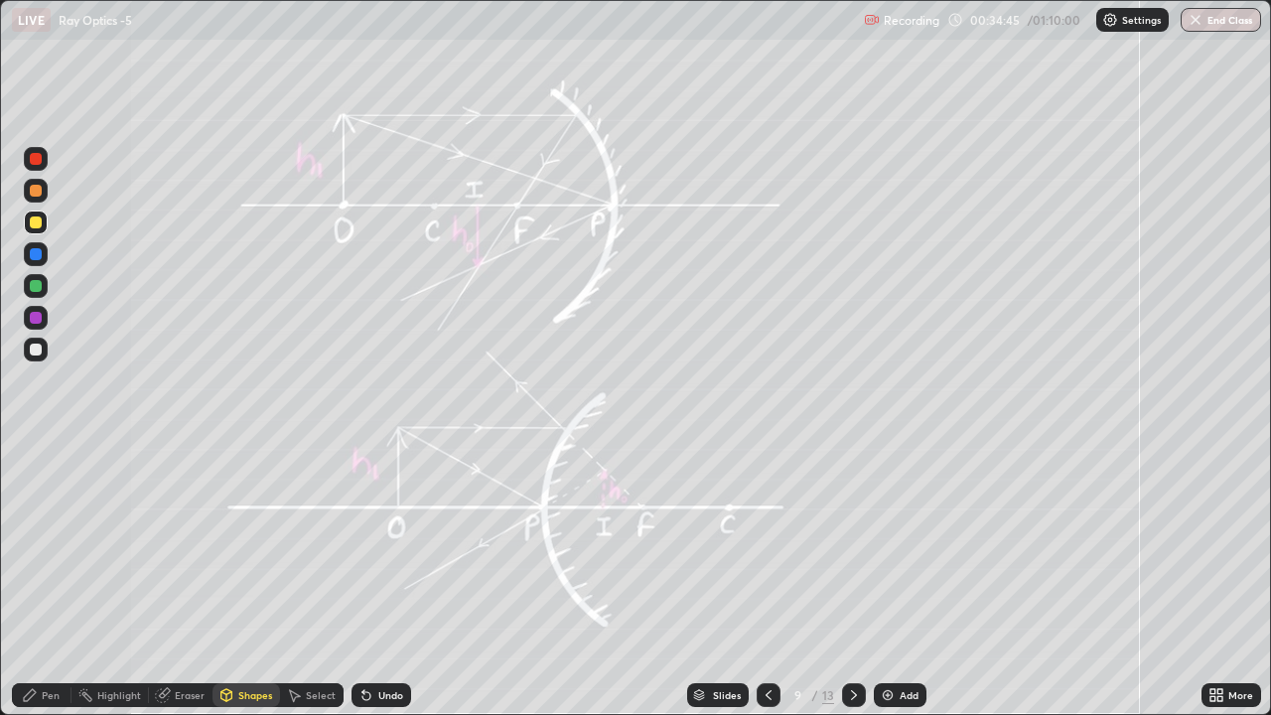
click at [40, 287] on div at bounding box center [36, 286] width 12 height 12
click at [39, 546] on div "Pen" at bounding box center [42, 695] width 60 height 24
click at [32, 220] on div at bounding box center [36, 222] width 12 height 12
click at [248, 546] on div "Shapes" at bounding box center [255, 695] width 34 height 10
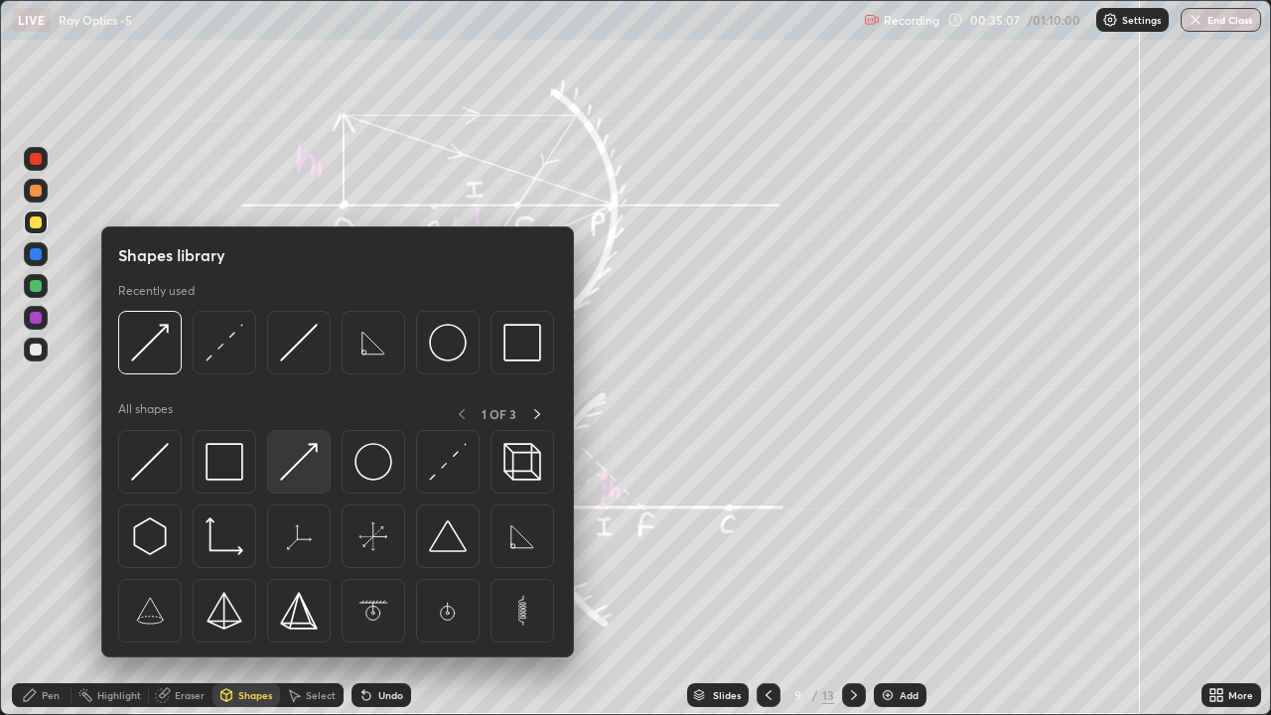
click at [310, 463] on img at bounding box center [299, 462] width 38 height 38
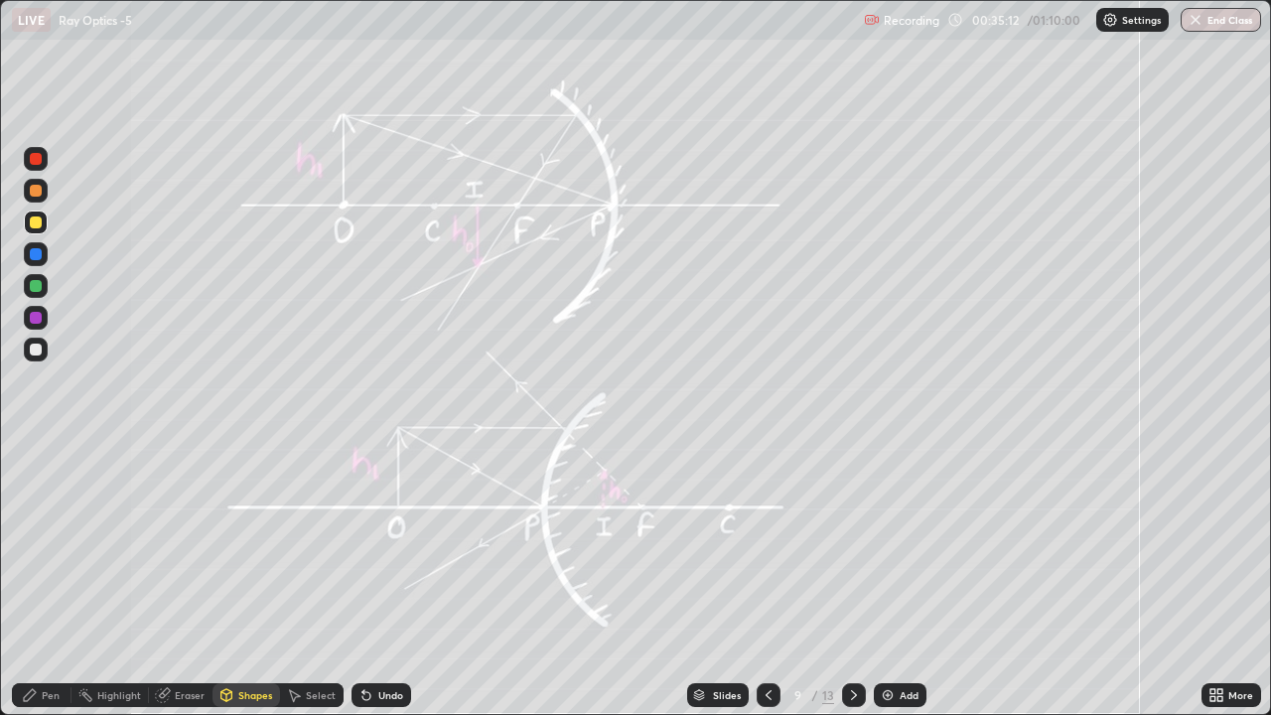
click at [40, 546] on div "Pen" at bounding box center [42, 695] width 60 height 24
click at [233, 546] on div "Shapes" at bounding box center [247, 695] width 68 height 24
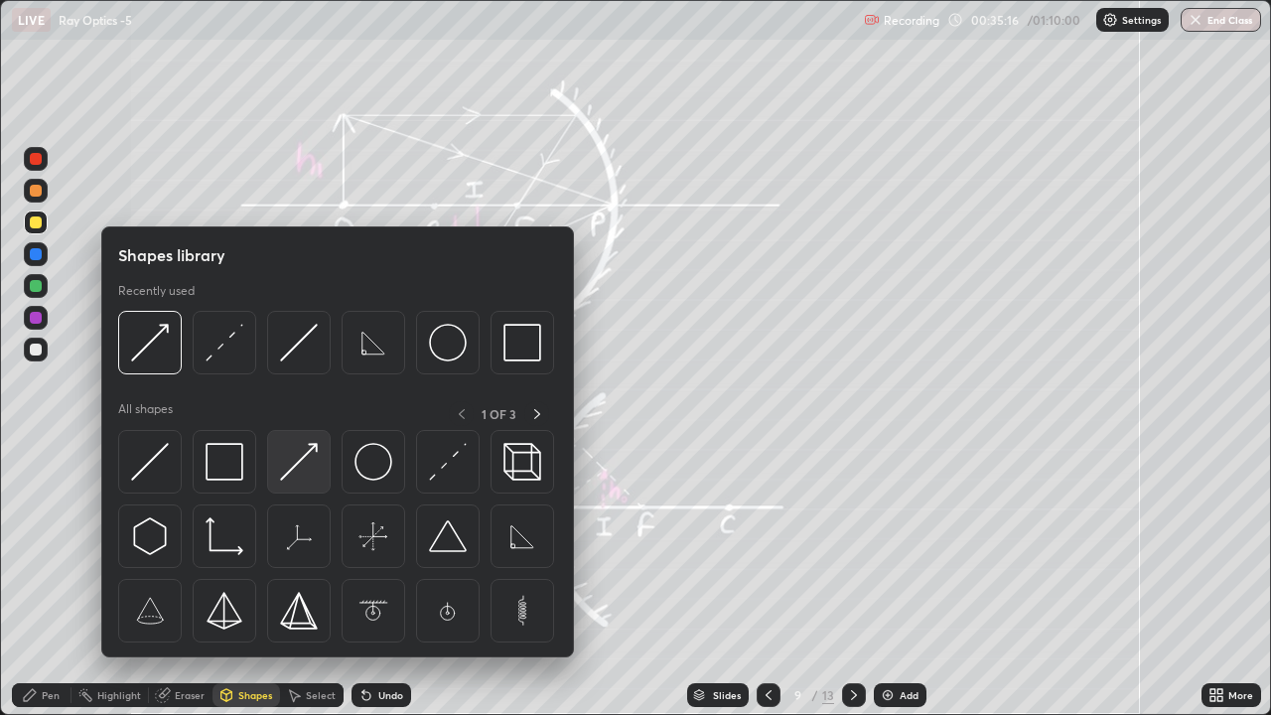
click at [297, 466] on img at bounding box center [299, 462] width 38 height 38
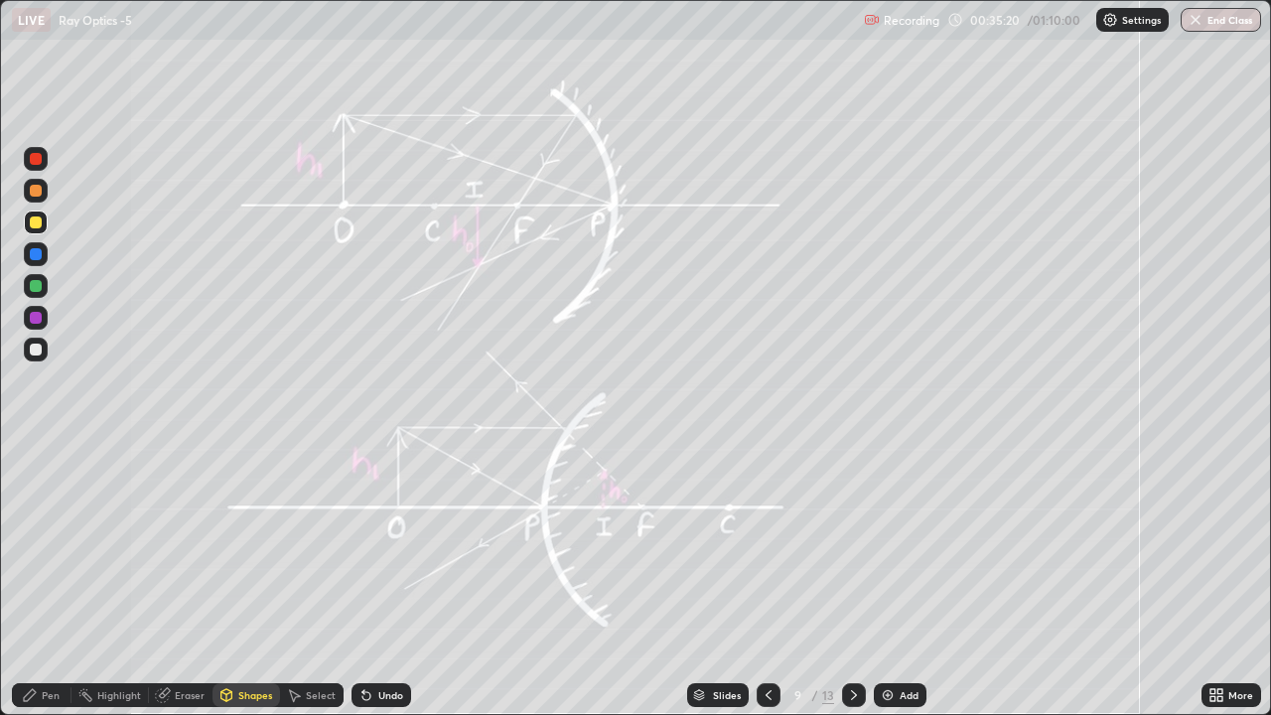
click at [35, 546] on div "Pen" at bounding box center [42, 695] width 60 height 24
click at [35, 288] on div at bounding box center [36, 286] width 12 height 12
click at [247, 546] on div "Shapes" at bounding box center [255, 695] width 34 height 10
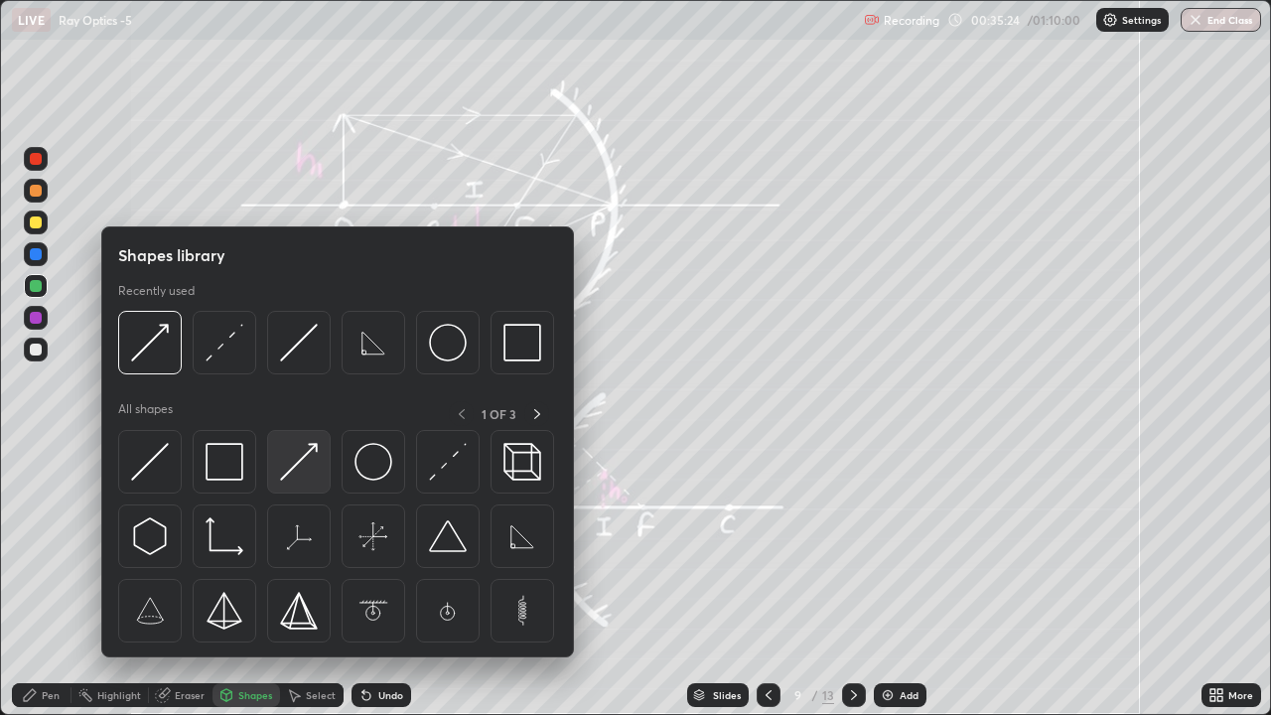
click at [288, 474] on img at bounding box center [299, 462] width 38 height 38
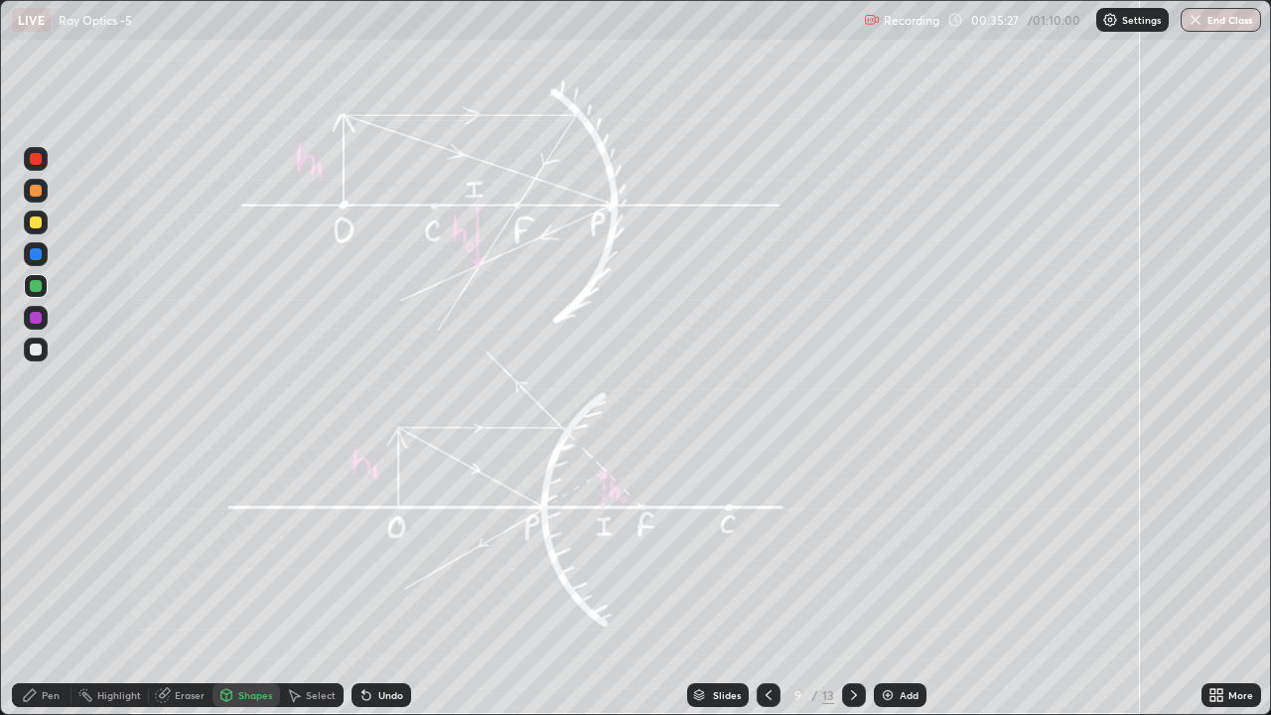
click at [40, 546] on div "Pen" at bounding box center [42, 695] width 60 height 24
click at [33, 214] on div at bounding box center [36, 223] width 24 height 24
click at [36, 351] on div at bounding box center [36, 350] width 12 height 12
click at [38, 319] on div at bounding box center [36, 318] width 12 height 12
click at [33, 154] on div at bounding box center [36, 159] width 12 height 12
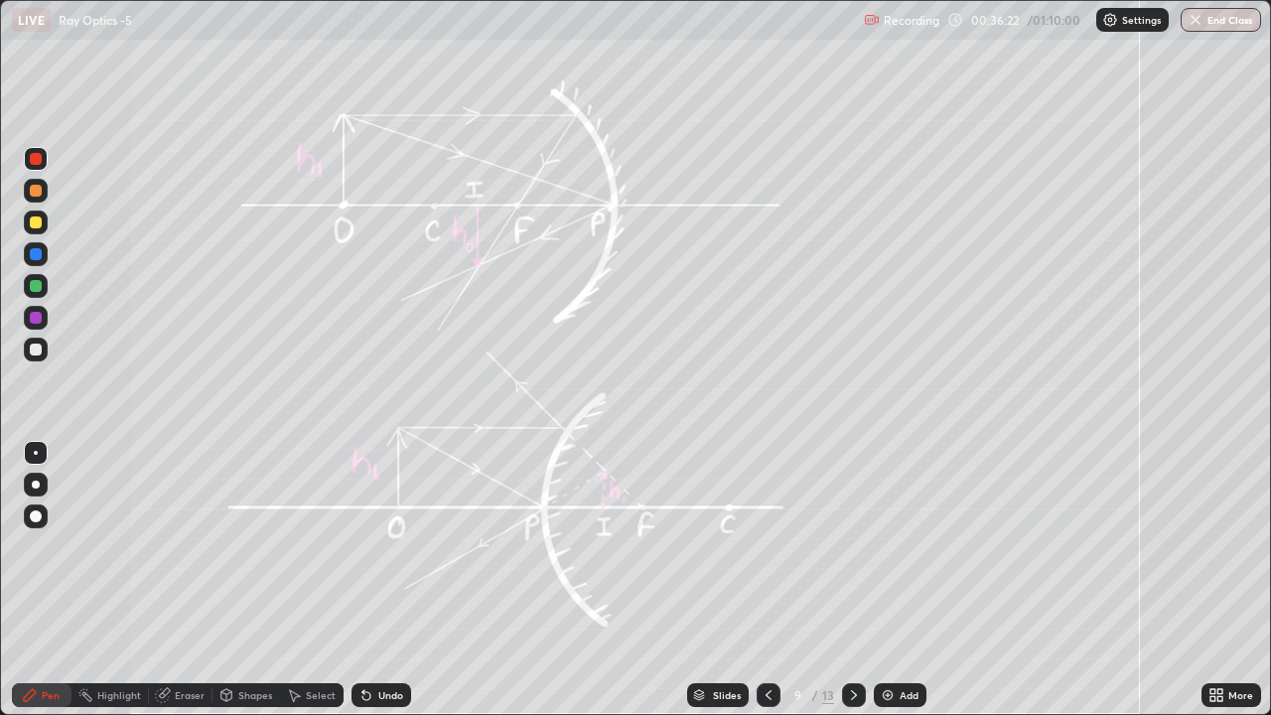
click at [33, 318] on div at bounding box center [36, 318] width 12 height 12
click at [41, 353] on div at bounding box center [36, 350] width 12 height 12
click at [40, 216] on div at bounding box center [36, 223] width 24 height 24
click at [382, 546] on div "Undo" at bounding box center [390, 695] width 25 height 10
click at [33, 284] on div at bounding box center [36, 286] width 12 height 12
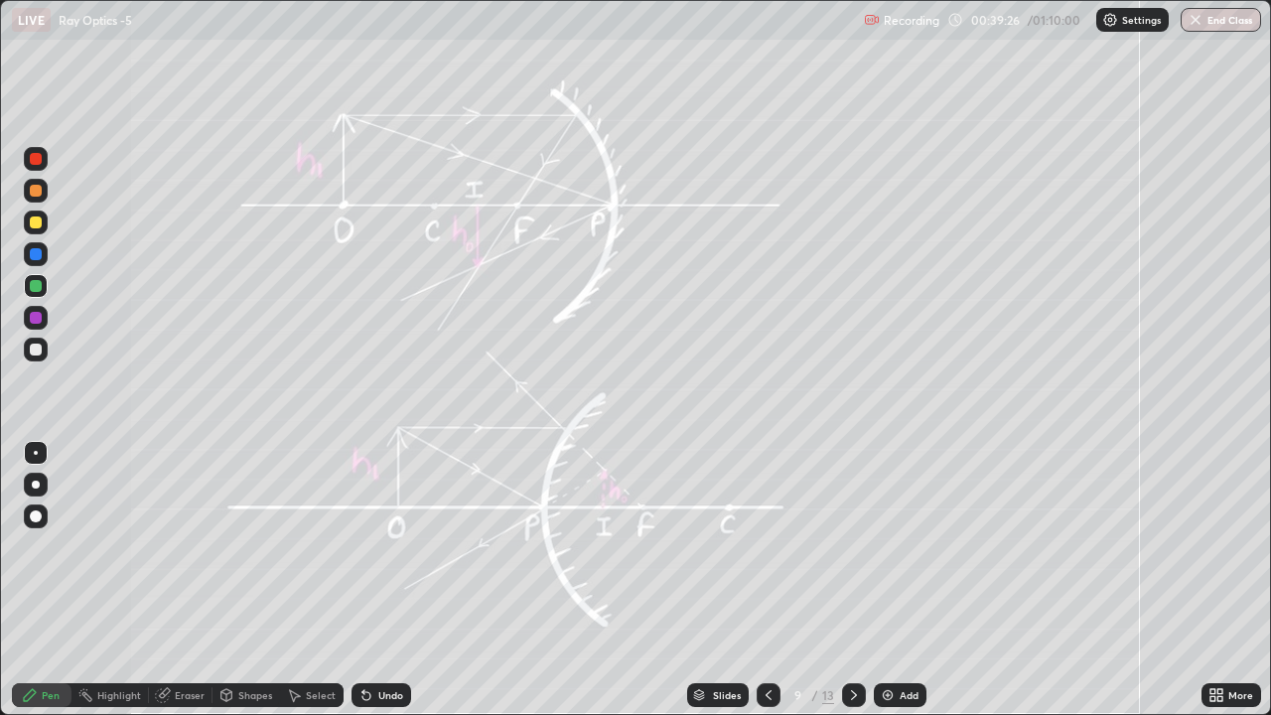
click at [852, 546] on icon at bounding box center [854, 695] width 16 height 16
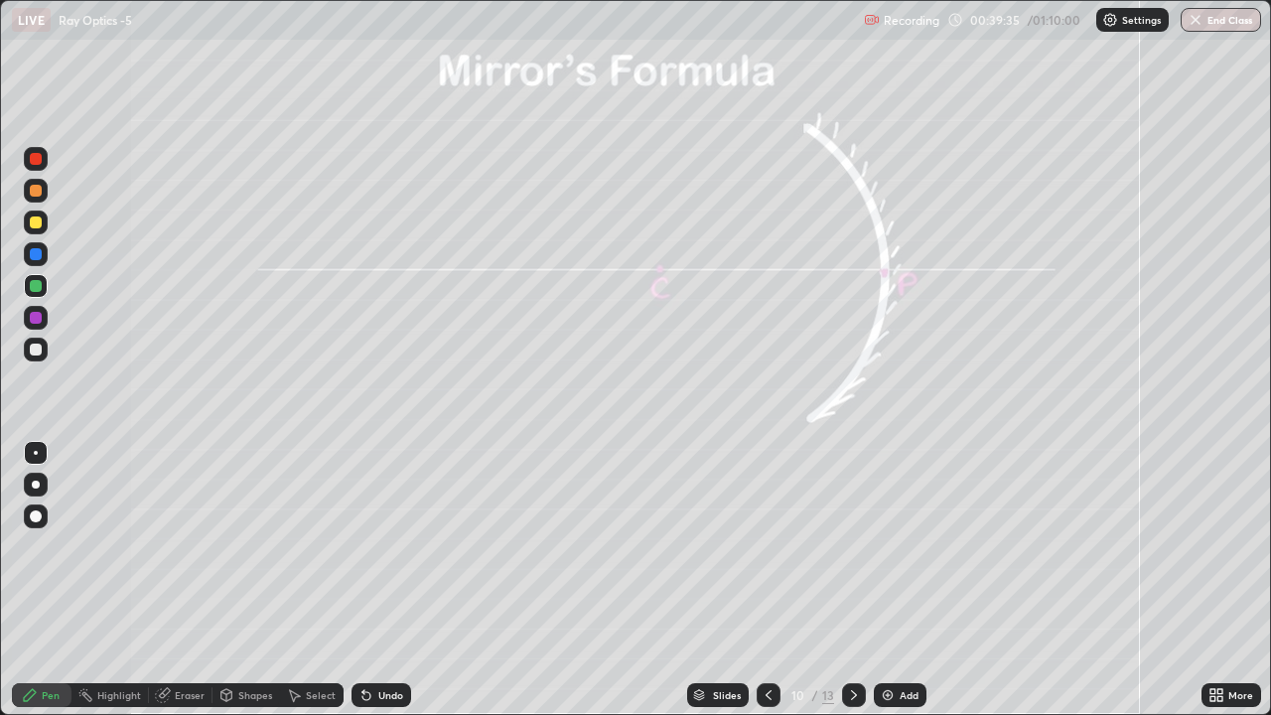
click at [31, 345] on div at bounding box center [36, 350] width 12 height 12
click at [41, 290] on div at bounding box center [36, 286] width 12 height 12
click at [37, 218] on div at bounding box center [36, 222] width 12 height 12
click at [38, 353] on div at bounding box center [36, 350] width 12 height 12
click at [248, 546] on div "Shapes" at bounding box center [255, 695] width 34 height 10
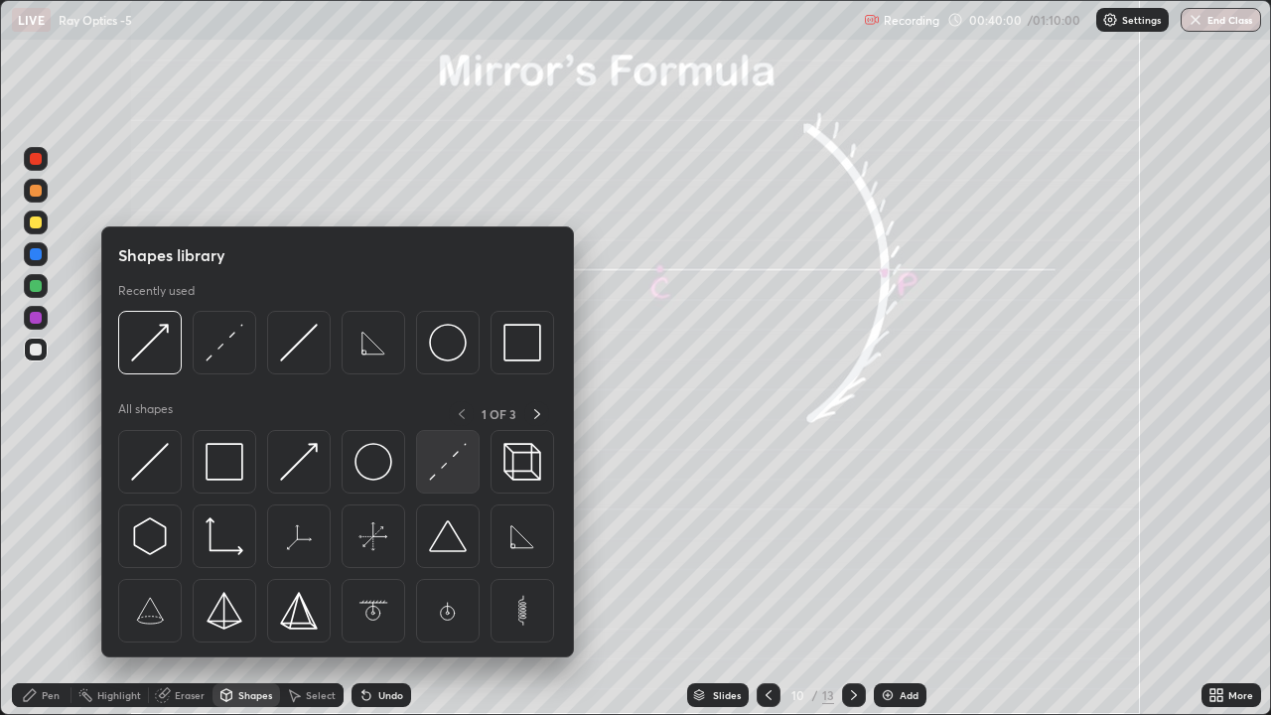
click at [437, 478] on img at bounding box center [448, 462] width 38 height 38
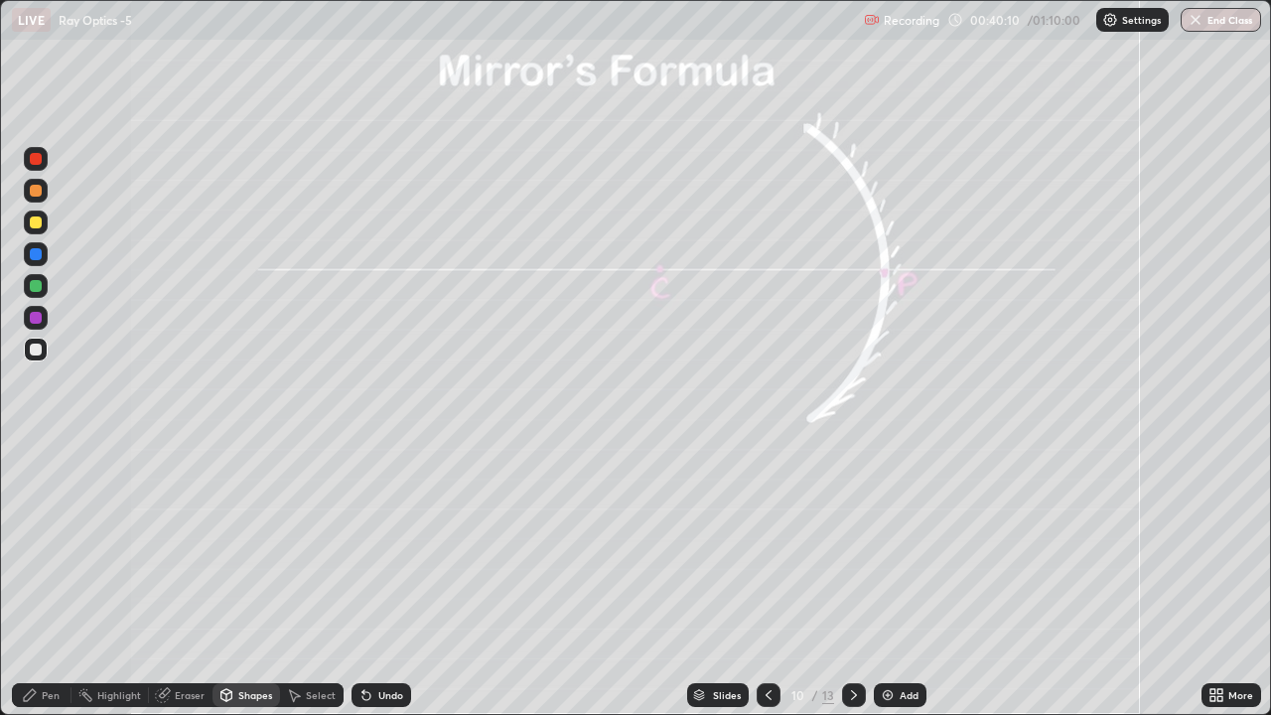
click at [41, 284] on div at bounding box center [36, 286] width 12 height 12
click at [34, 222] on div at bounding box center [36, 222] width 12 height 12
click at [253, 546] on div "Shapes" at bounding box center [255, 695] width 34 height 10
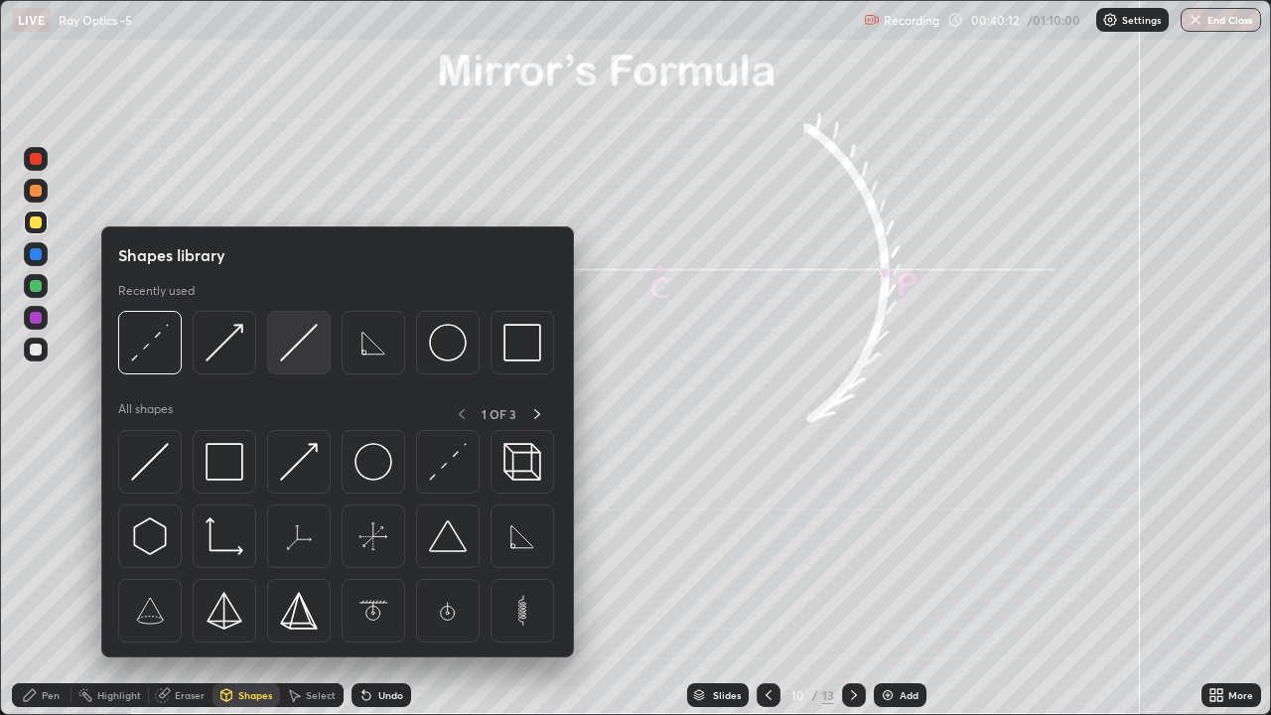
click at [290, 358] on img at bounding box center [299, 343] width 38 height 38
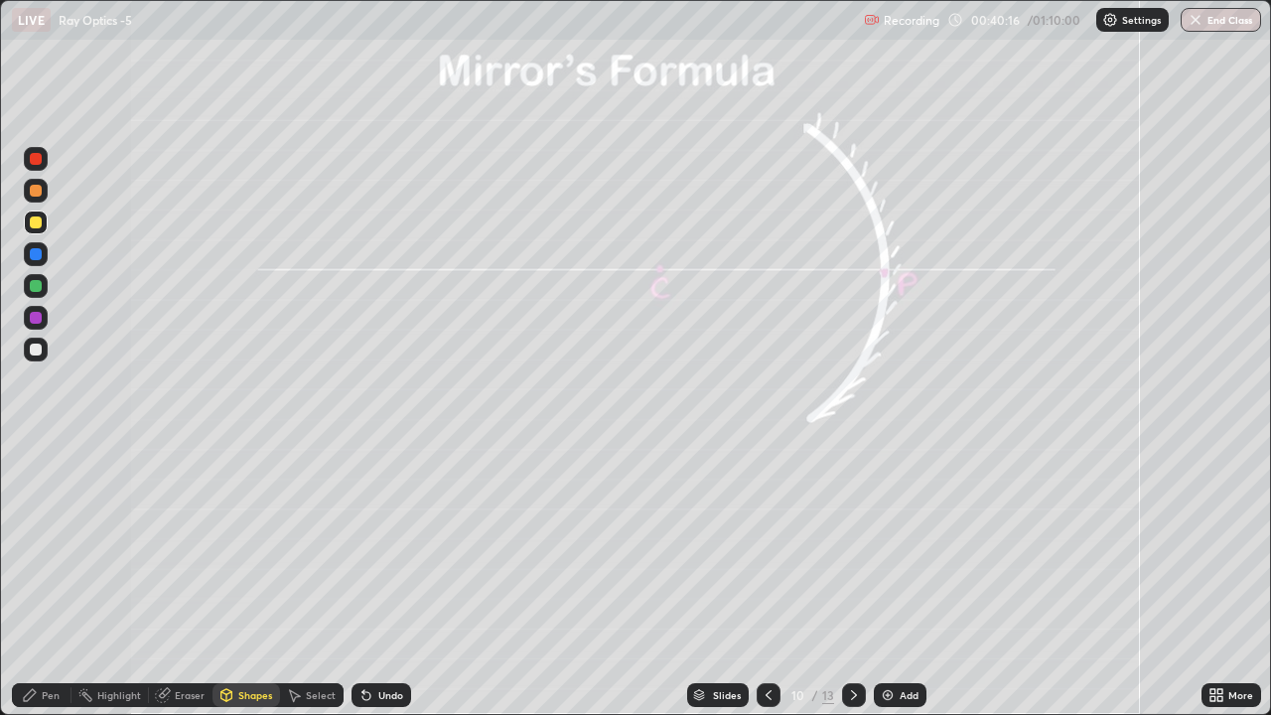
click at [767, 546] on icon at bounding box center [769, 695] width 16 height 16
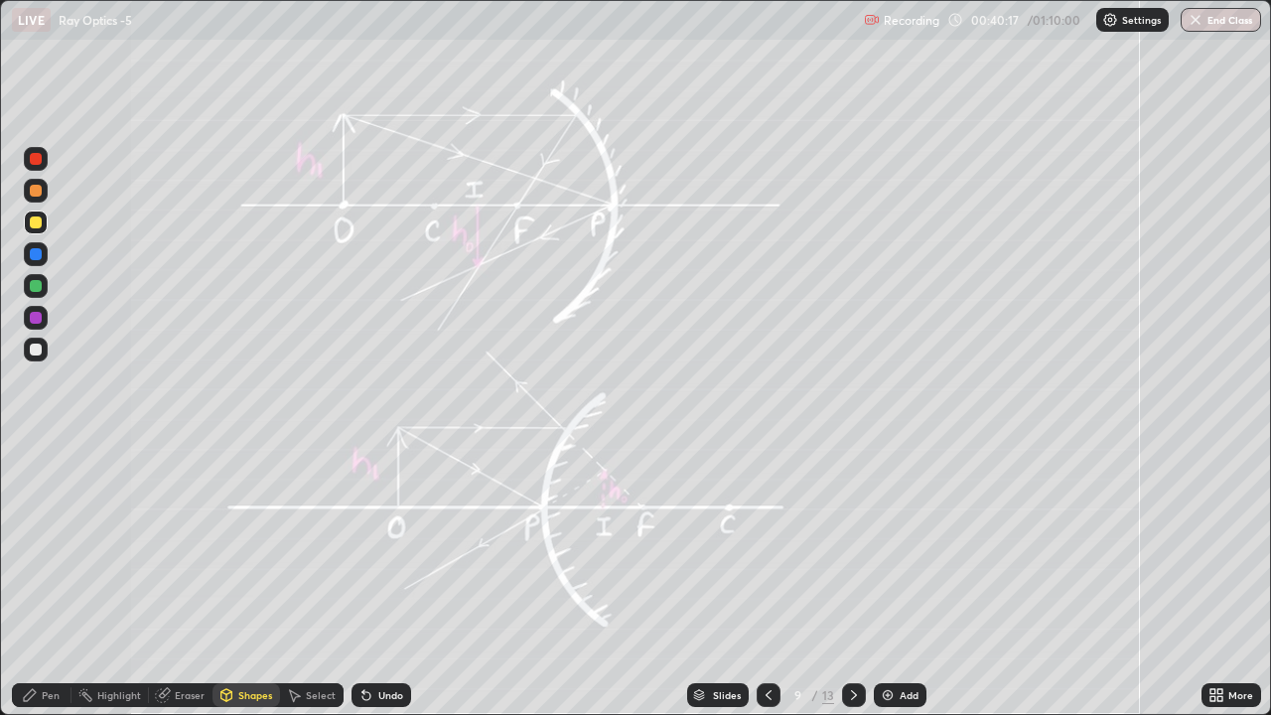
click at [852, 546] on icon at bounding box center [854, 695] width 16 height 16
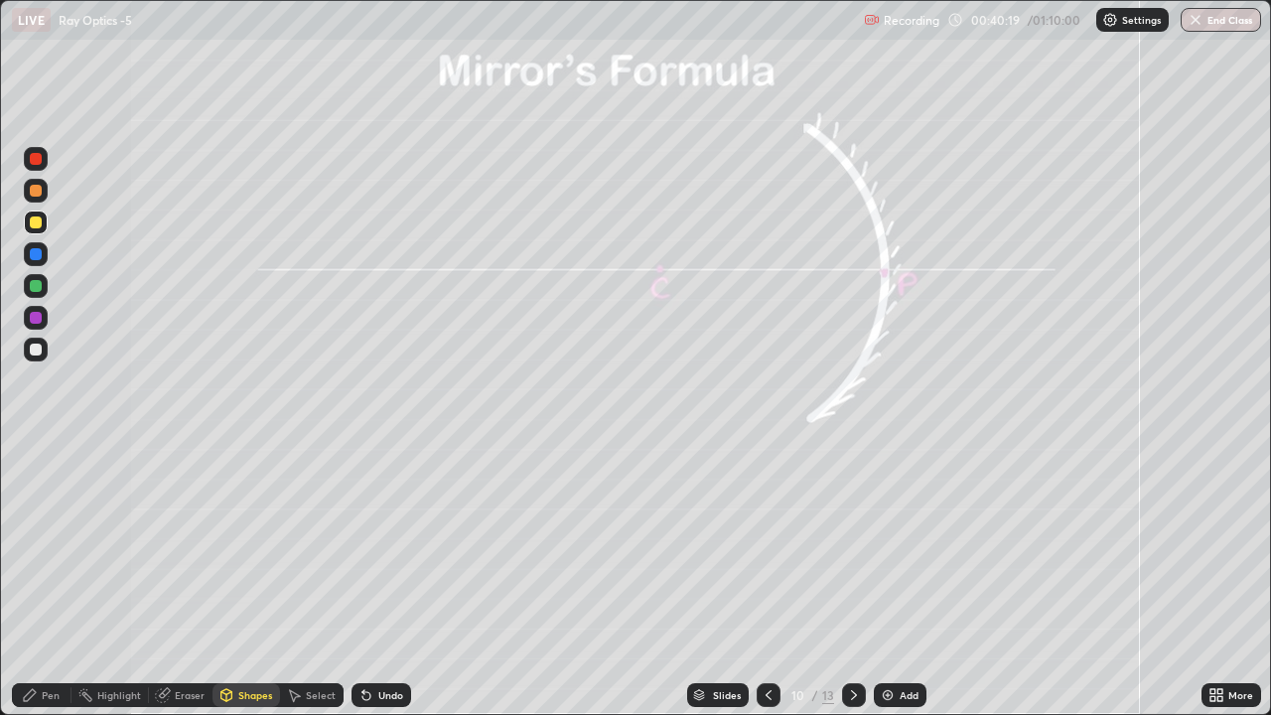
click at [376, 546] on div "Undo" at bounding box center [382, 695] width 60 height 24
click at [49, 546] on div "Pen" at bounding box center [42, 695] width 60 height 24
click at [38, 351] on div at bounding box center [36, 350] width 12 height 12
click at [241, 546] on div "Shapes" at bounding box center [255, 695] width 34 height 10
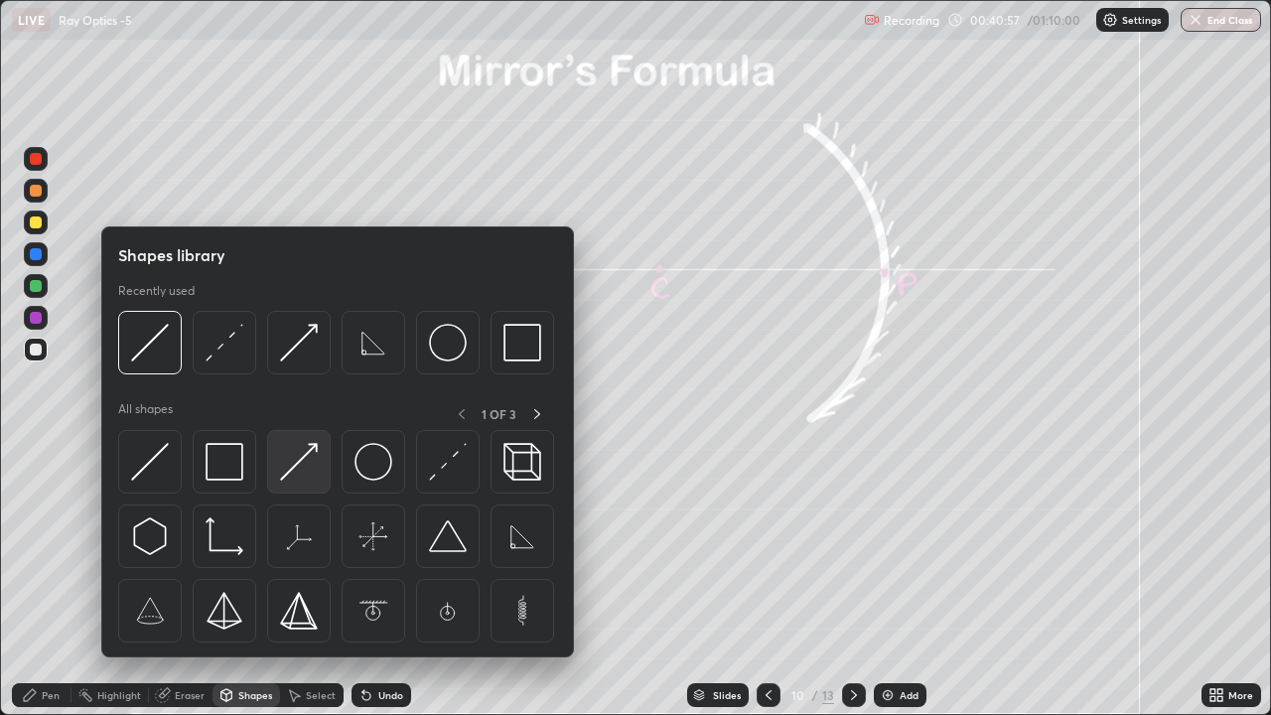
click at [306, 461] on img at bounding box center [299, 462] width 38 height 38
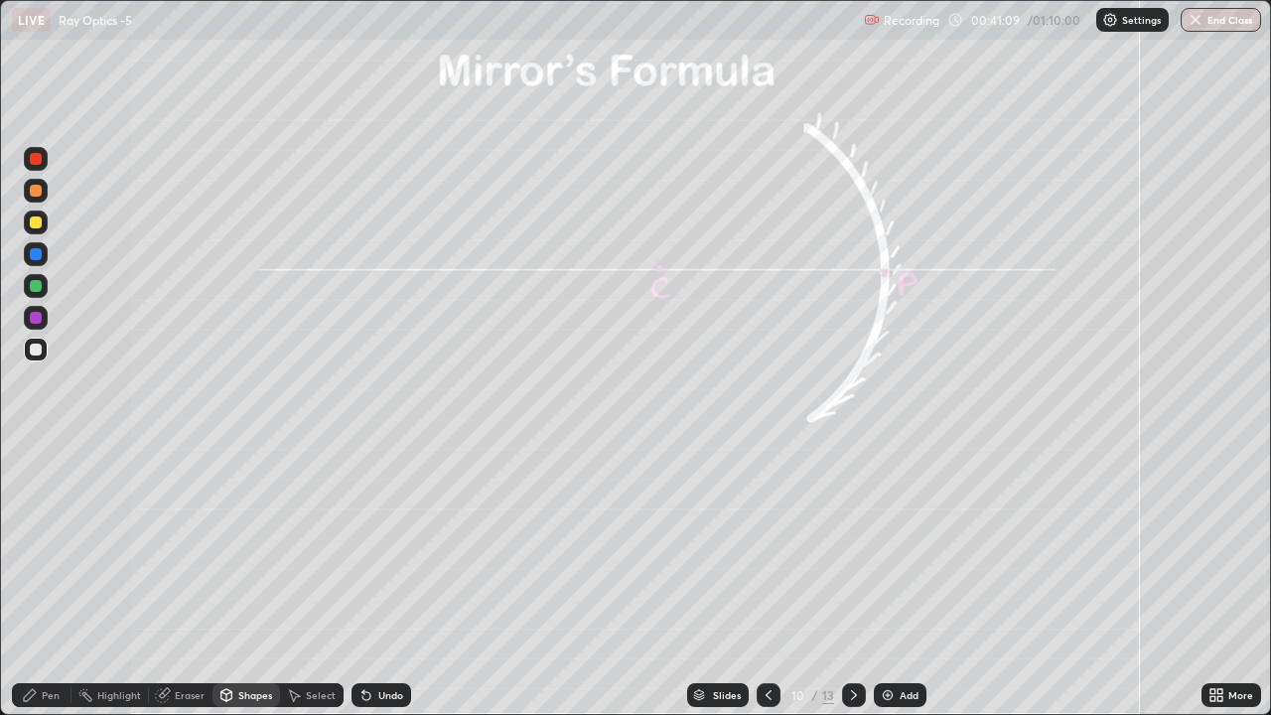
click at [45, 546] on div "Pen" at bounding box center [51, 695] width 18 height 10
click at [41, 221] on div at bounding box center [36, 222] width 12 height 12
click at [242, 546] on div "Shapes" at bounding box center [255, 695] width 34 height 10
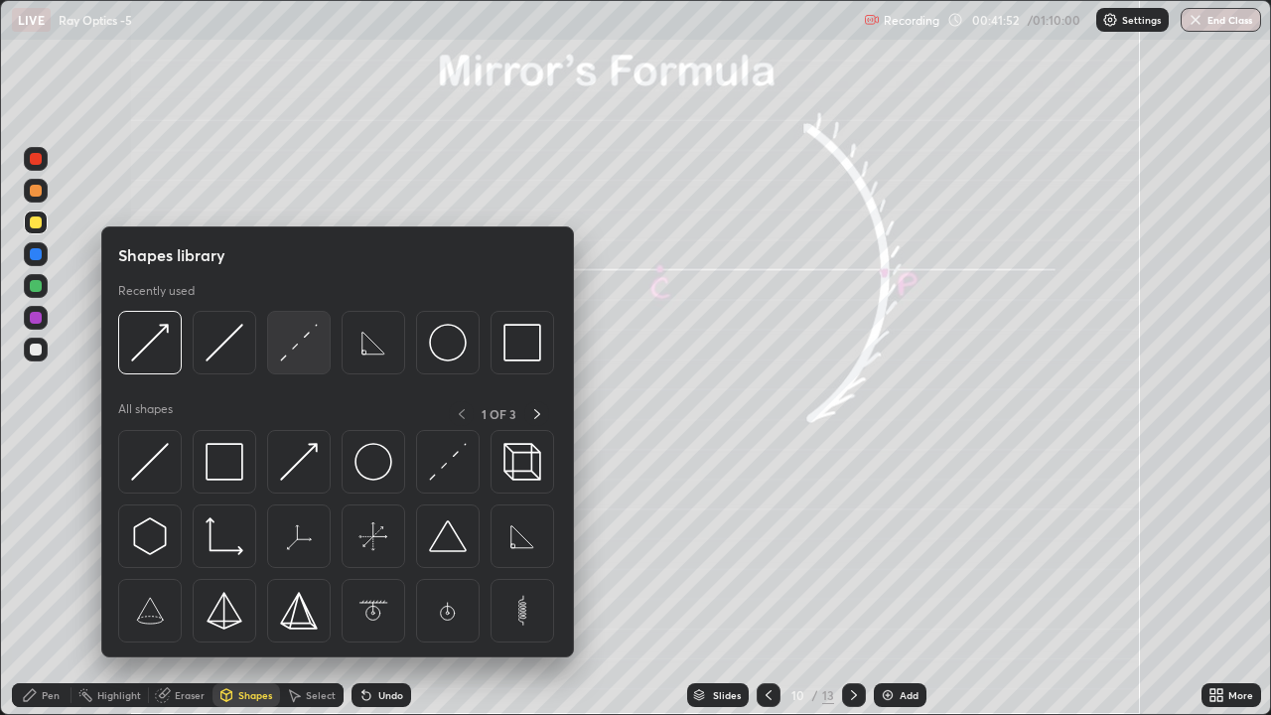
click at [296, 356] on img at bounding box center [299, 343] width 38 height 38
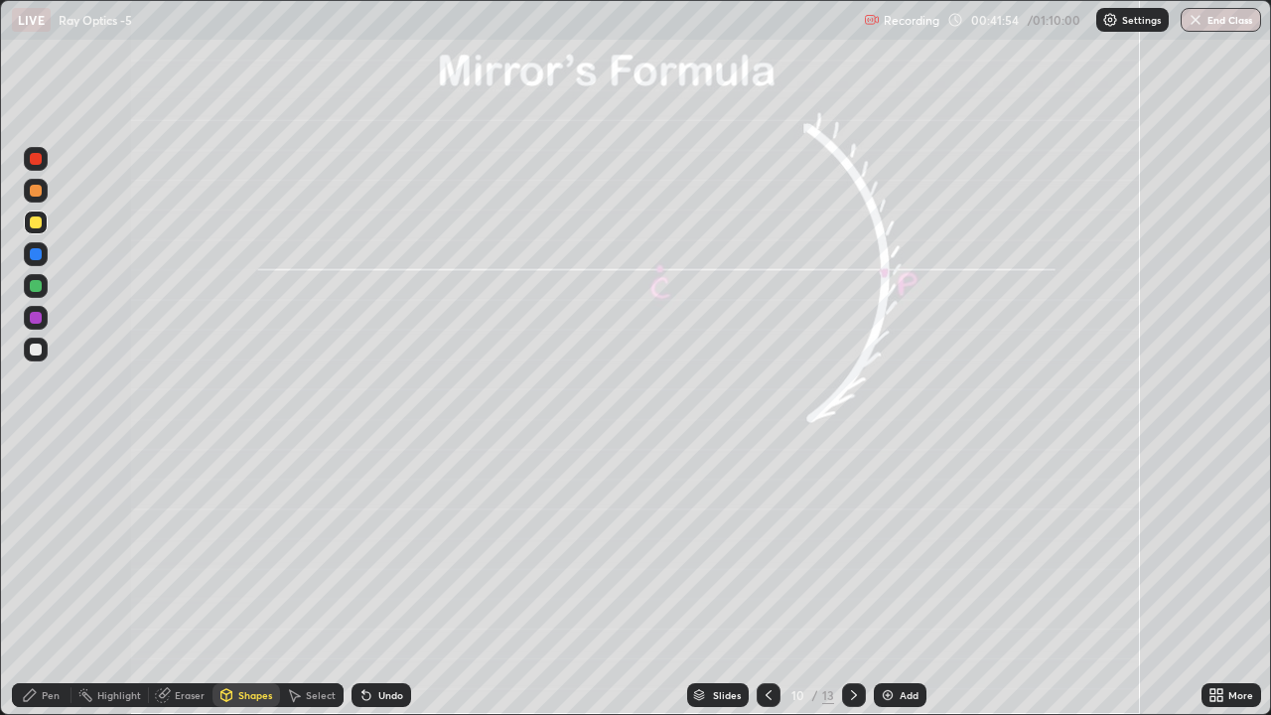
click at [37, 285] on div at bounding box center [36, 286] width 12 height 12
click at [50, 546] on div "Pen" at bounding box center [51, 695] width 18 height 10
click at [33, 316] on div at bounding box center [36, 318] width 12 height 12
click at [31, 351] on div at bounding box center [36, 350] width 12 height 12
click at [39, 285] on div at bounding box center [36, 286] width 12 height 12
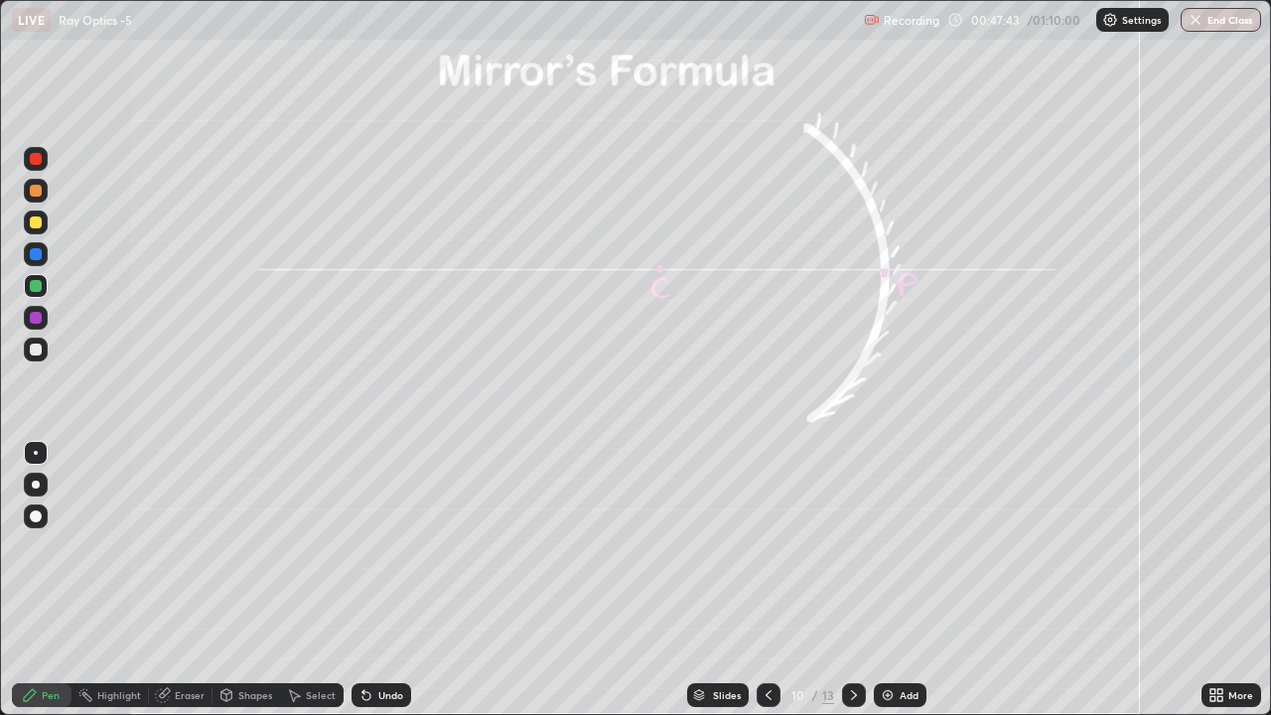
click at [188, 546] on div "Eraser" at bounding box center [190, 695] width 30 height 10
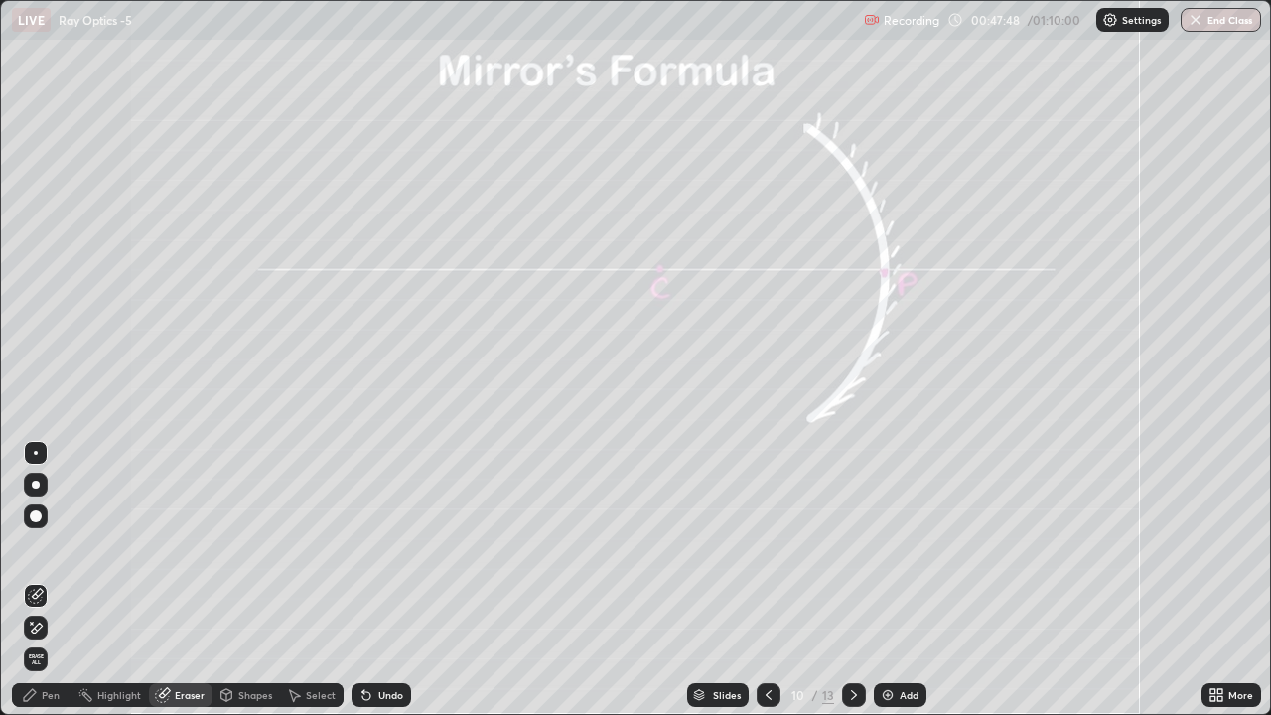
click at [49, 546] on div "Pen" at bounding box center [51, 695] width 18 height 10
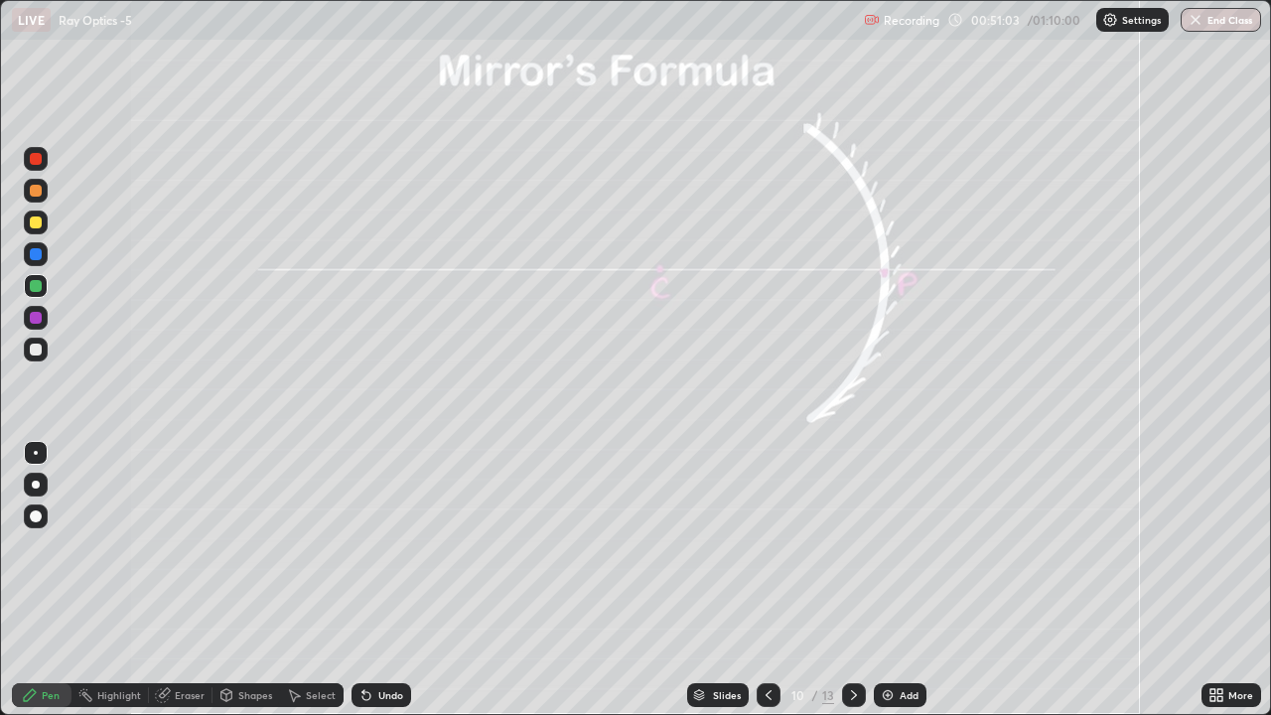
click at [888, 546] on img at bounding box center [888, 695] width 16 height 16
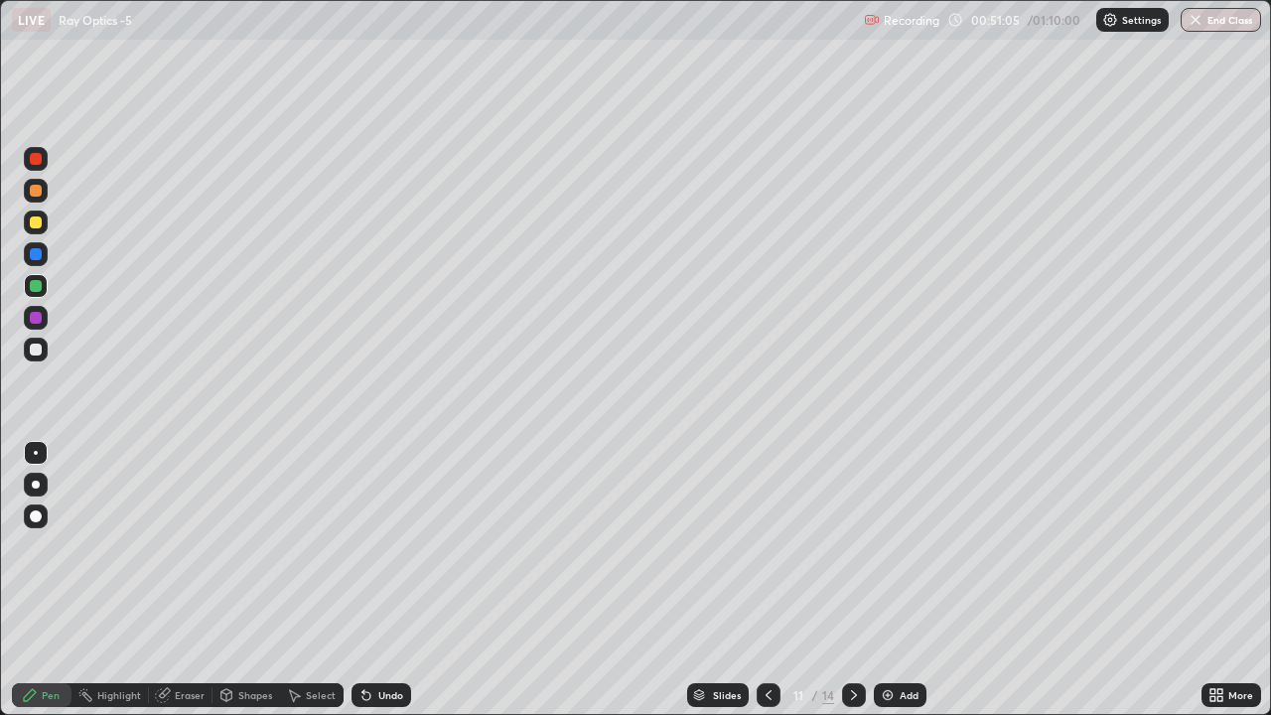
click at [34, 351] on div at bounding box center [36, 350] width 12 height 12
click at [849, 546] on icon at bounding box center [854, 695] width 16 height 16
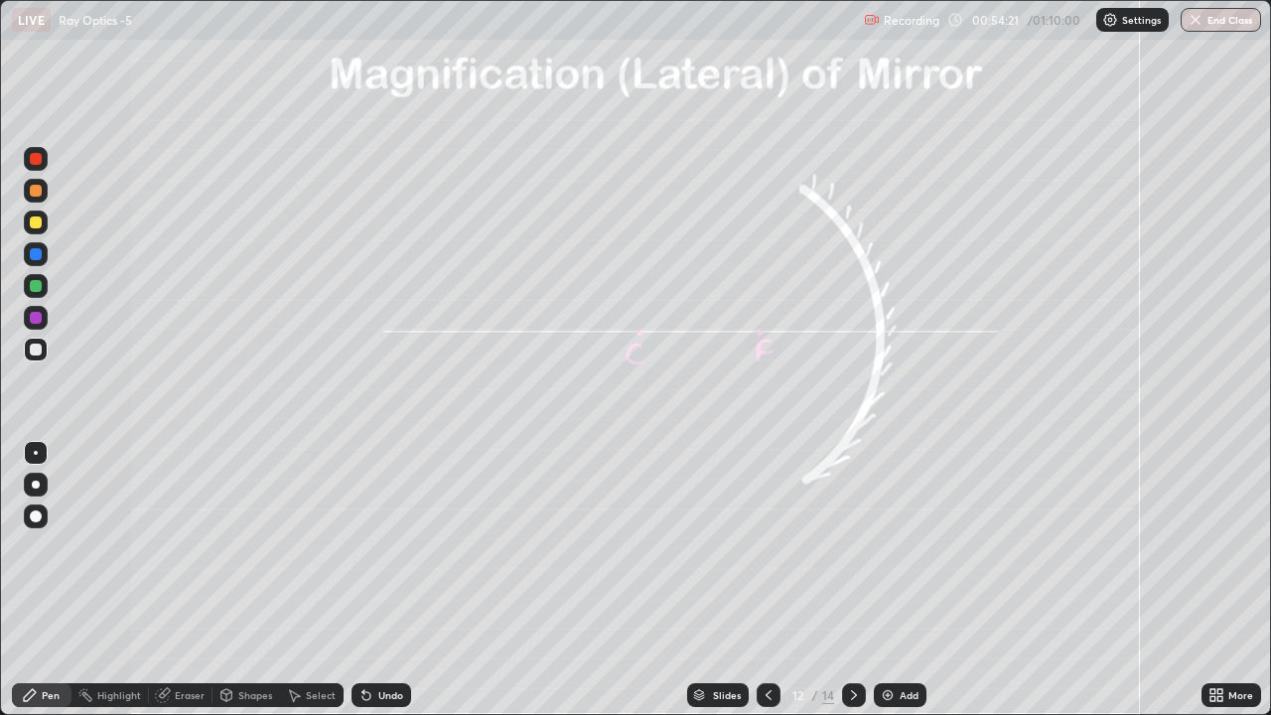
click at [41, 277] on div at bounding box center [36, 286] width 24 height 24
click at [239, 546] on div "Shapes" at bounding box center [255, 695] width 34 height 10
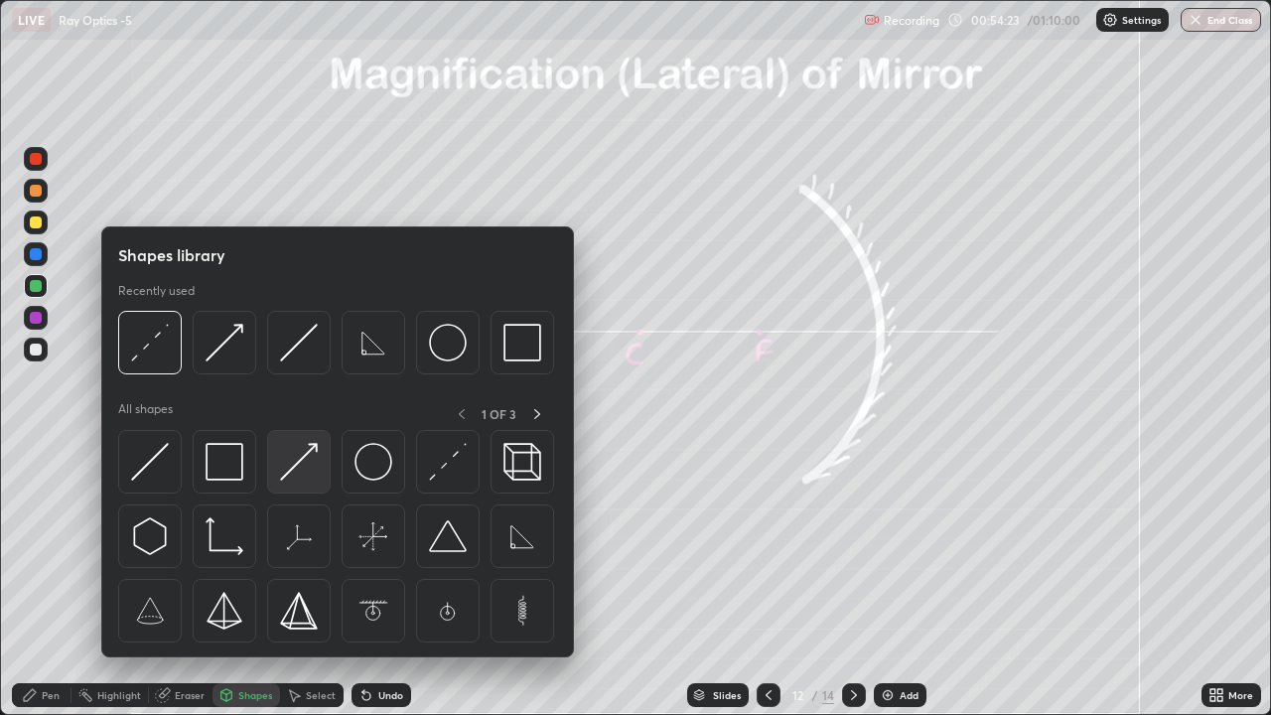
click at [299, 463] on img at bounding box center [299, 462] width 38 height 38
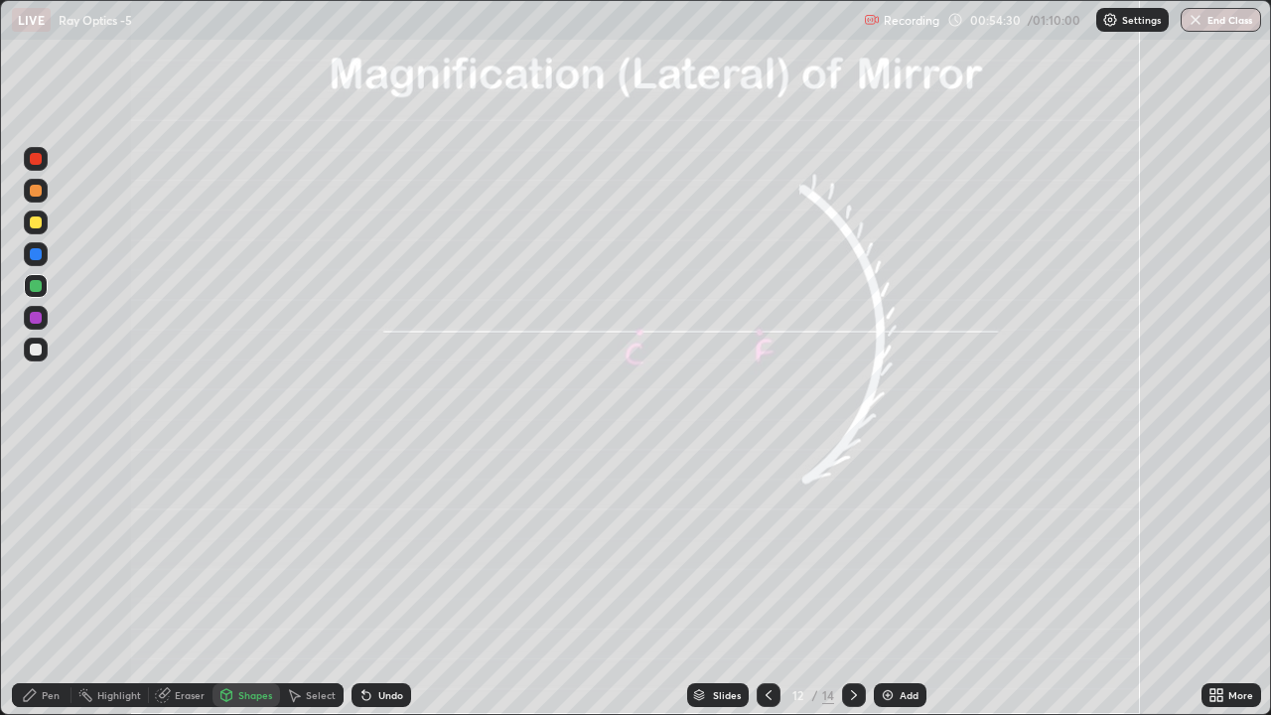
click at [34, 224] on div at bounding box center [36, 222] width 12 height 12
click at [246, 546] on div "Shapes" at bounding box center [255, 695] width 34 height 10
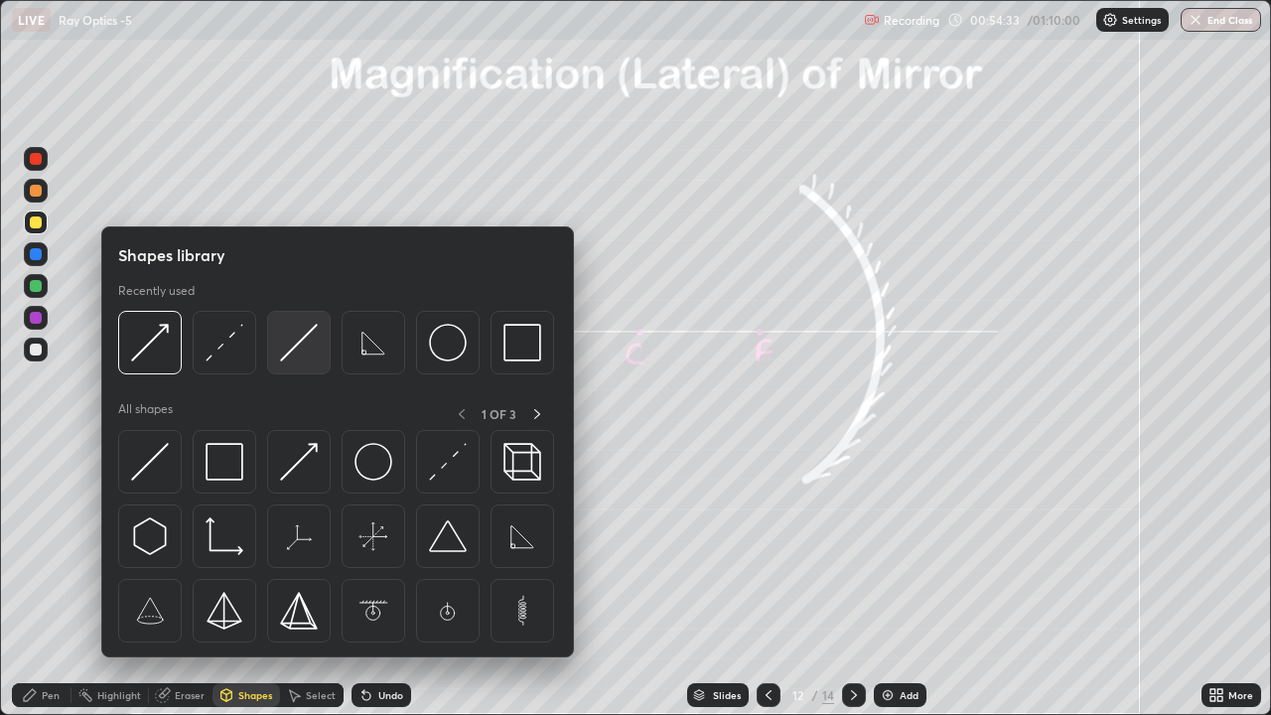
click at [293, 355] on img at bounding box center [299, 343] width 38 height 38
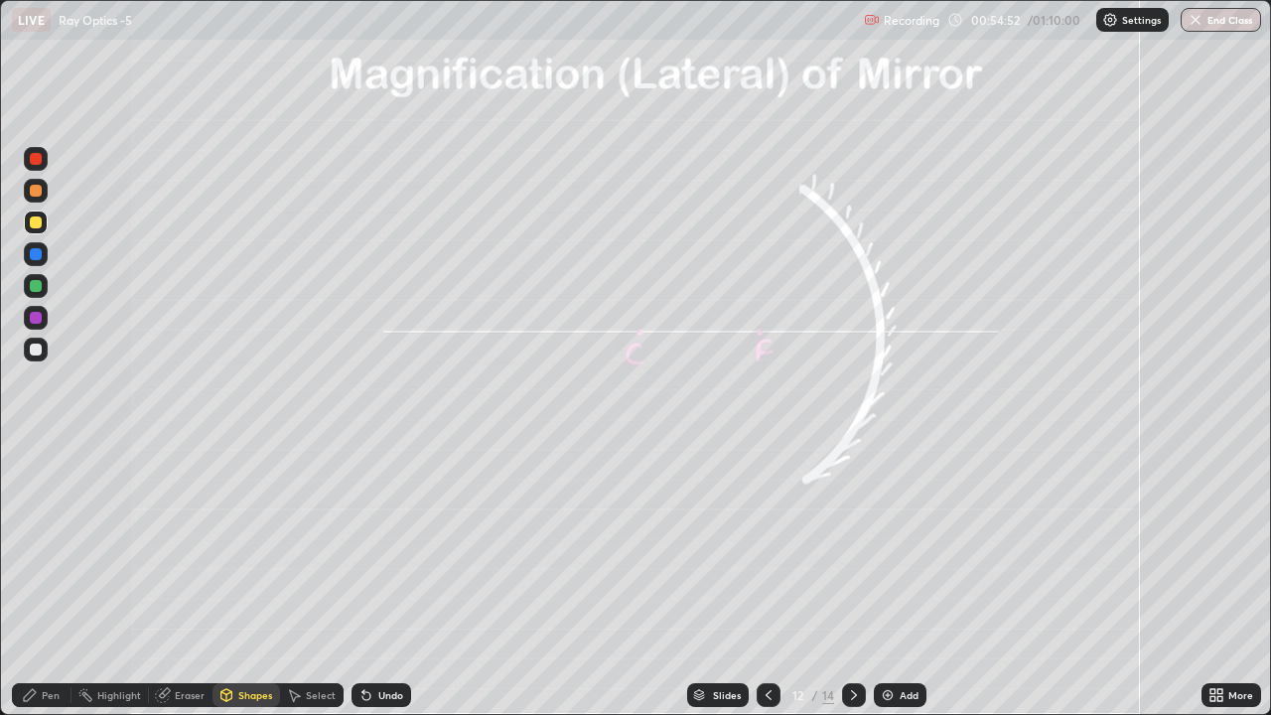
click at [57, 546] on div "Pen" at bounding box center [51, 695] width 18 height 10
click at [37, 288] on div at bounding box center [36, 286] width 12 height 12
click at [252, 546] on div "Shapes" at bounding box center [255, 695] width 34 height 10
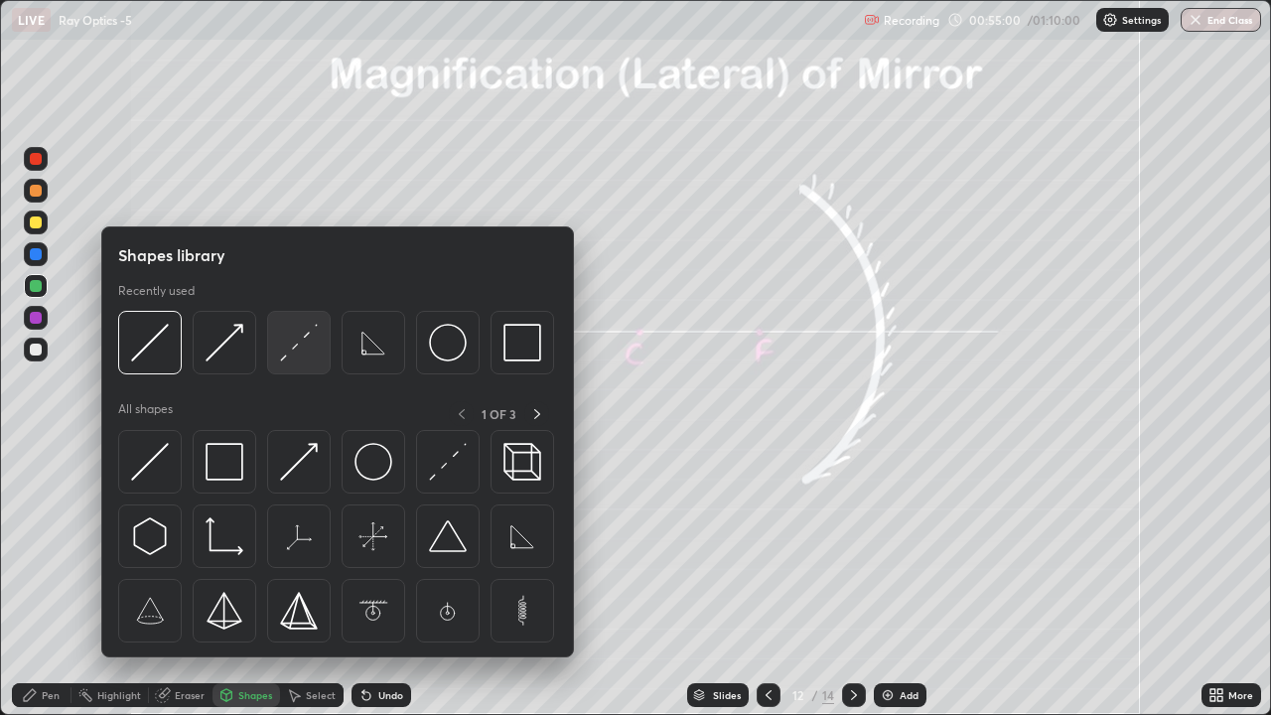
click at [303, 356] on img at bounding box center [299, 343] width 38 height 38
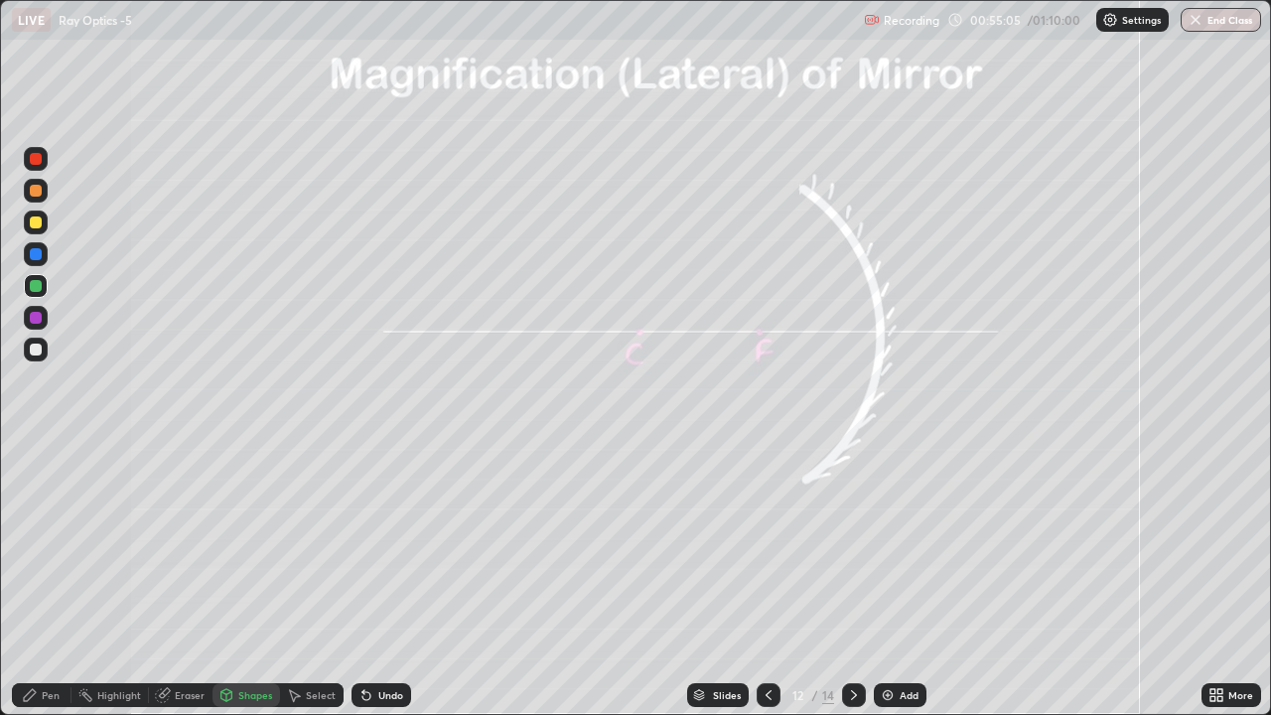
click at [33, 546] on icon at bounding box center [30, 695] width 16 height 16
click at [37, 321] on div at bounding box center [36, 318] width 12 height 12
click at [34, 354] on div at bounding box center [36, 350] width 12 height 12
click at [33, 223] on div at bounding box center [36, 222] width 12 height 12
click at [254, 546] on div "Shapes" at bounding box center [255, 695] width 34 height 10
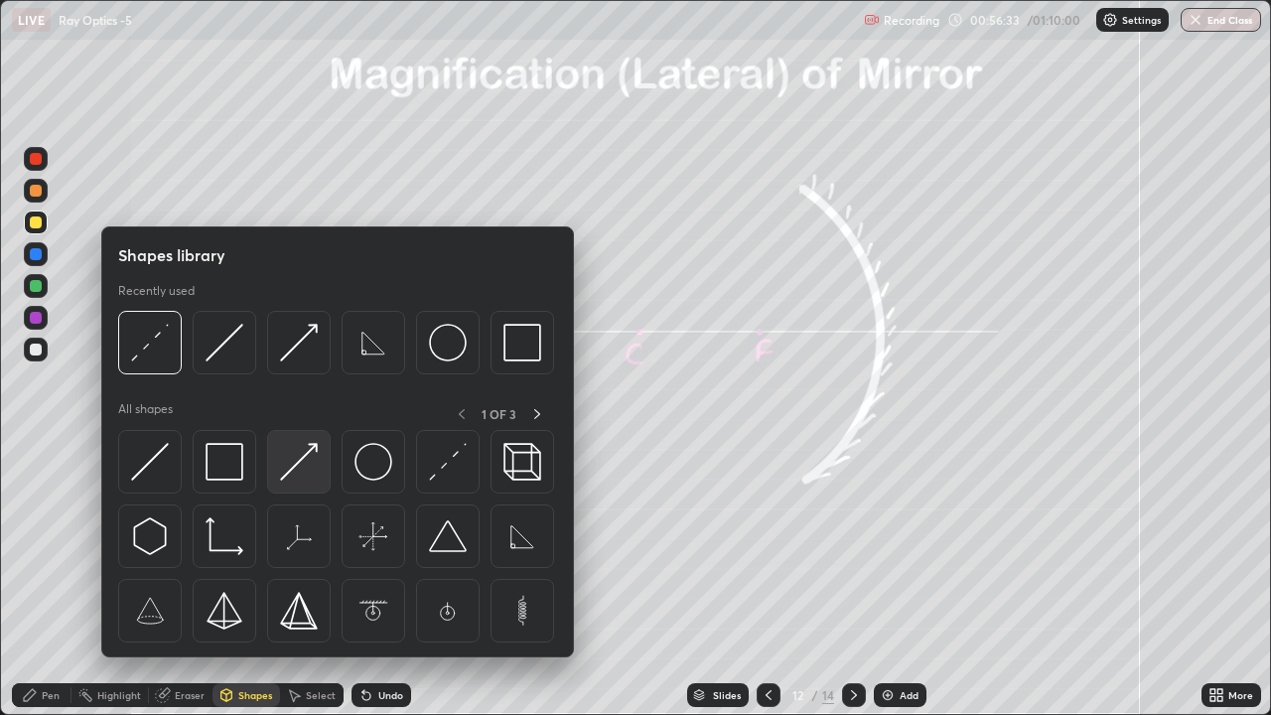
click at [295, 463] on img at bounding box center [299, 462] width 38 height 38
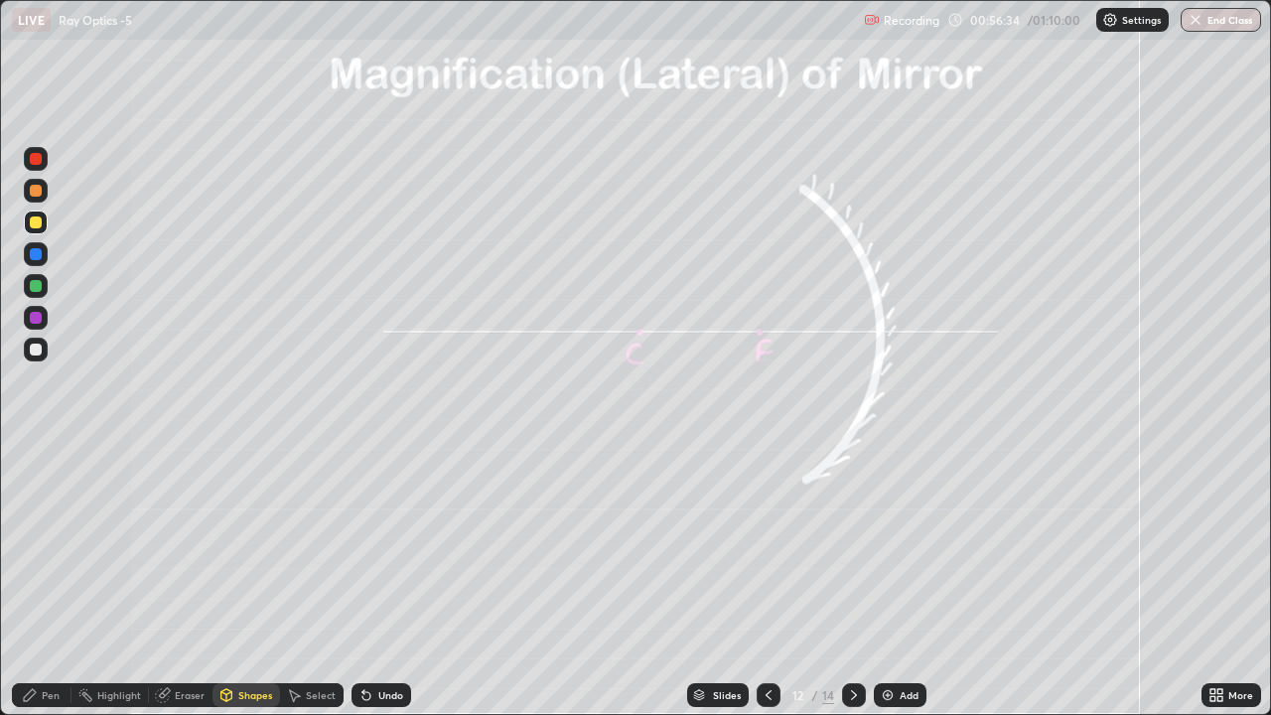
click at [37, 190] on div at bounding box center [36, 191] width 12 height 12
click at [45, 546] on div "Pen" at bounding box center [51, 695] width 18 height 10
click at [40, 348] on div at bounding box center [36, 350] width 12 height 12
click at [385, 546] on div "Undo" at bounding box center [390, 695] width 25 height 10
click at [384, 546] on div "Undo" at bounding box center [390, 695] width 25 height 10
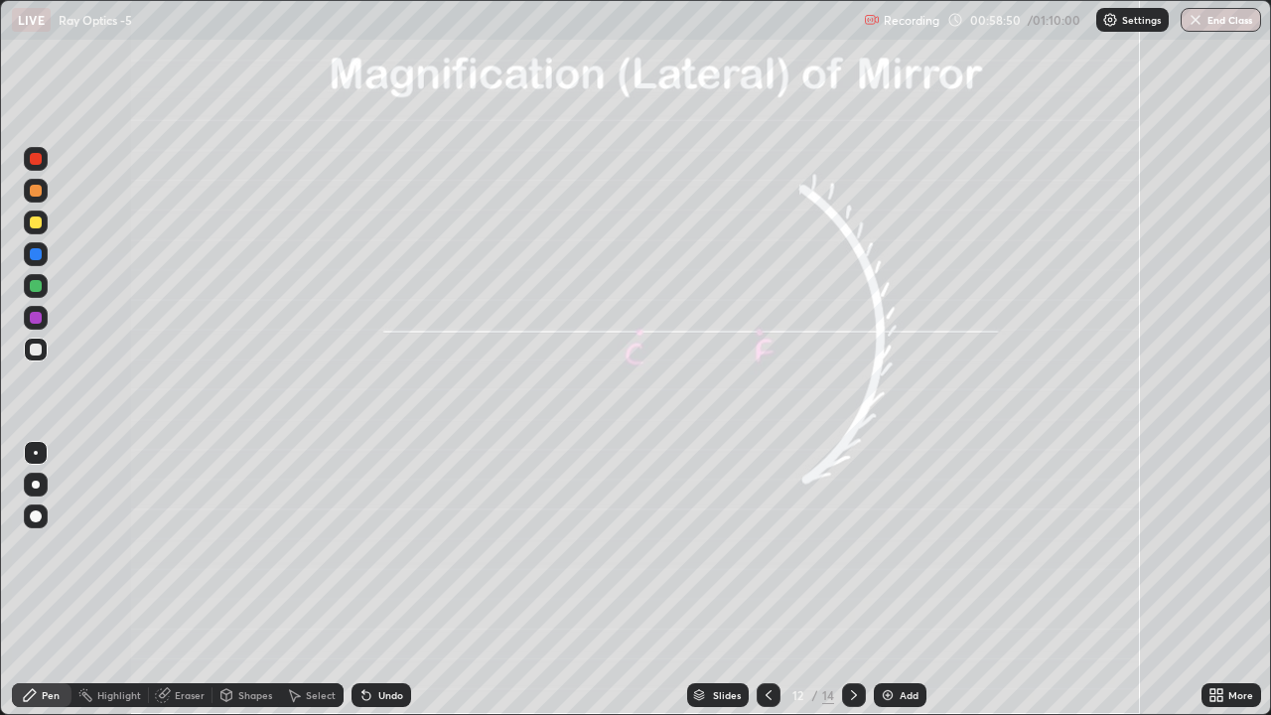
click at [389, 546] on div "Undo" at bounding box center [382, 695] width 60 height 24
click at [389, 546] on div "Undo" at bounding box center [390, 695] width 25 height 10
click at [885, 546] on img at bounding box center [888, 695] width 16 height 16
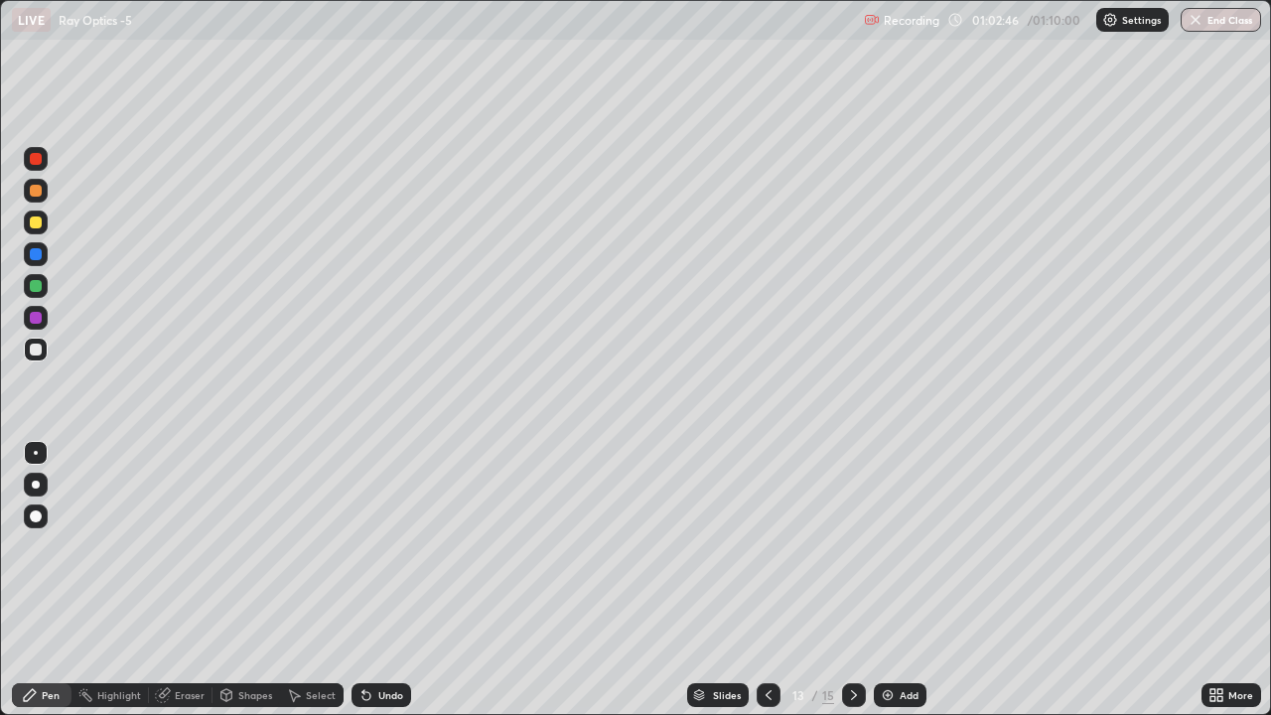
click at [32, 286] on div at bounding box center [36, 286] width 12 height 12
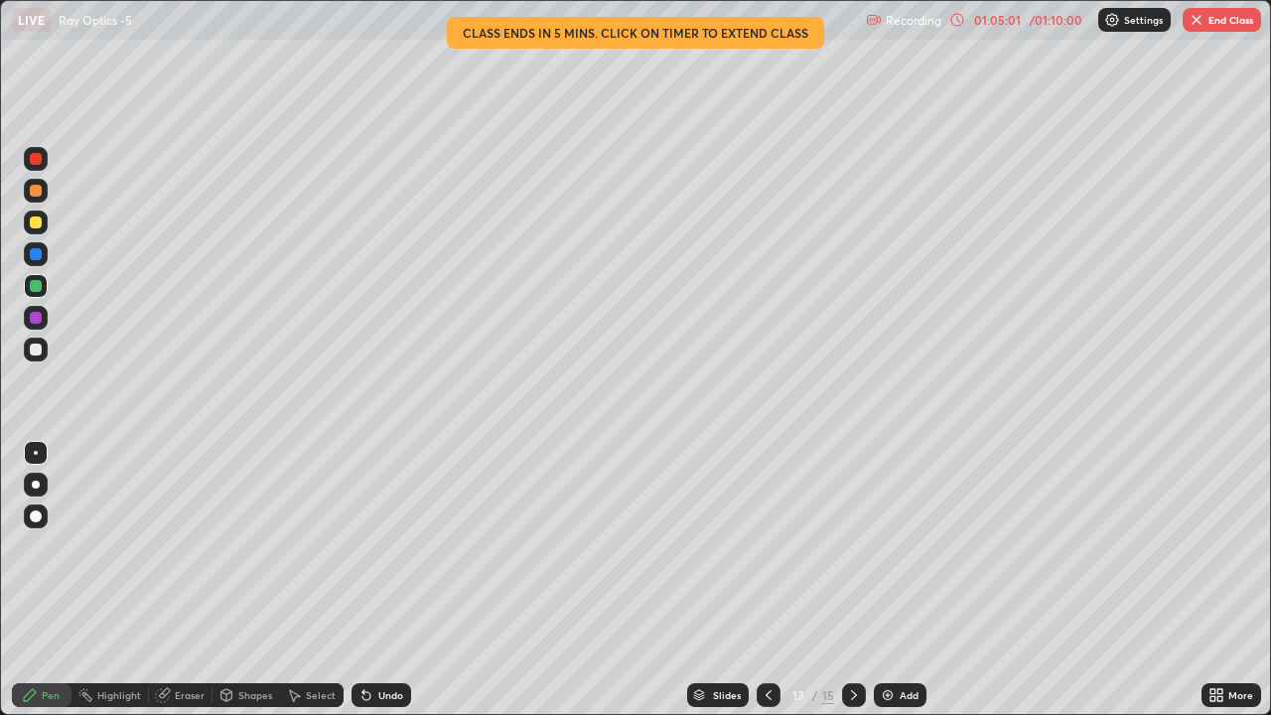
click at [852, 546] on icon at bounding box center [854, 695] width 16 height 16
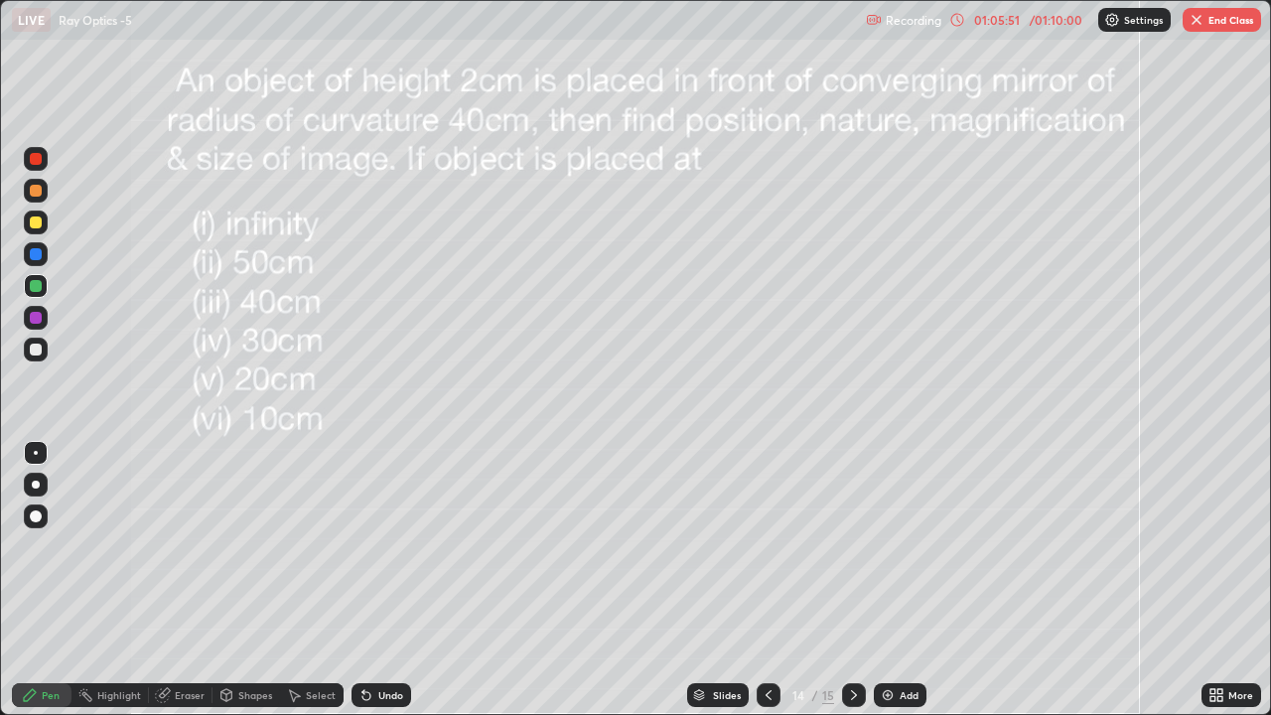
click at [25, 353] on div at bounding box center [36, 350] width 24 height 24
click at [385, 546] on div "Undo" at bounding box center [382, 695] width 60 height 24
click at [378, 546] on div "Undo" at bounding box center [390, 695] width 25 height 10
click at [374, 546] on div "Undo" at bounding box center [382, 695] width 60 height 24
click at [373, 546] on div "Undo" at bounding box center [382, 695] width 60 height 24
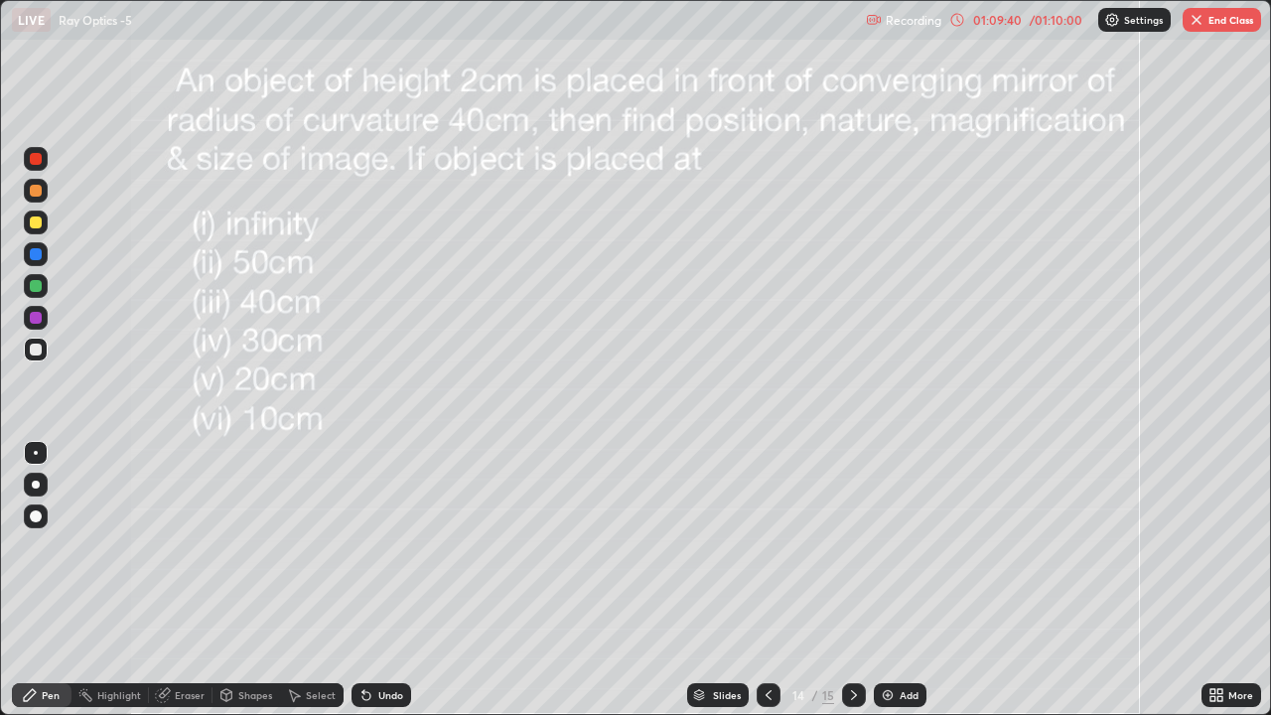
click at [39, 221] on div at bounding box center [36, 222] width 12 height 12
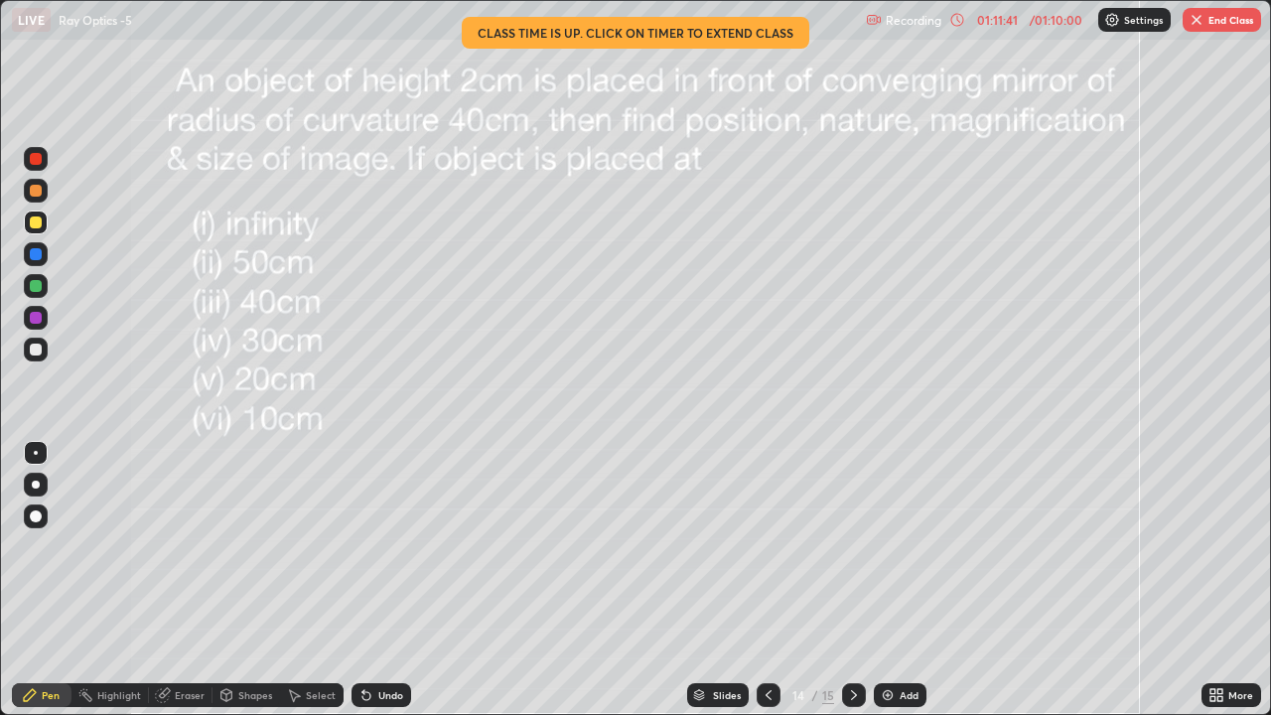
click at [900, 546] on div "Add" at bounding box center [909, 695] width 19 height 10
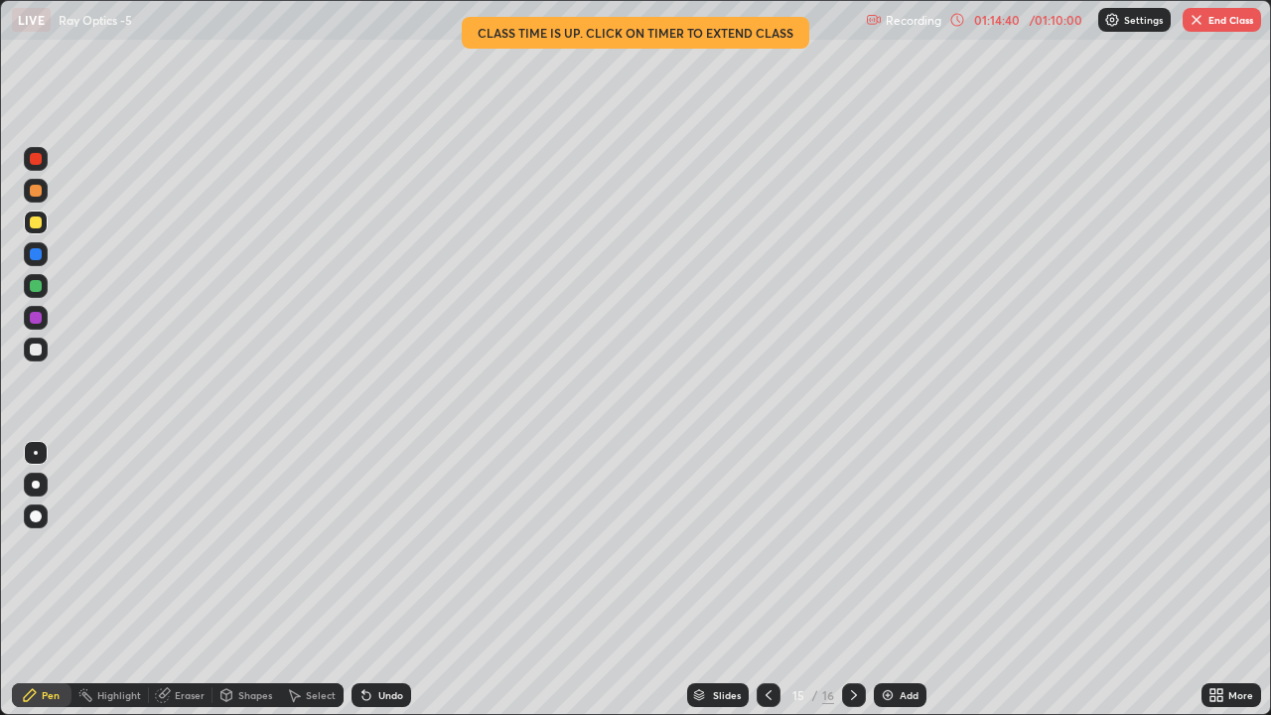
click at [1222, 19] on button "End Class" at bounding box center [1222, 20] width 78 height 24
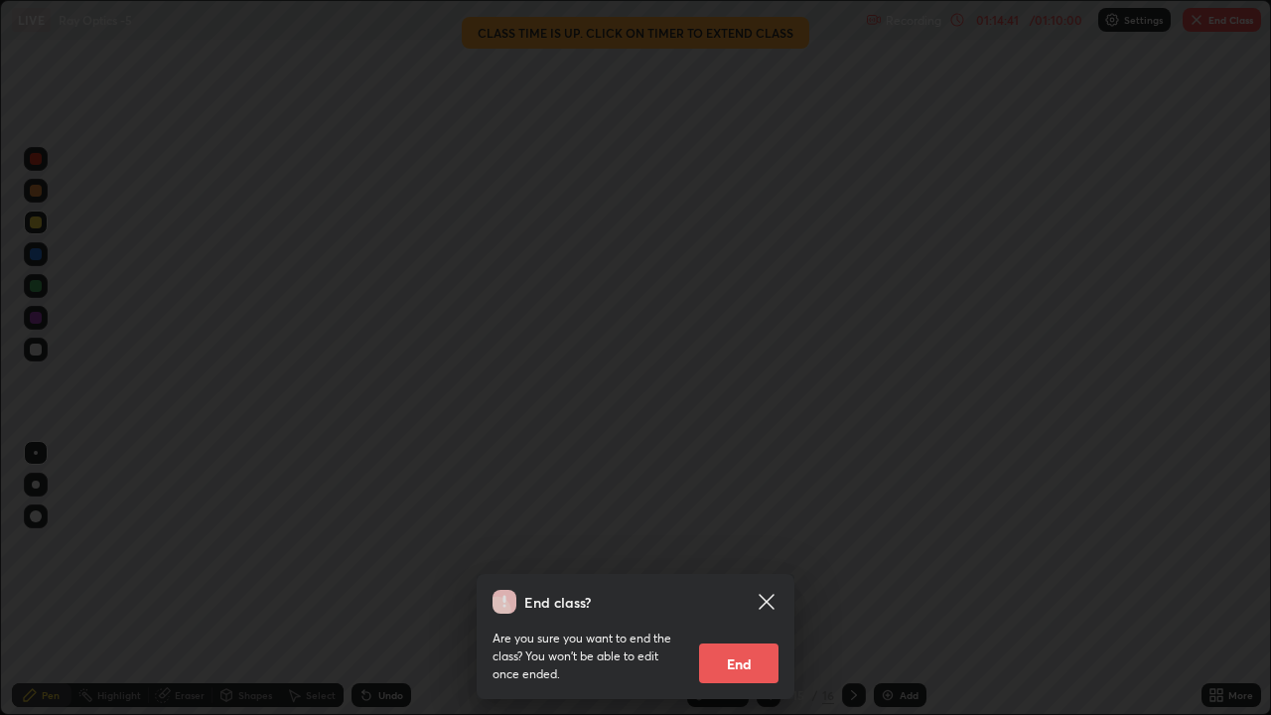
click at [750, 546] on button "End" at bounding box center [738, 663] width 79 height 40
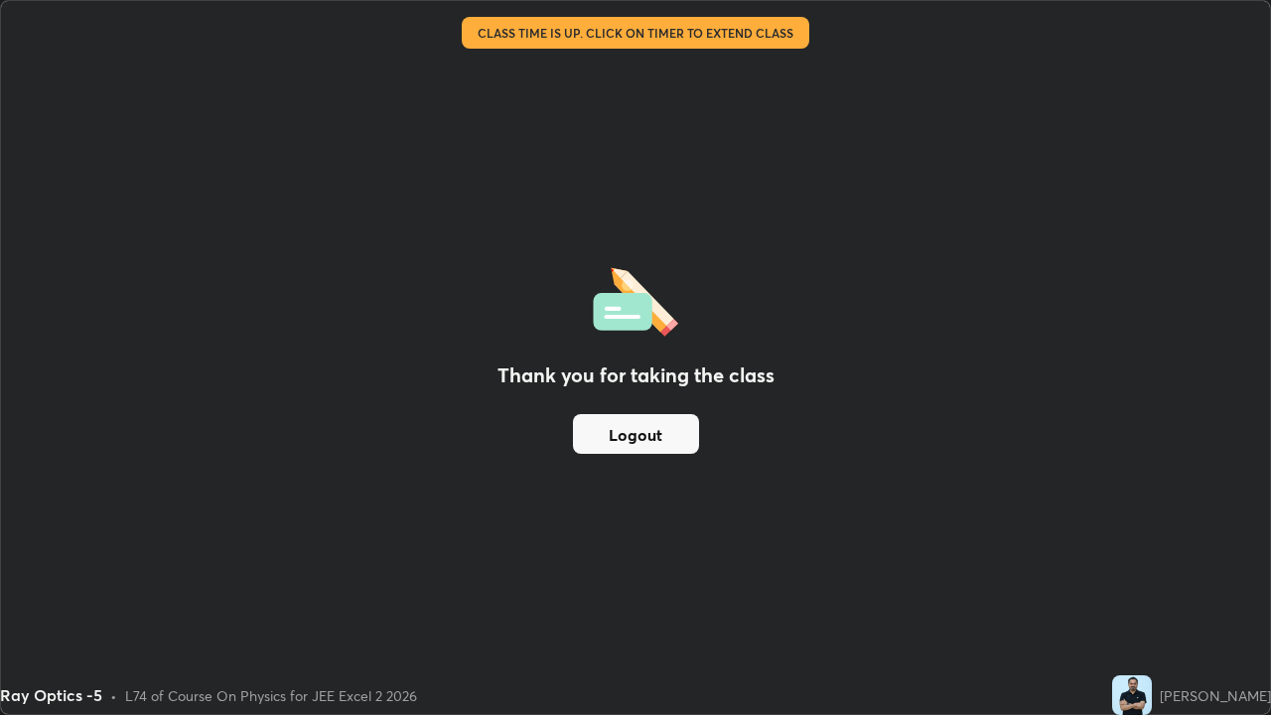
click at [642, 423] on button "Logout" at bounding box center [636, 434] width 126 height 40
click at [625, 434] on button "Logout" at bounding box center [636, 434] width 126 height 40
click at [634, 426] on button "Logout" at bounding box center [636, 434] width 126 height 40
click at [627, 441] on button "Logout" at bounding box center [636, 434] width 126 height 40
click at [645, 425] on button "Logout" at bounding box center [636, 434] width 126 height 40
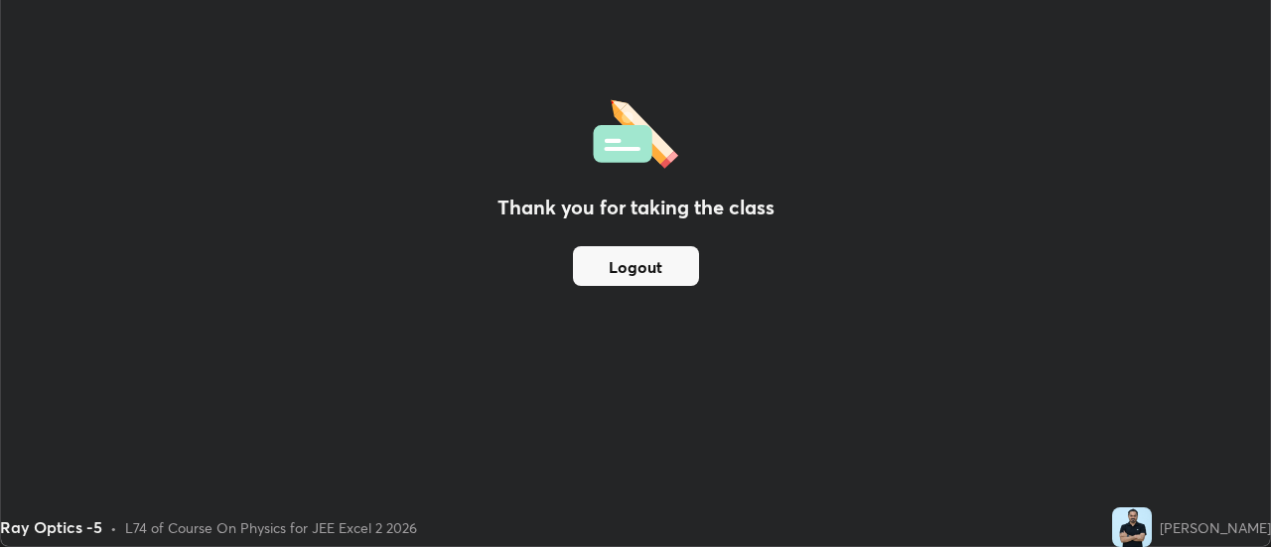
scroll to position [98756, 98032]
